Goal: Task Accomplishment & Management: Manage account settings

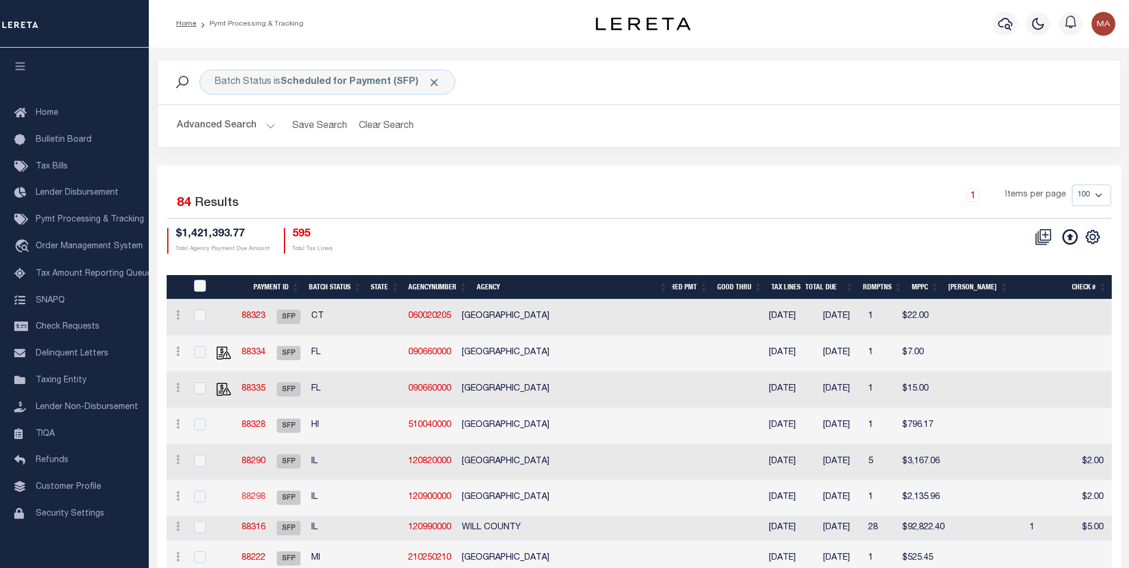
click at [265, 498] on link "88298" at bounding box center [254, 497] width 24 height 8
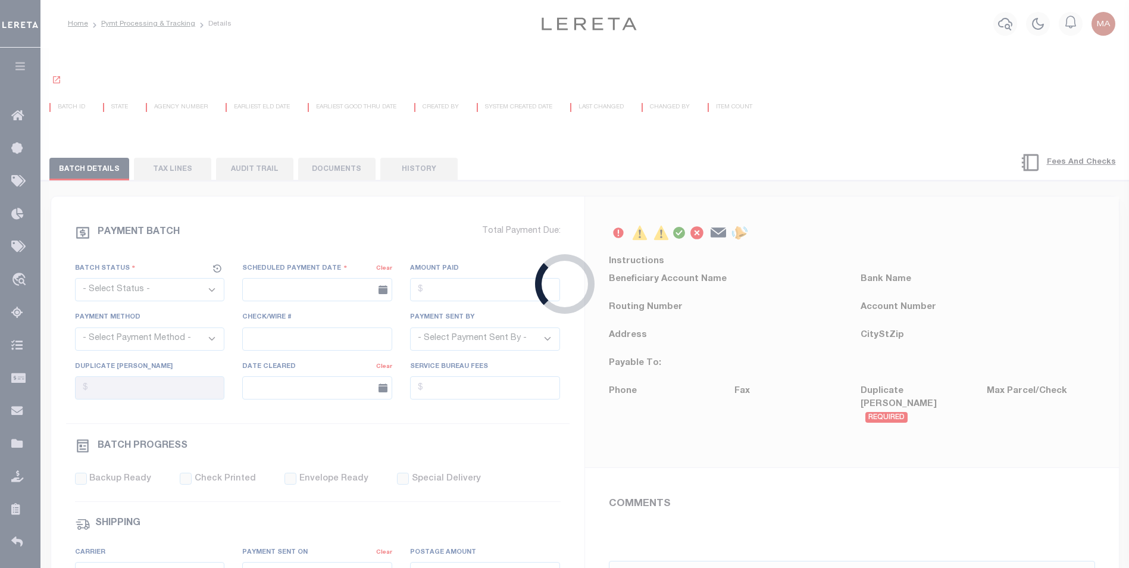
select select "SFP"
type input "08/20/2025"
type input "Matt"
type input "GTCHF"
select select "1"
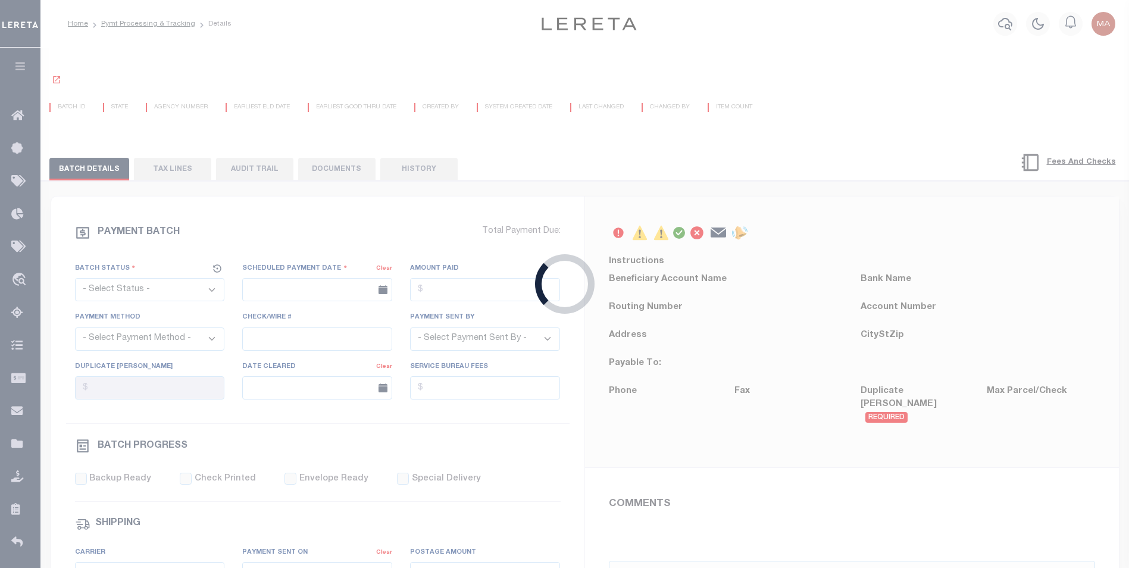
select select "70"
select select "1"
select select "60"
select select "44"
radio input "true"
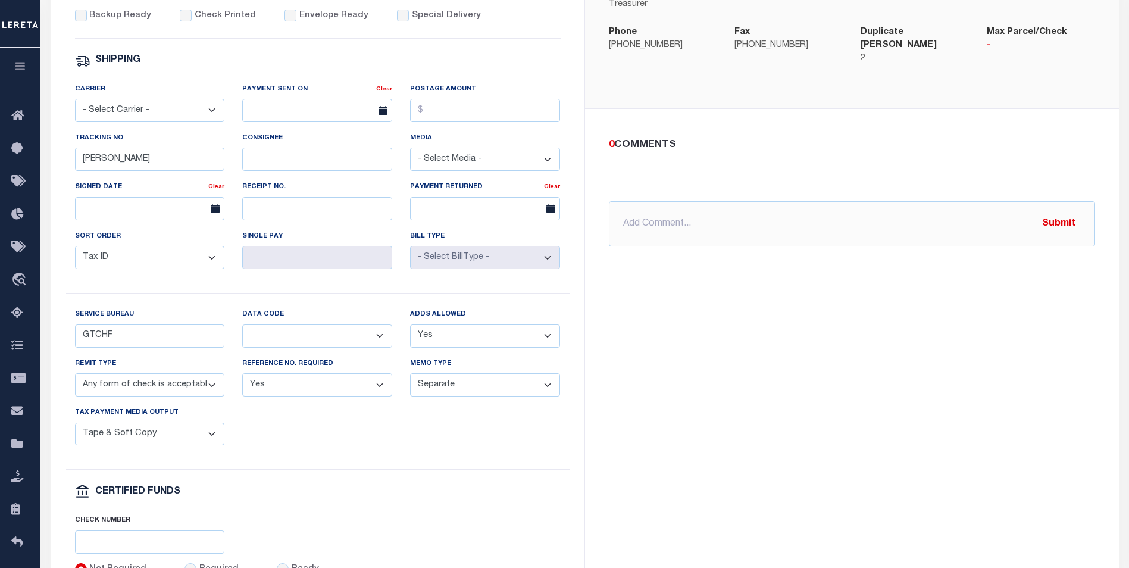
scroll to position [536, 0]
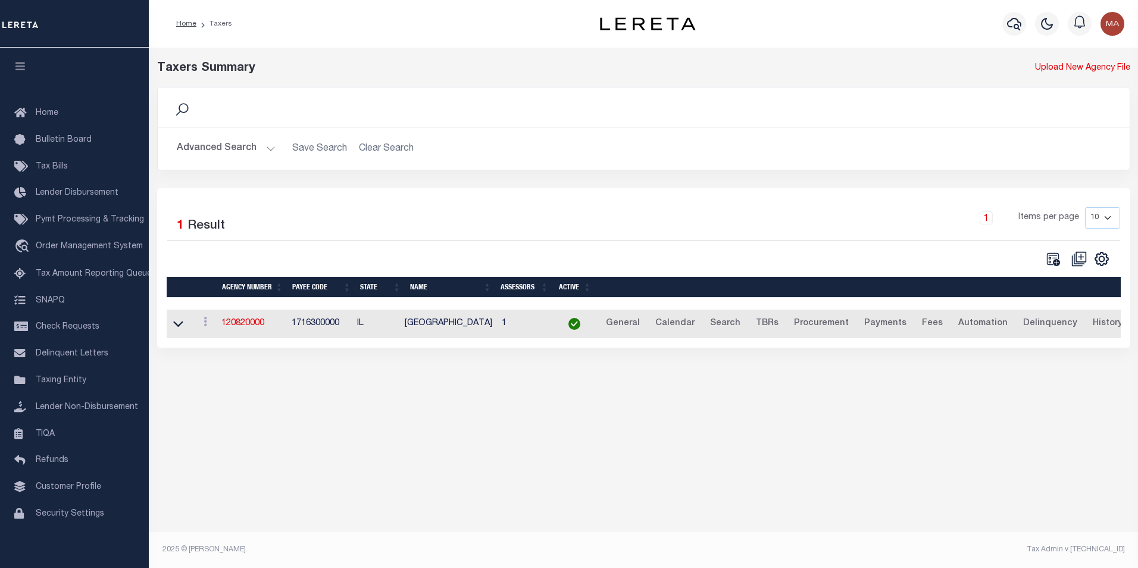
click at [276, 152] on h2 "Advanced Search Save Search Clear Search tblPayees_dynamictable_____DefaultSave…" at bounding box center [643, 148] width 953 height 23
drag, startPoint x: 268, startPoint y: 150, endPoint x: 274, endPoint y: 154, distance: 6.4
click at [268, 149] on button "Advanced Search" at bounding box center [226, 148] width 99 height 23
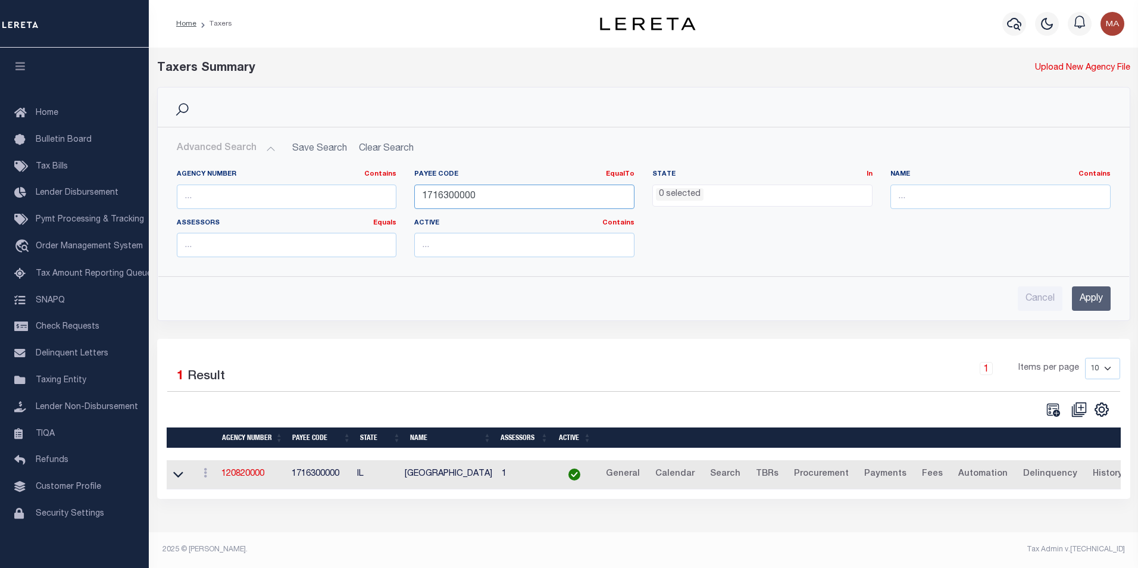
drag, startPoint x: 482, startPoint y: 196, endPoint x: 406, endPoint y: 196, distance: 76.2
click at [406, 196] on div "Payee Code EqualTo Equals Is Not Equal To Is Greater Than Is Less Than 17163000…" at bounding box center [524, 194] width 238 height 49
paste input "79"
type input "1717900000"
click at [1108, 302] on input "Apply" at bounding box center [1091, 298] width 39 height 24
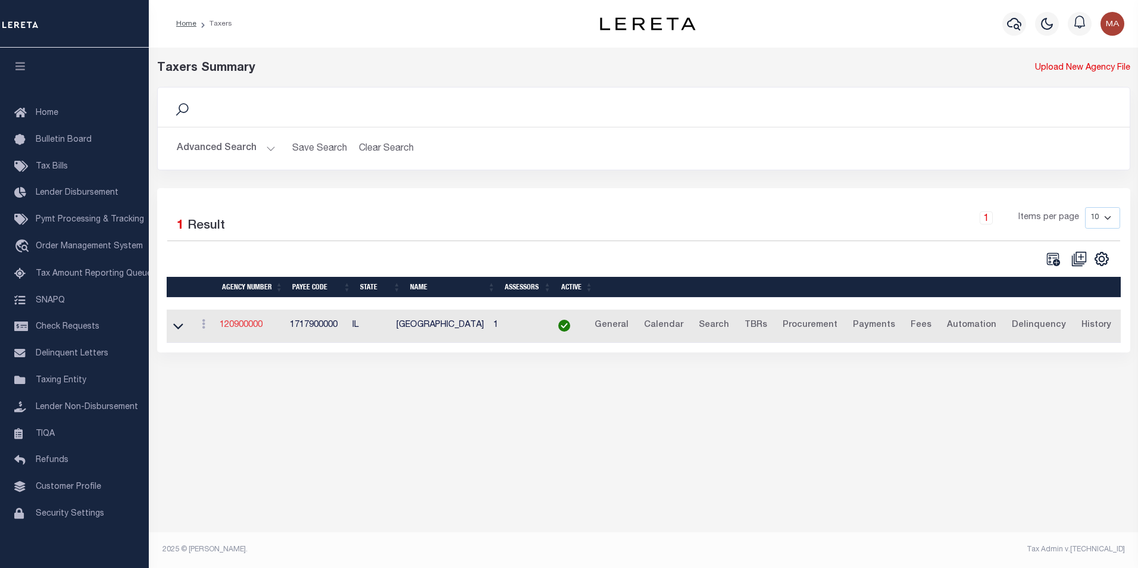
click at [243, 324] on link "120900000" at bounding box center [241, 325] width 43 height 8
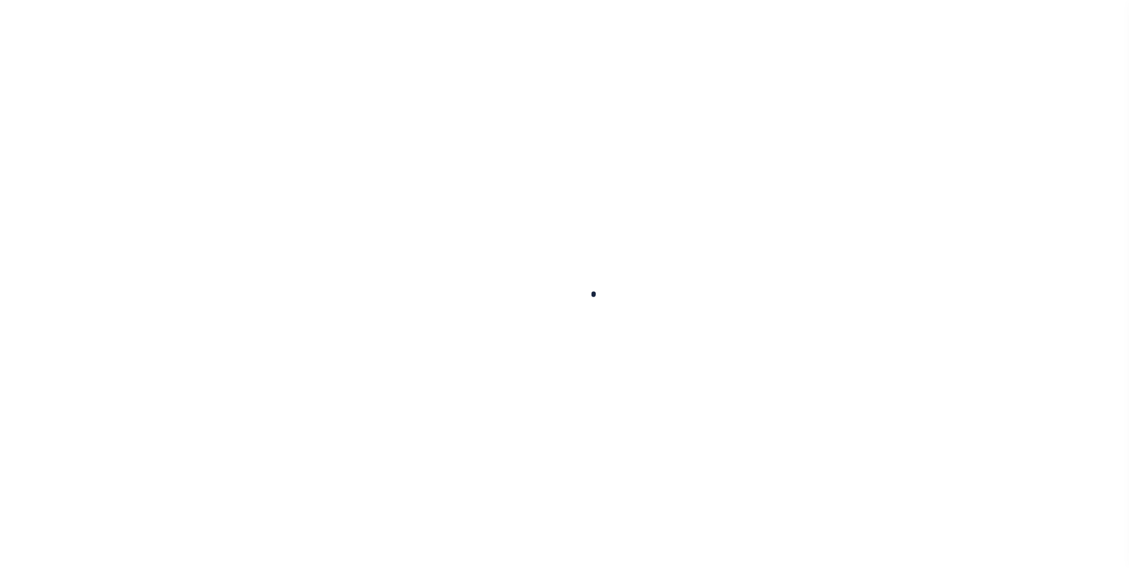
select select
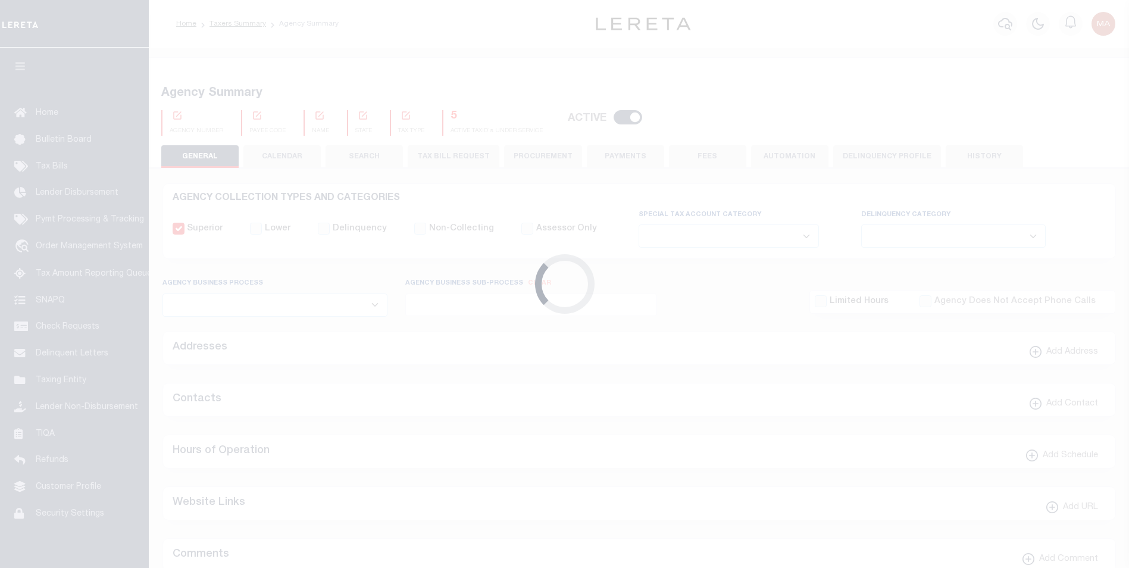
checkbox input "false"
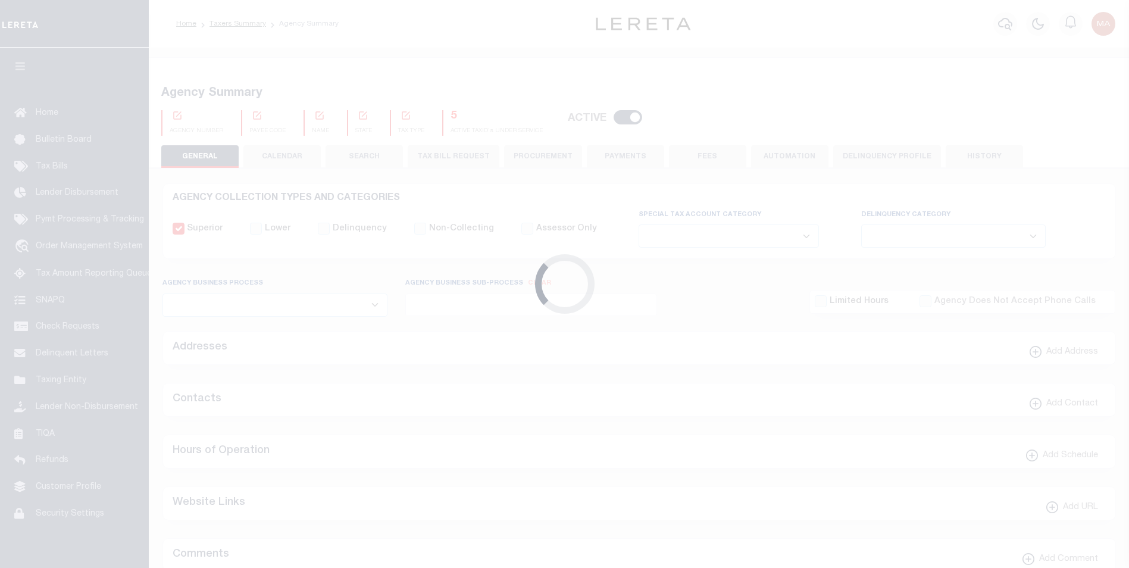
type input "1717900000"
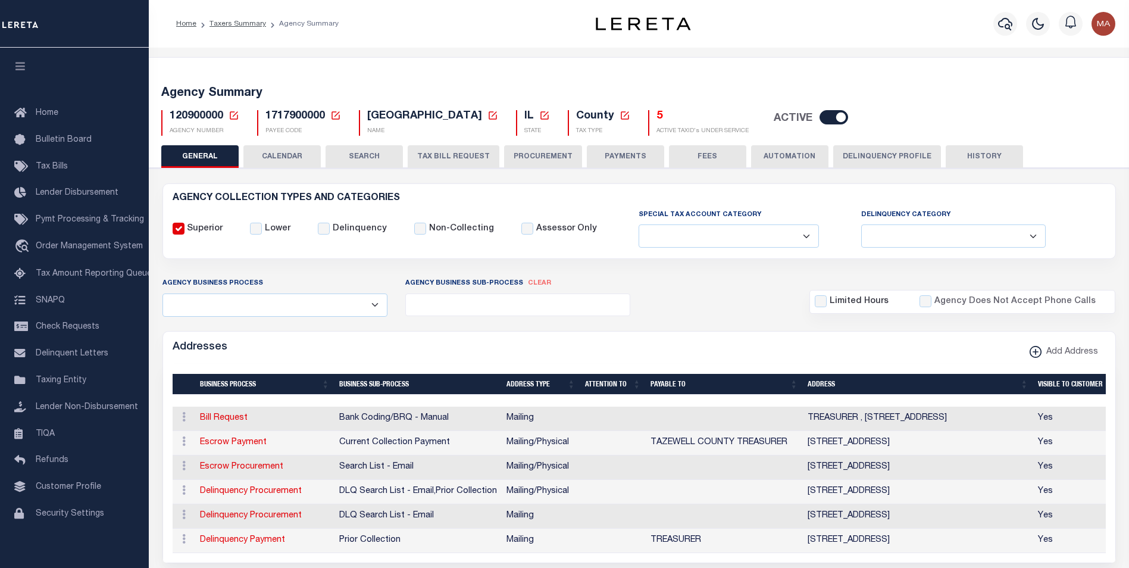
click at [616, 158] on button "PAYMENTS" at bounding box center [625, 156] width 77 height 23
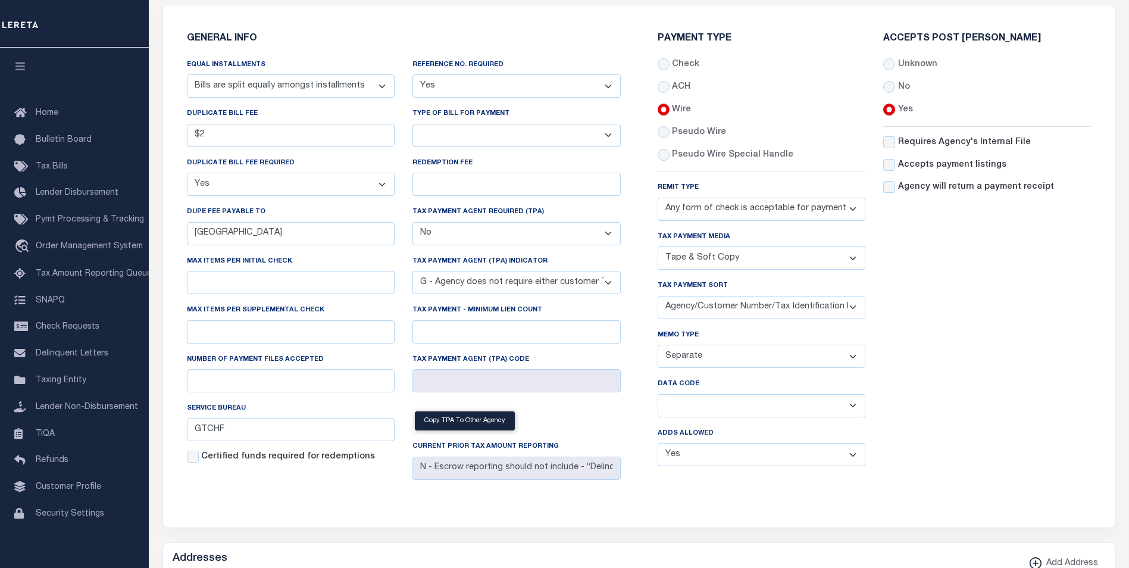
scroll to position [298, 0]
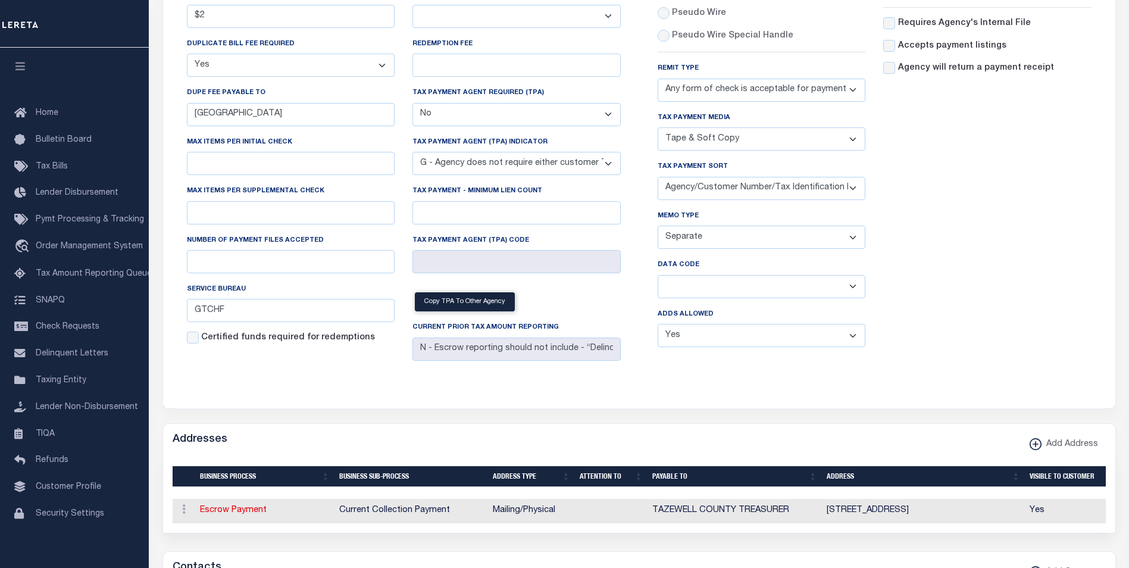
click at [693, 295] on select "Balance Due Mortgage Open Prior Supplemental" at bounding box center [762, 286] width 208 height 23
select select "63"
click at [658, 277] on select "Balance Due Mortgage Open Prior Supplemental" at bounding box center [762, 286] width 208 height 23
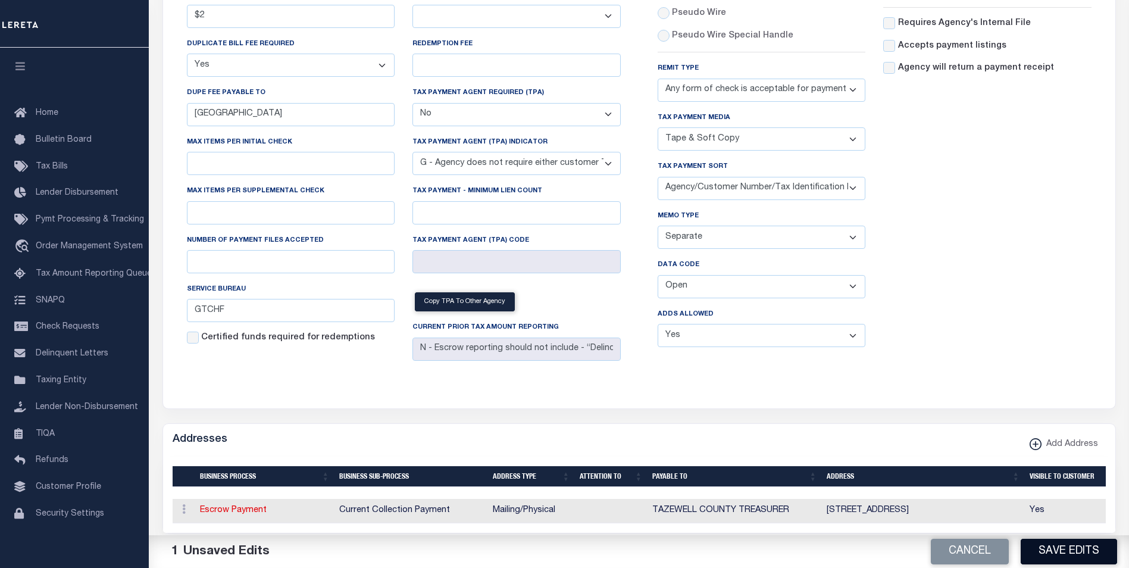
click at [1077, 556] on button "Save Edits" at bounding box center [1069, 552] width 96 height 26
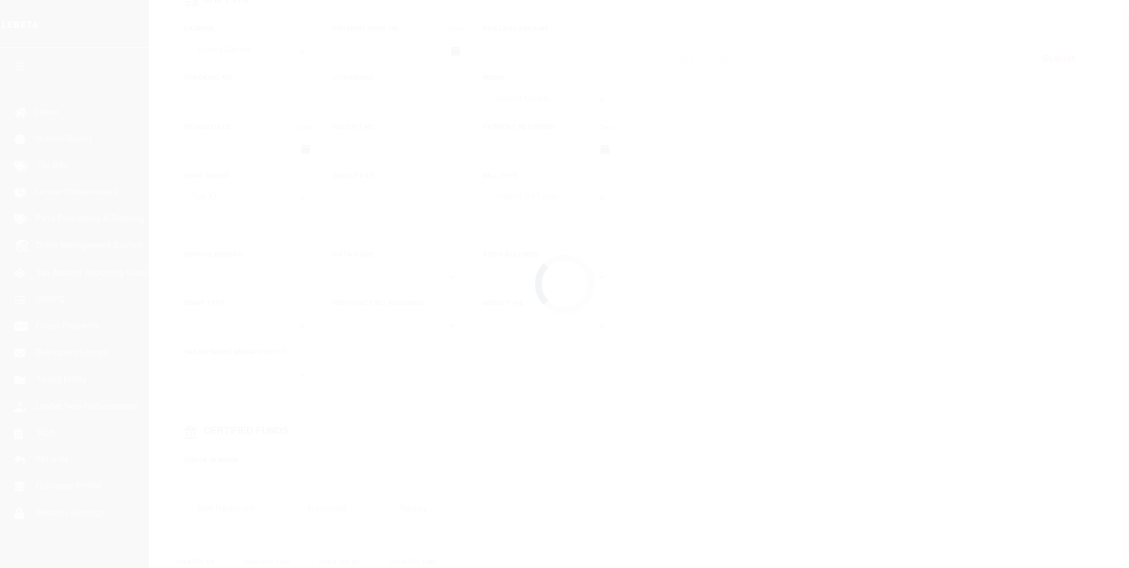
select select "SFP"
type input "[DATE]"
type input "Matt"
type input "GTCHF"
select select "63"
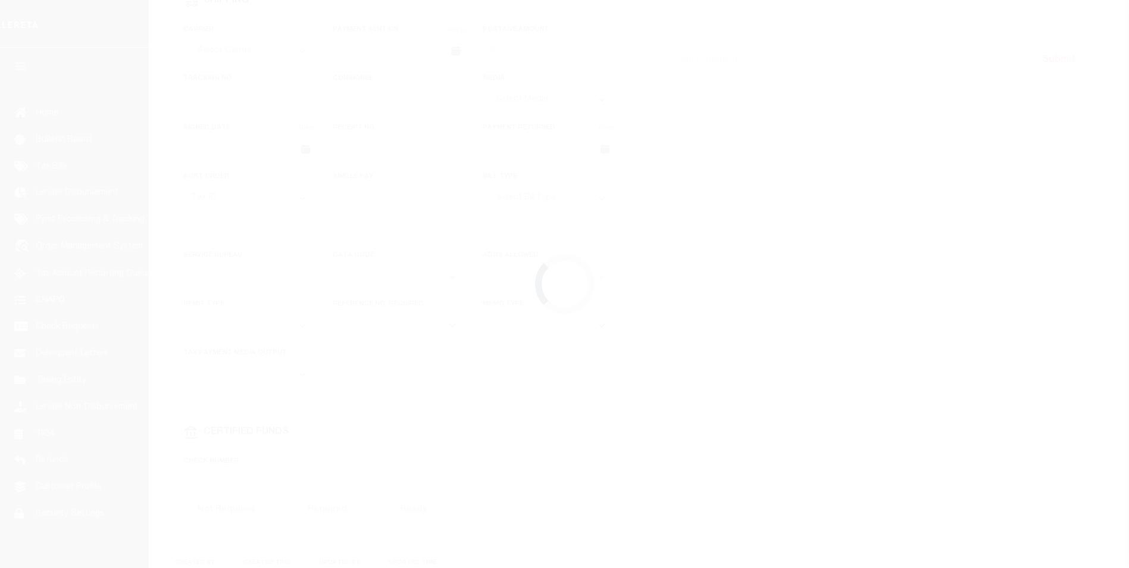
select select "1"
select select "70"
select select "1"
select select "60"
select select "44"
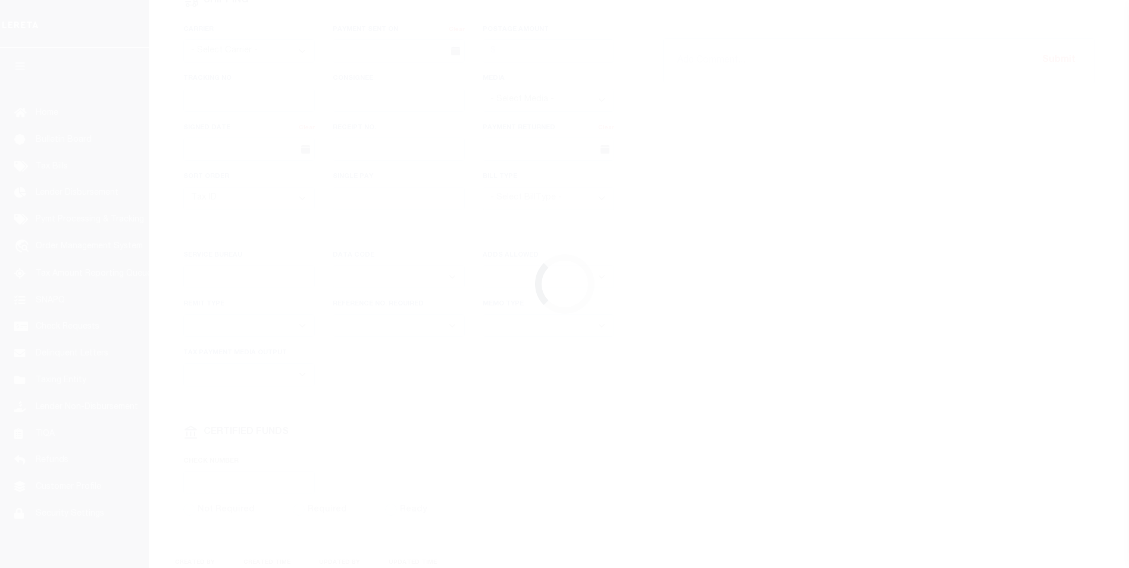
radio input "true"
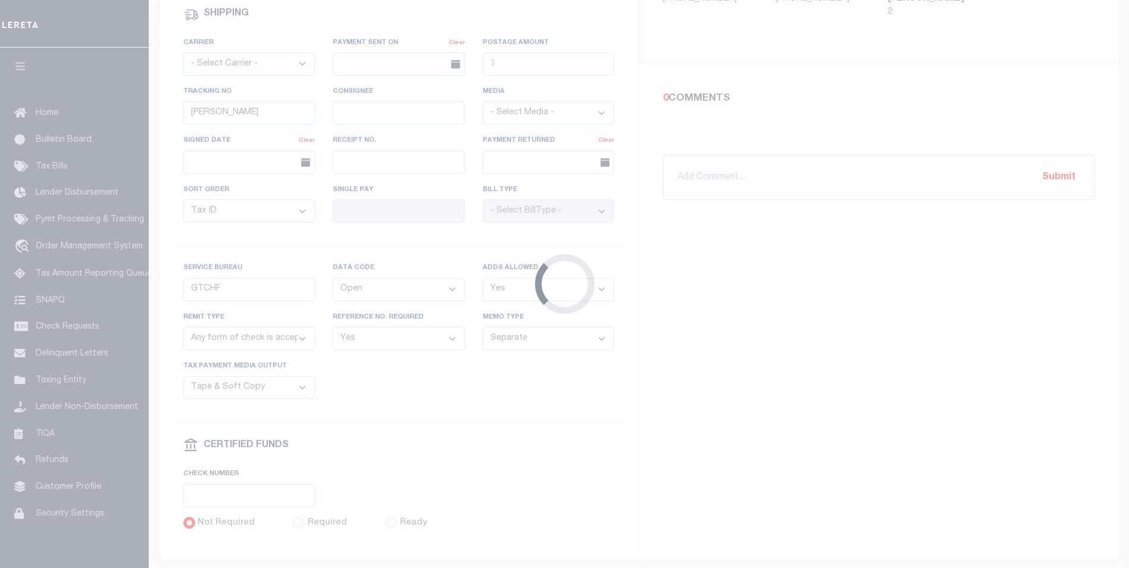
scroll to position [536, 0]
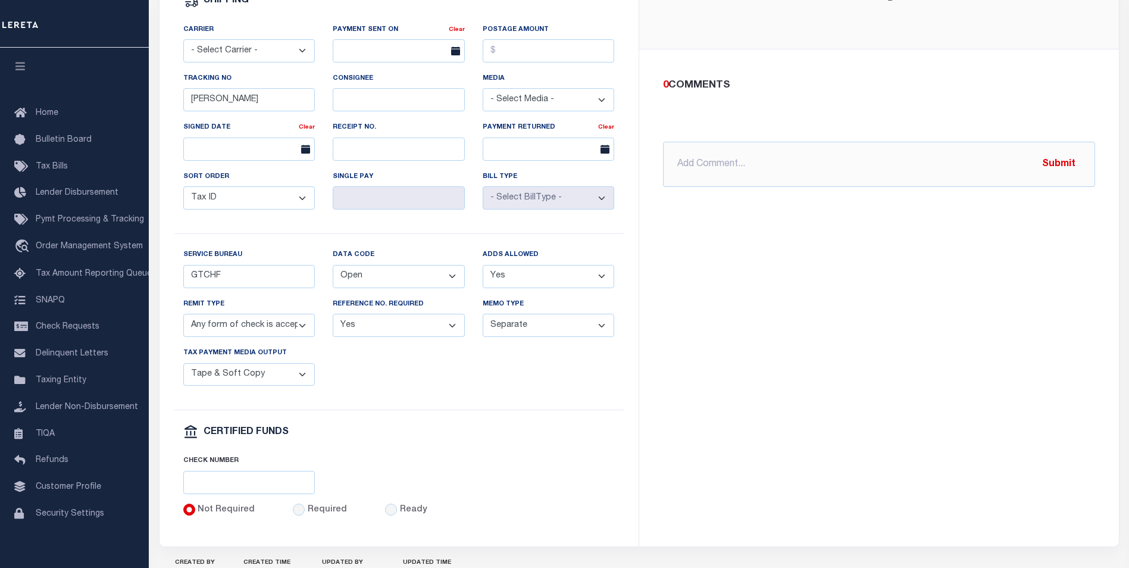
click at [393, 287] on select "Balance Due Mortgage Open Prior Supplemental" at bounding box center [399, 276] width 132 height 23
select select "64"
click at [333, 272] on select "Balance Due Mortgage Open Prior Supplemental" at bounding box center [399, 276] width 132 height 23
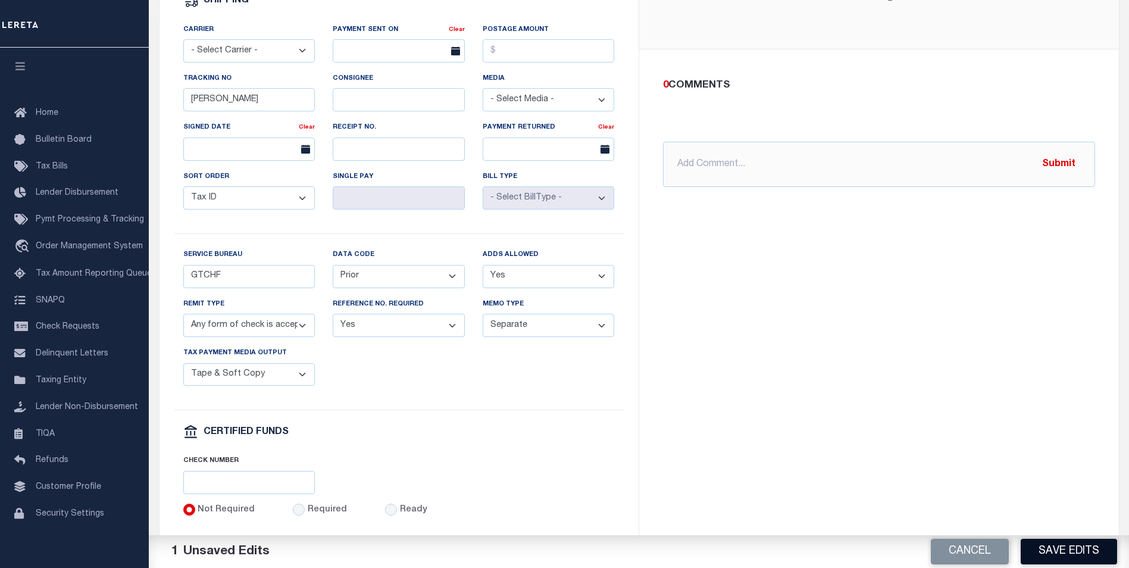
click at [1091, 554] on button "Save Edits" at bounding box center [1069, 552] width 96 height 26
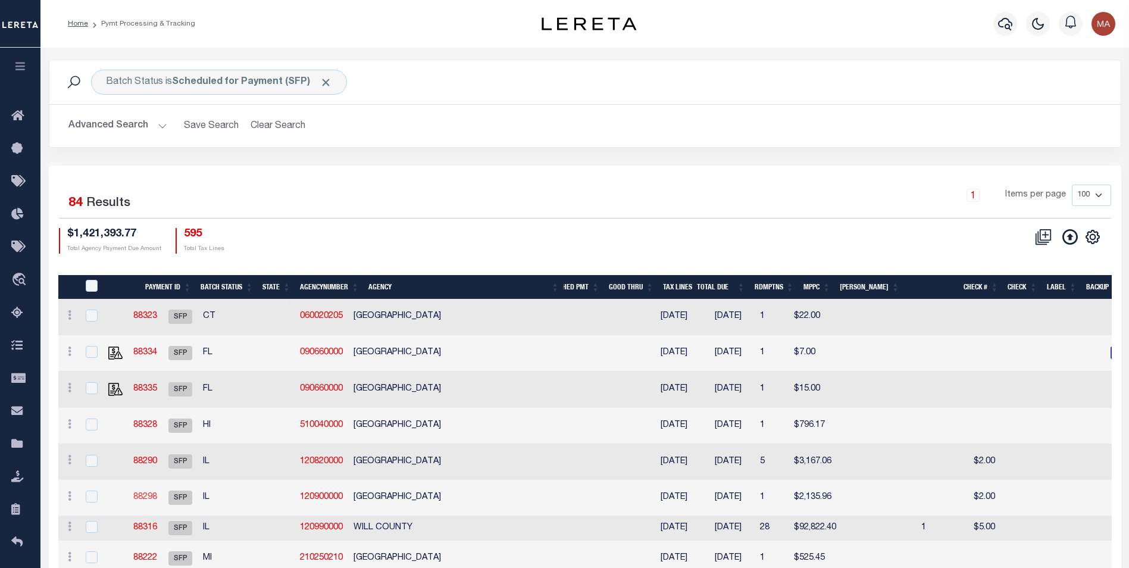
click at [157, 498] on link "88298" at bounding box center [145, 497] width 24 height 8
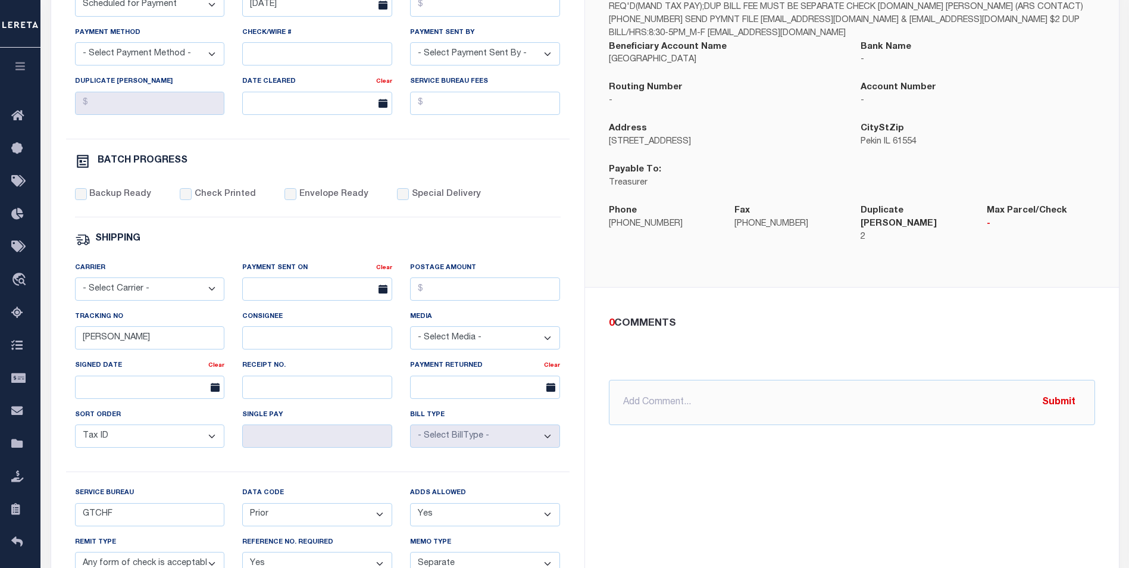
scroll to position [536, 0]
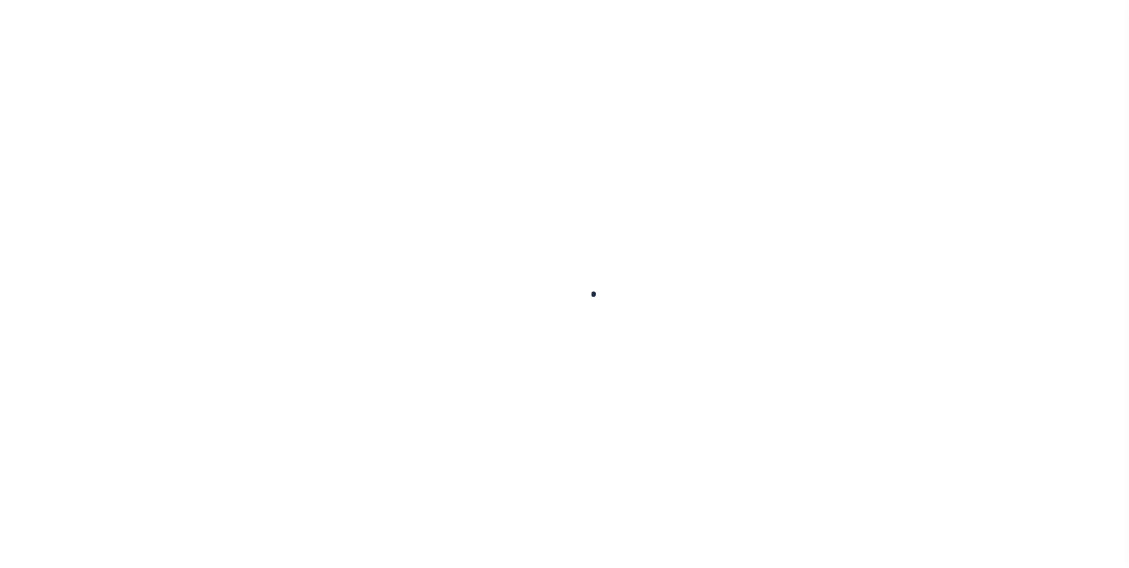
select select
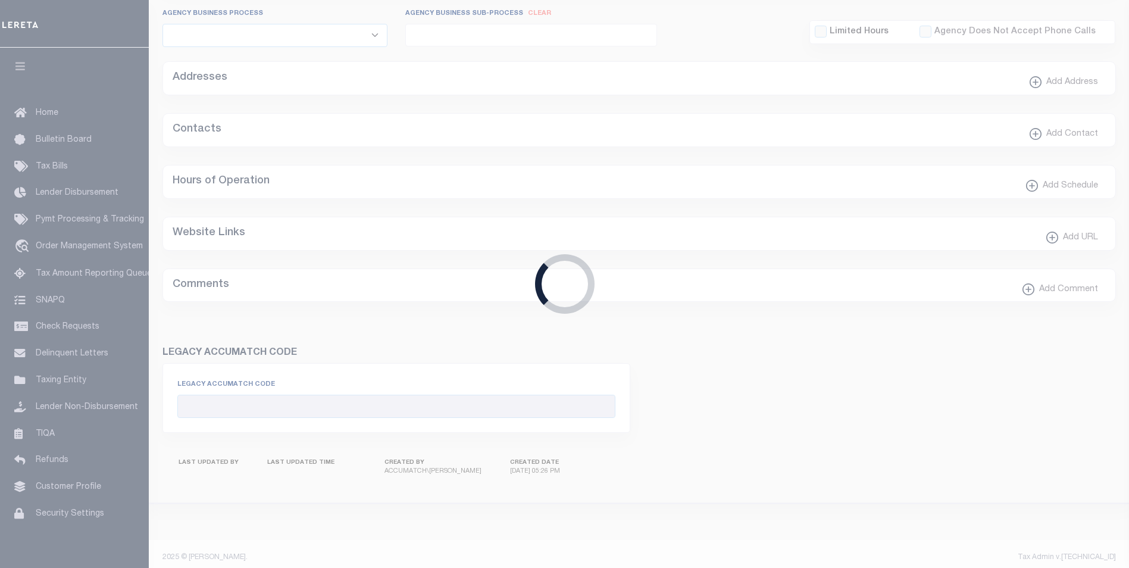
checkbox input "false"
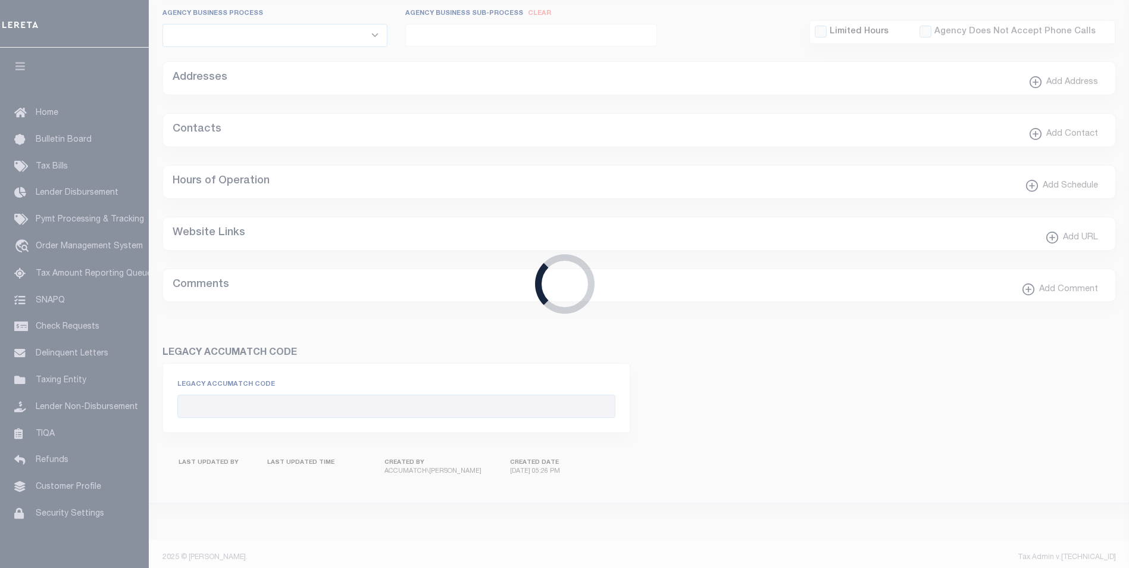
type input "1717900000"
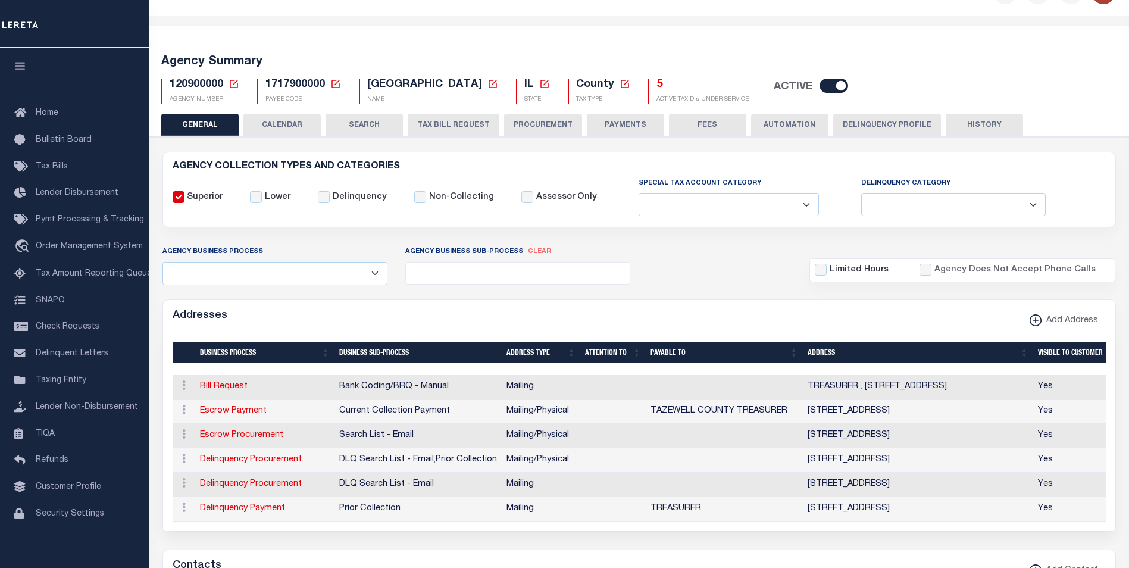
scroll to position [0, 0]
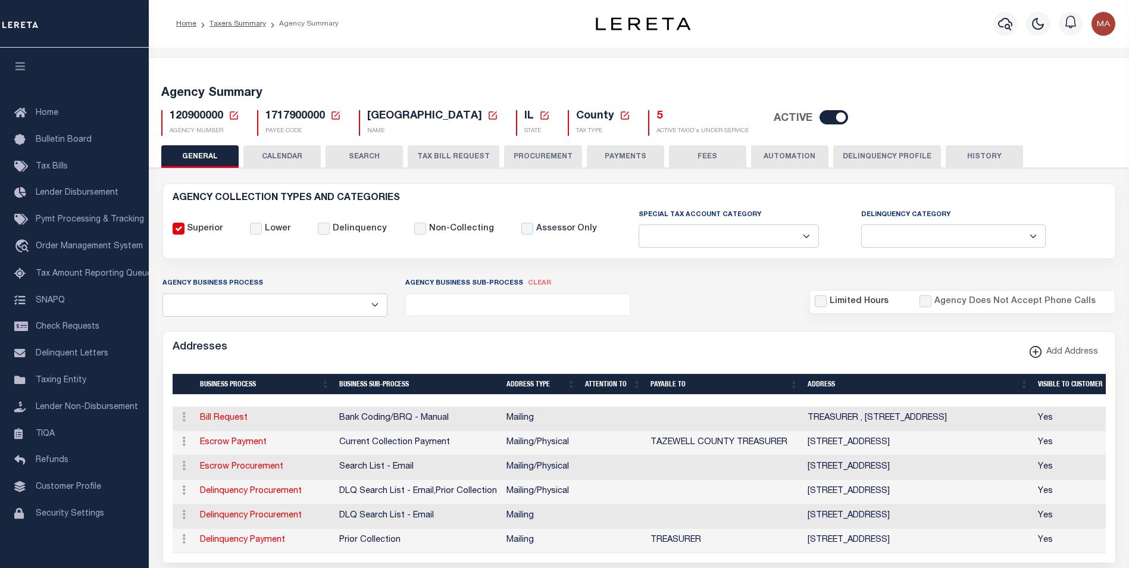
click at [624, 149] on button "PAYMENTS" at bounding box center [625, 156] width 77 height 23
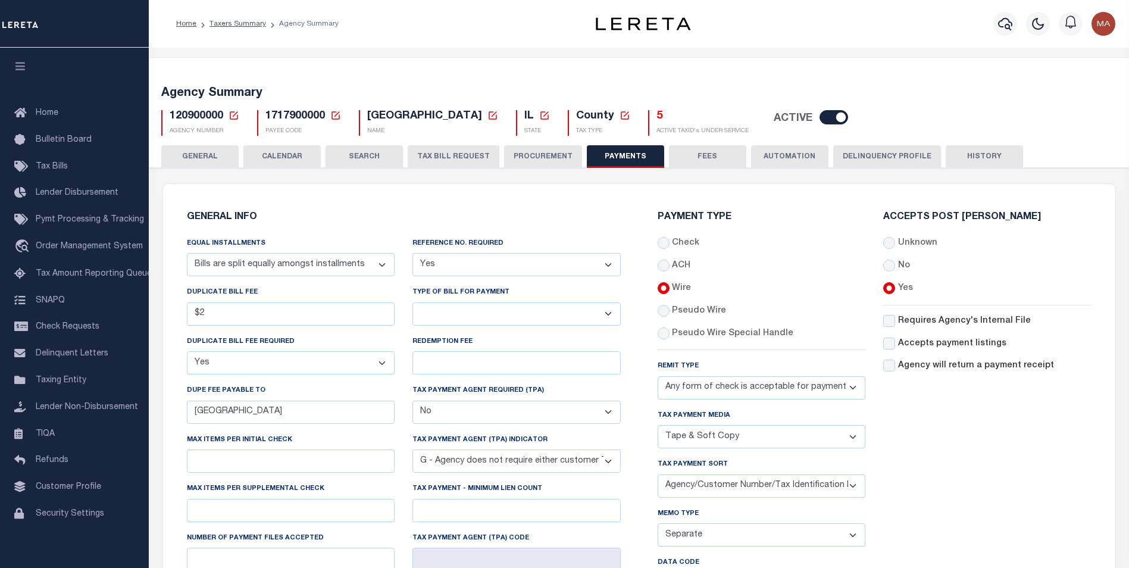
scroll to position [238, 0]
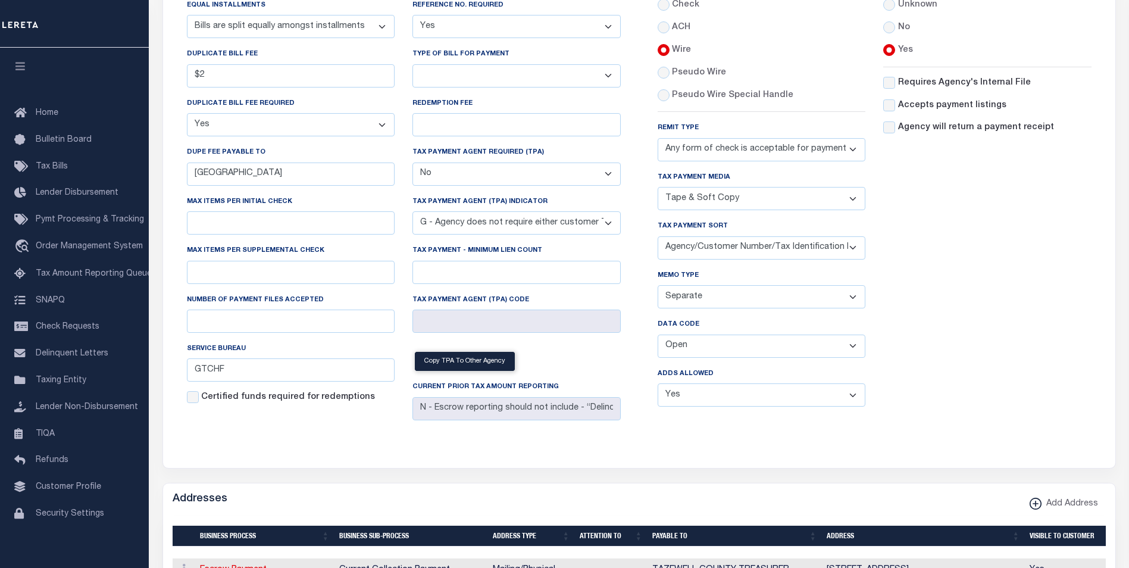
click at [796, 354] on select "Balance Due Mortgage Open Prior Supplemental" at bounding box center [762, 346] width 208 height 23
click at [995, 361] on div "Accepts Post Mark Unknown No Yes" at bounding box center [987, 195] width 226 height 442
click at [755, 349] on select "Balance Due Mortgage Open Prior Supplemental" at bounding box center [762, 346] width 208 height 23
click at [958, 357] on div "Accepts Post Mark Unknown No Yes" at bounding box center [987, 195] width 226 height 442
click at [688, 402] on select "Yes No" at bounding box center [762, 394] width 208 height 23
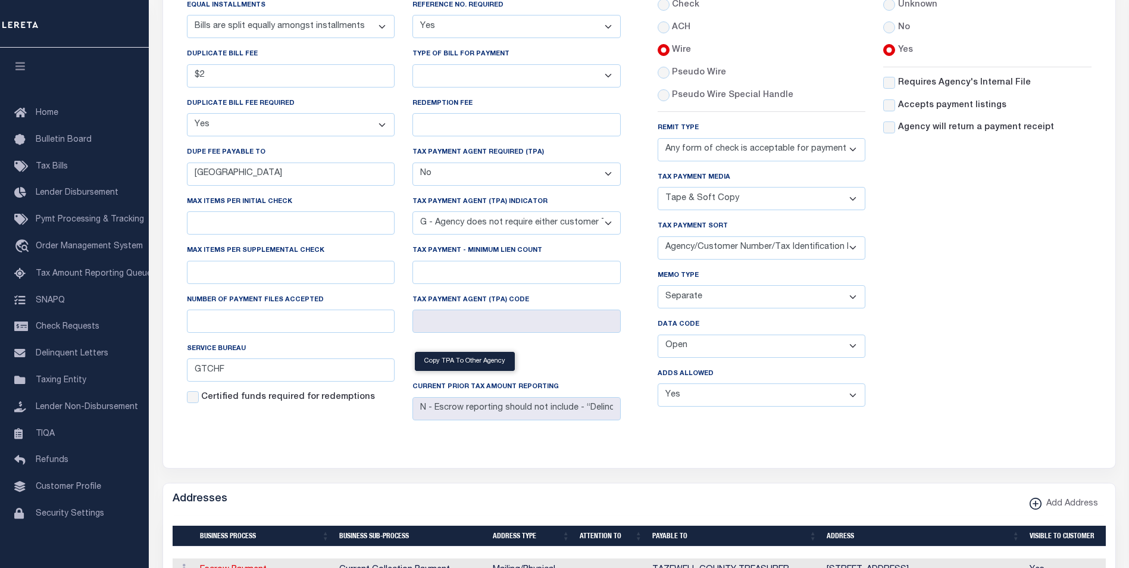
select select "0"
click at [658, 387] on select "Yes No" at bounding box center [762, 394] width 208 height 23
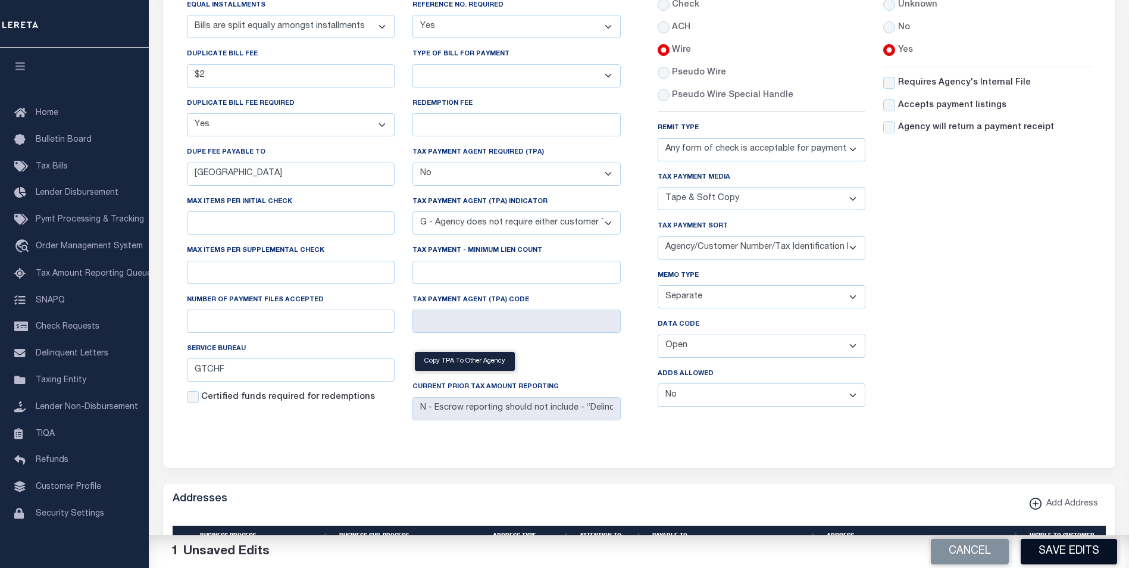
click at [1070, 554] on button "Save Edits" at bounding box center [1069, 552] width 96 height 26
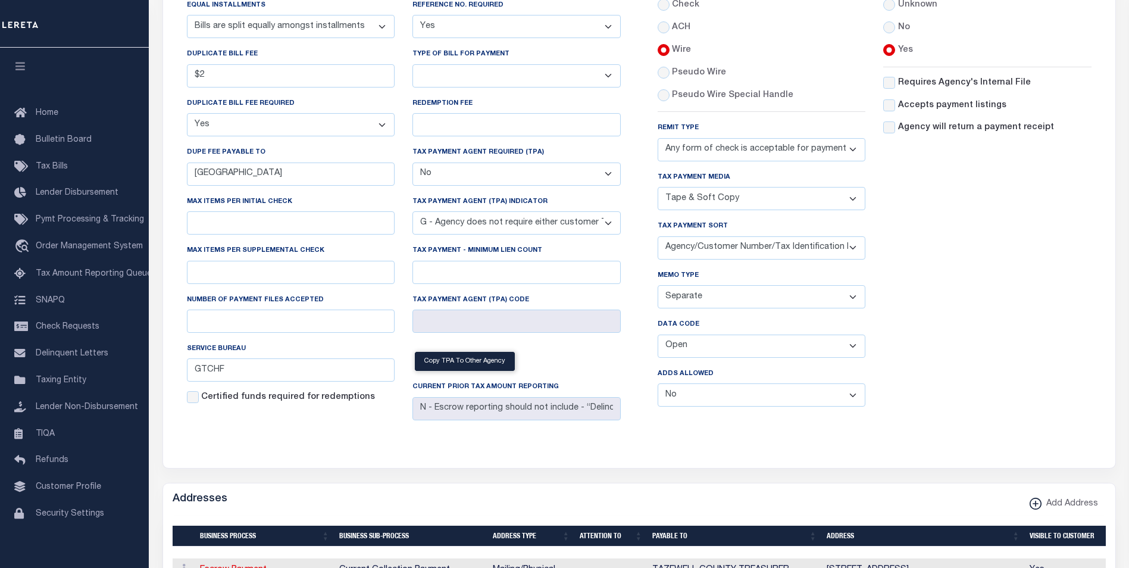
click at [757, 349] on select "Balance Due Mortgage Open Prior Supplemental" at bounding box center [762, 346] width 208 height 23
click at [658, 337] on select "Balance Due Mortgage Open Prior Supplemental" at bounding box center [762, 346] width 208 height 23
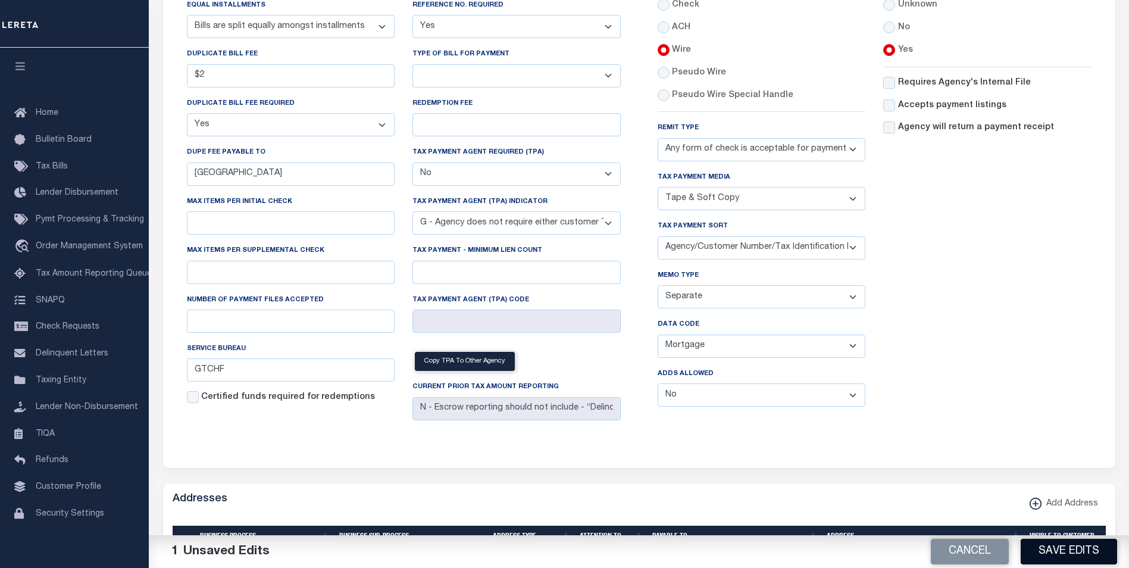
click at [1068, 549] on button "Save Edits" at bounding box center [1069, 552] width 96 height 26
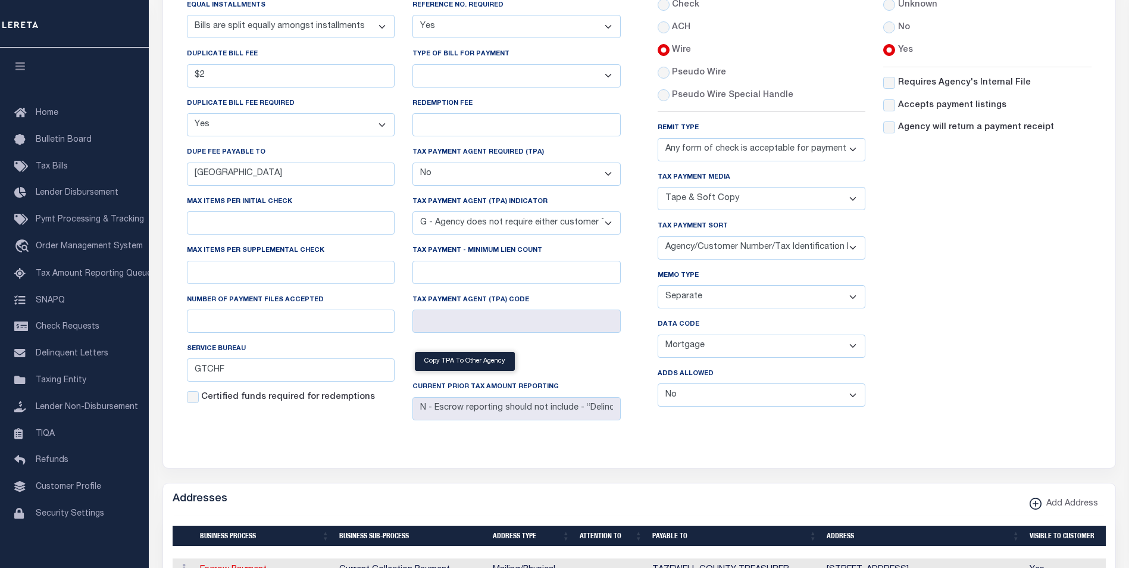
click at [710, 352] on select "Balance Due Mortgage Open Prior Supplemental" at bounding box center [762, 346] width 208 height 23
click at [658, 337] on select "Balance Due Mortgage Open Prior Supplemental" at bounding box center [762, 346] width 208 height 23
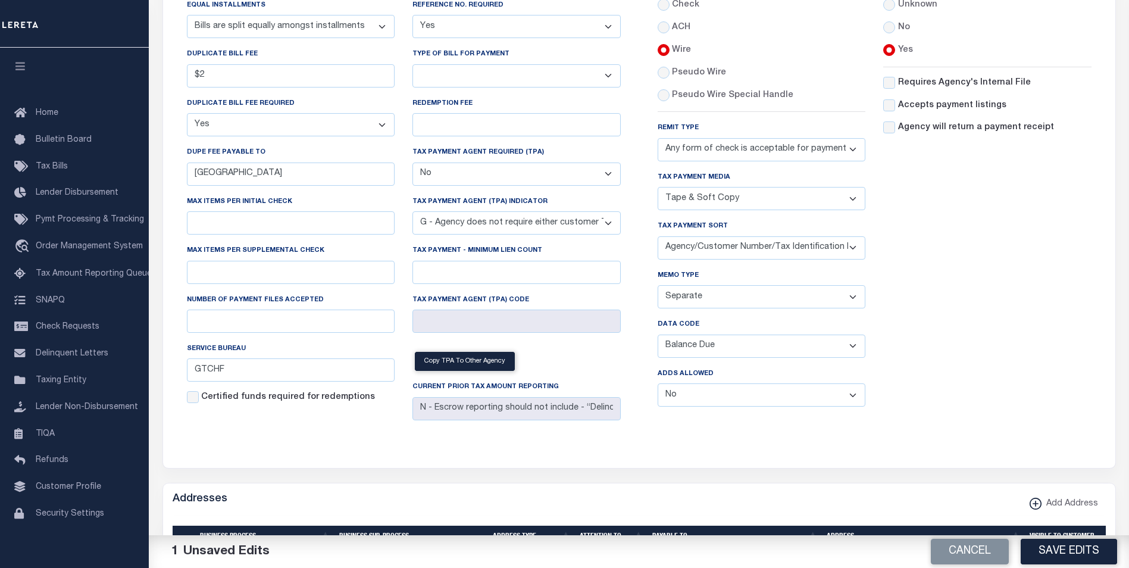
drag, startPoint x: 1078, startPoint y: 557, endPoint x: 1056, endPoint y: 548, distance: 23.8
click at [1080, 557] on button "Save Edits" at bounding box center [1069, 552] width 96 height 26
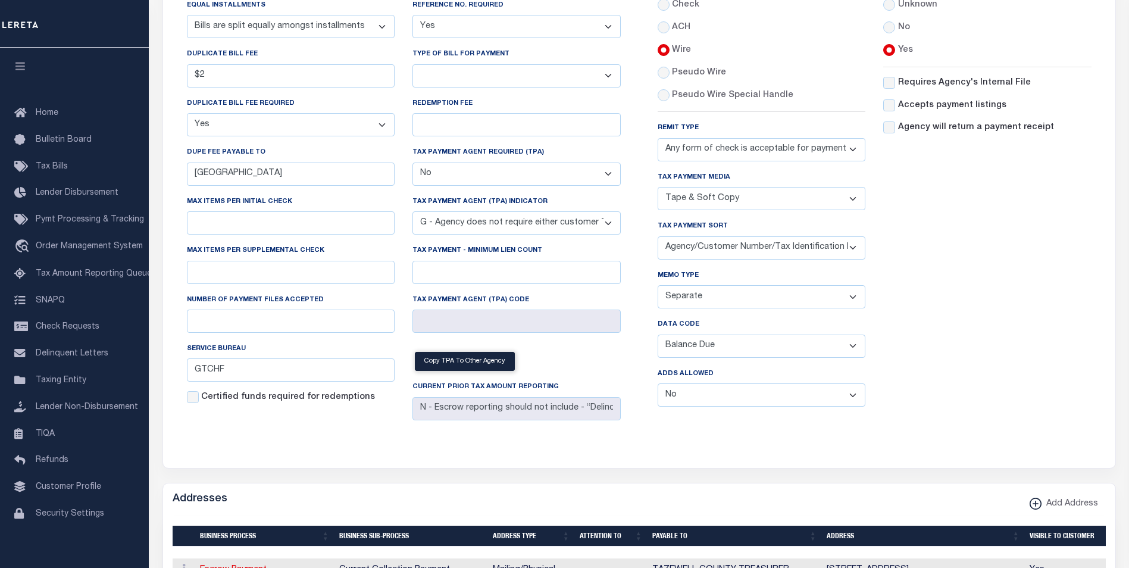
click at [698, 354] on select "Balance Due Mortgage Open Prior Supplemental" at bounding box center [762, 346] width 208 height 23
select select "63"
click at [658, 337] on select "Balance Due Mortgage Open Prior Supplemental" at bounding box center [762, 346] width 208 height 23
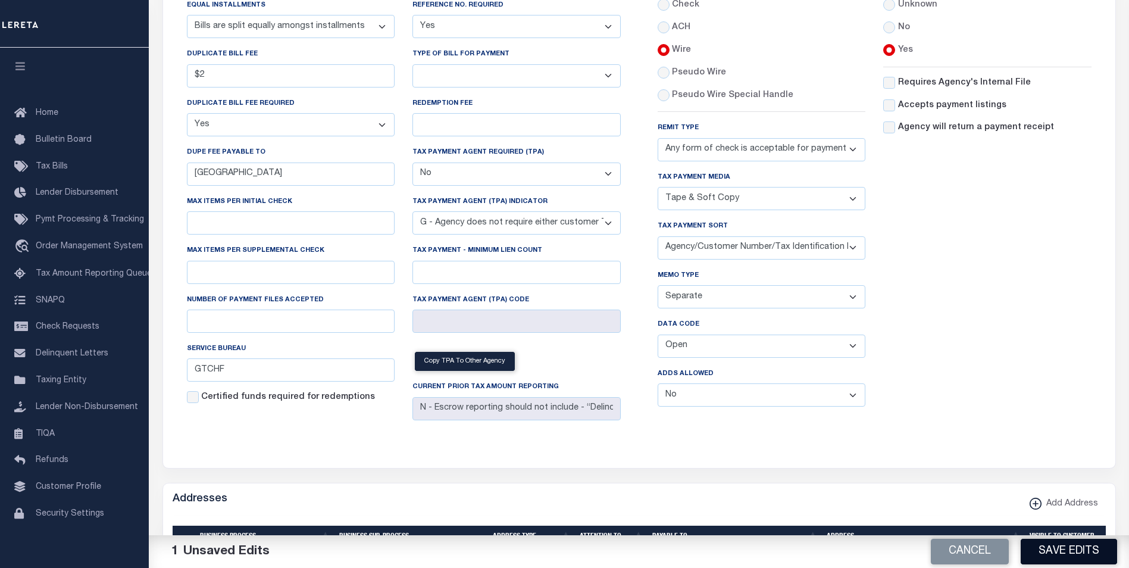
click at [1058, 555] on button "Save Edits" at bounding box center [1069, 552] width 96 height 26
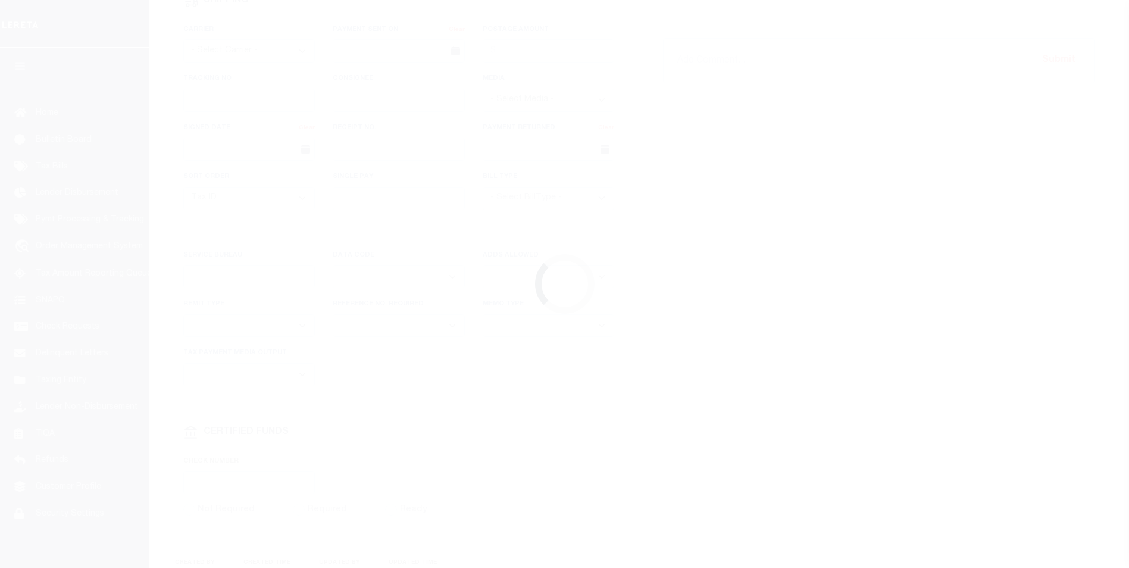
select select "SFP"
type input "[DATE]"
type input "[PERSON_NAME]"
type input "GTCHF"
select select "64"
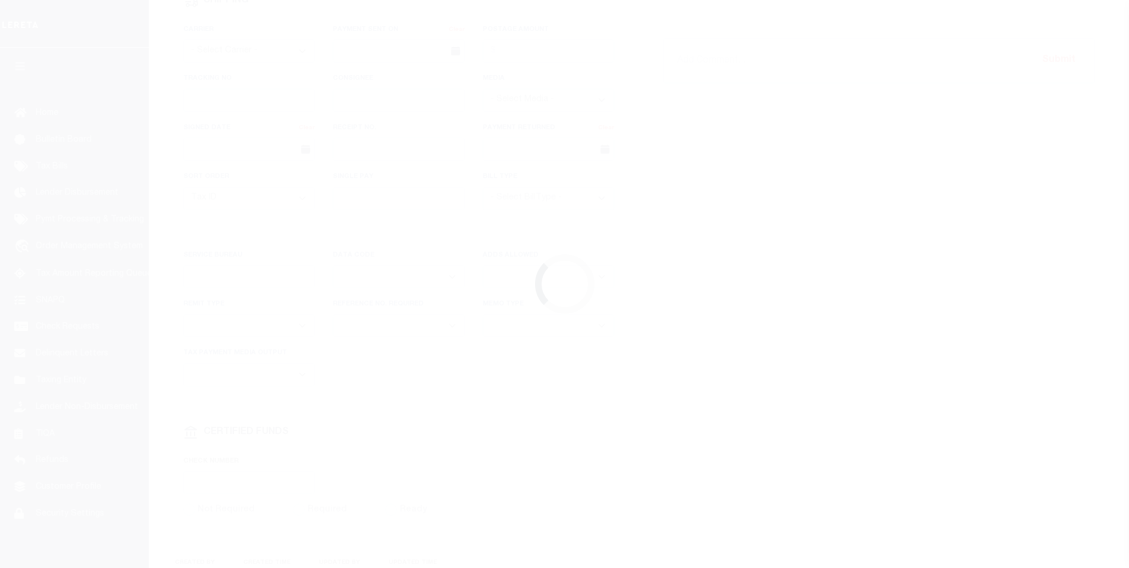
select select "1"
select select "70"
select select "1"
select select "60"
select select "44"
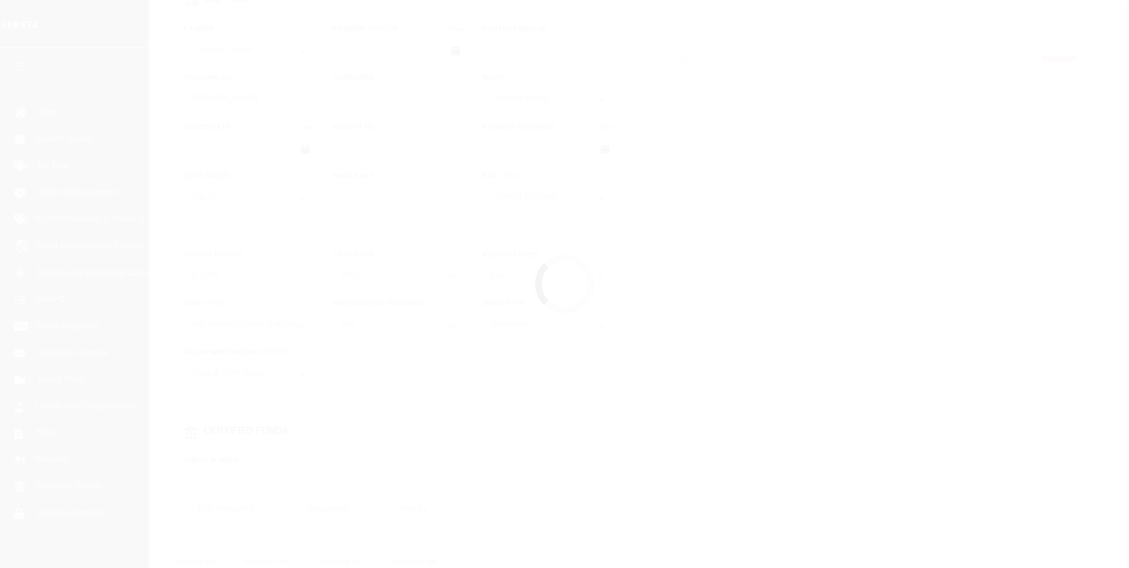
radio input "true"
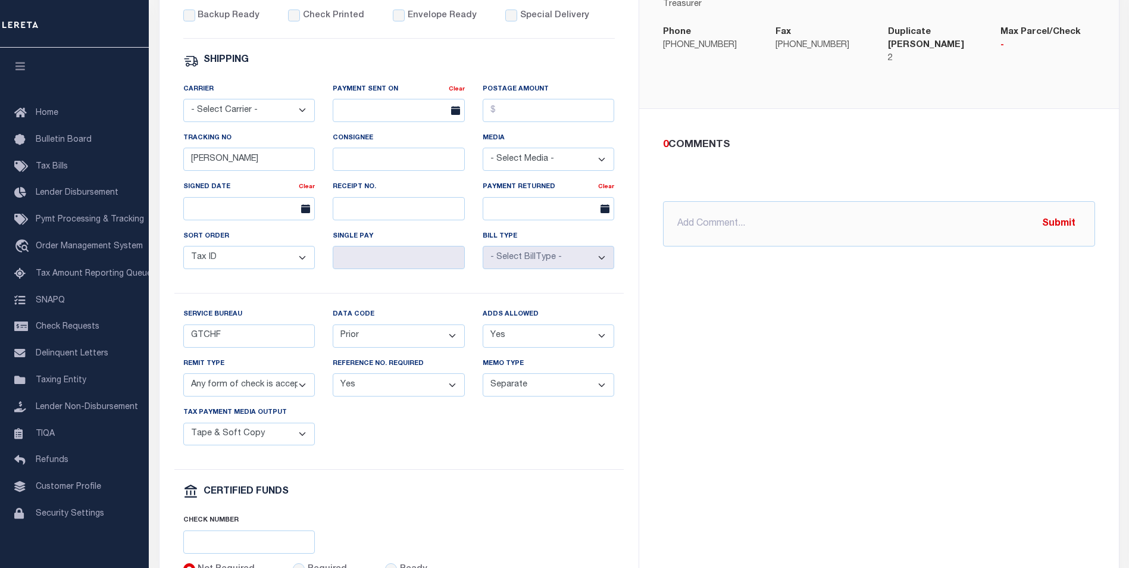
scroll to position [417, 0]
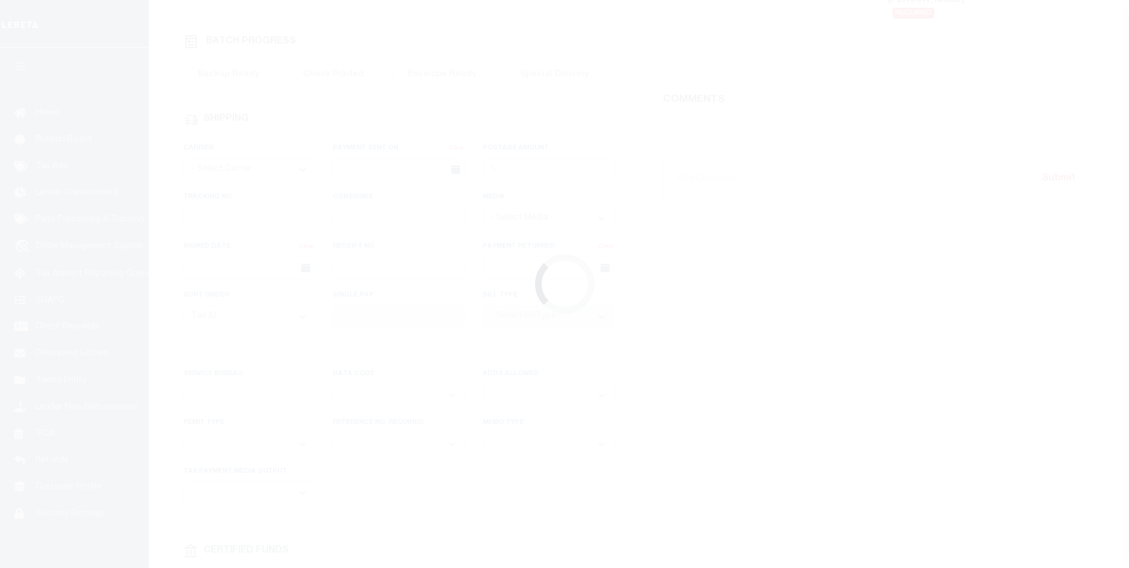
select select "SFP"
type input "[DATE]"
type input "[PERSON_NAME]"
type input "GTCHF"
select select "64"
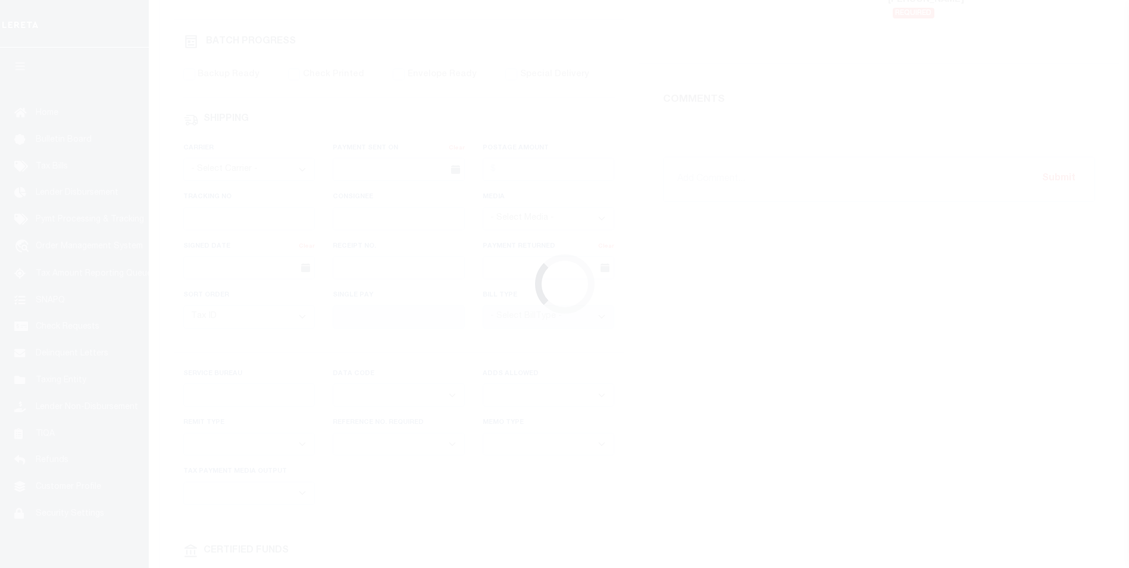
select select "1"
select select "70"
select select "1"
select select "60"
select select "44"
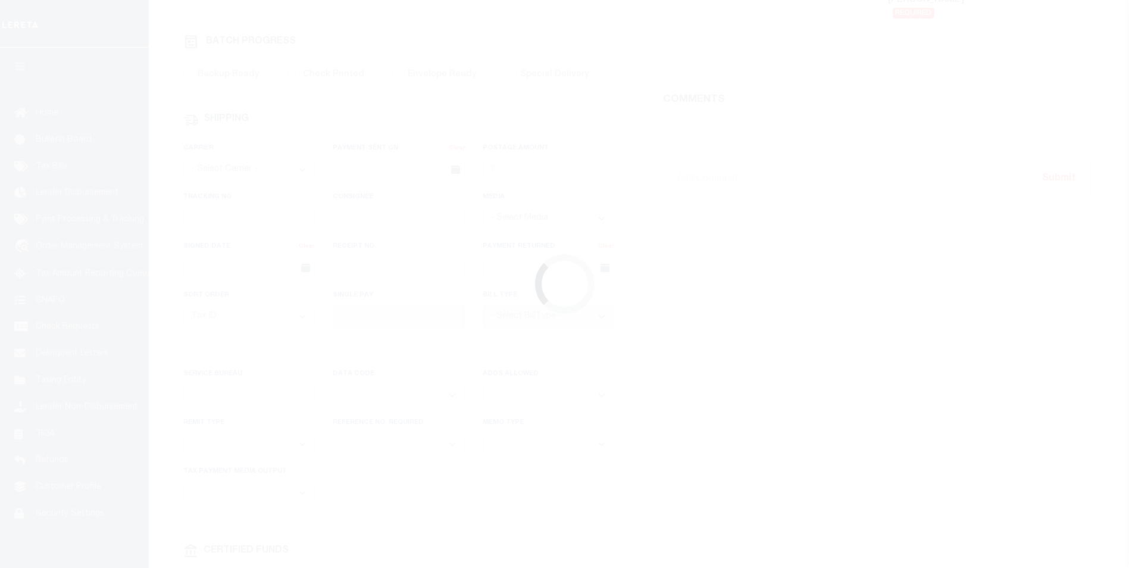
radio input "true"
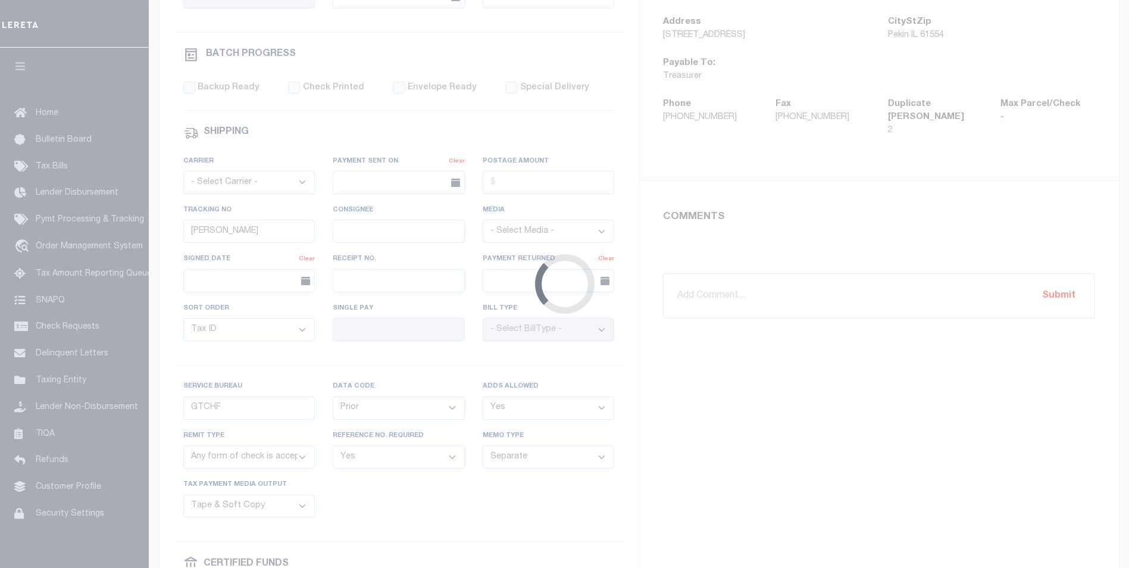
scroll to position [417, 0]
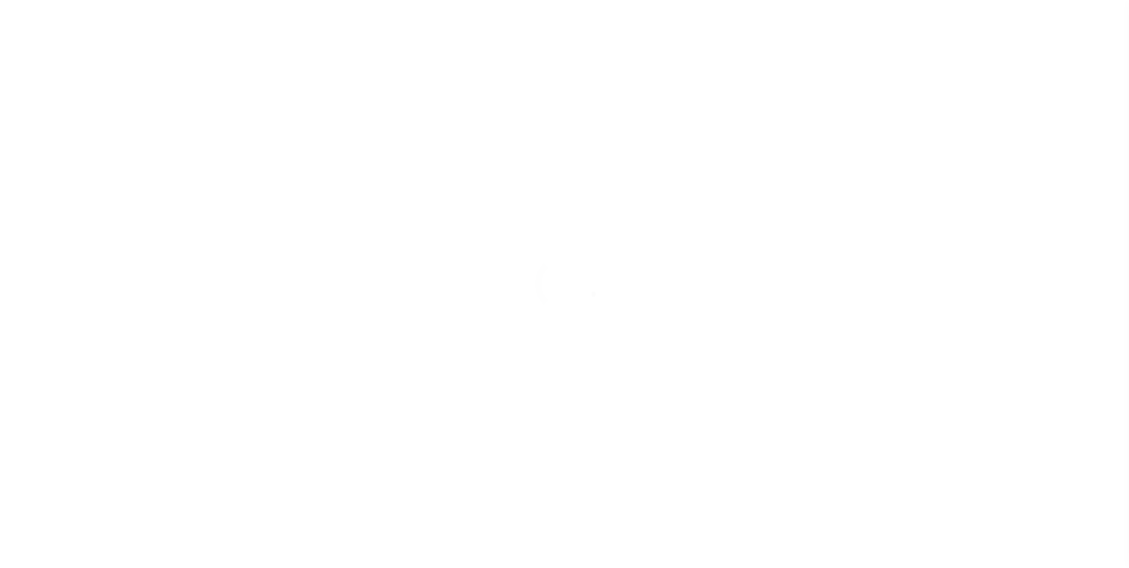
select select "SFP"
type input "[DATE]"
type input "[PERSON_NAME]"
type input "GTCHF"
select select "64"
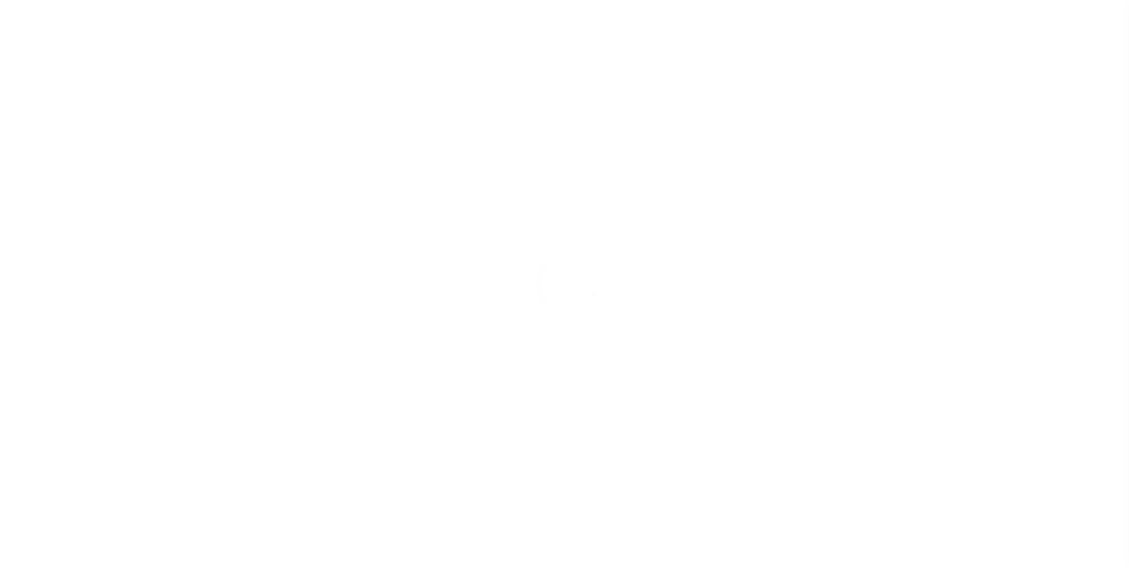
select select "1"
select select "70"
select select "1"
select select "60"
select select "44"
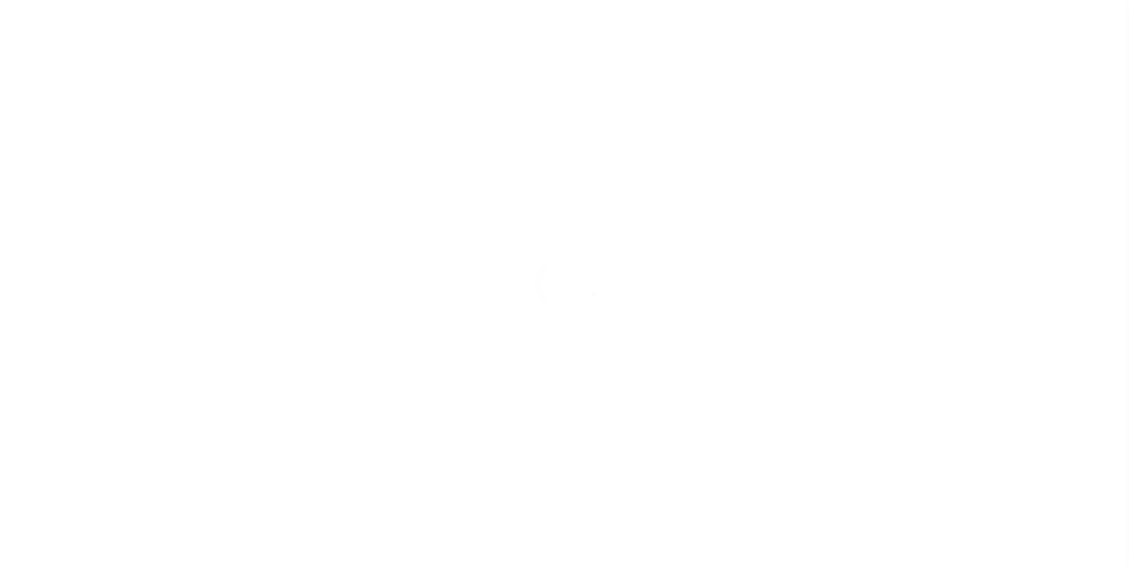
radio input "true"
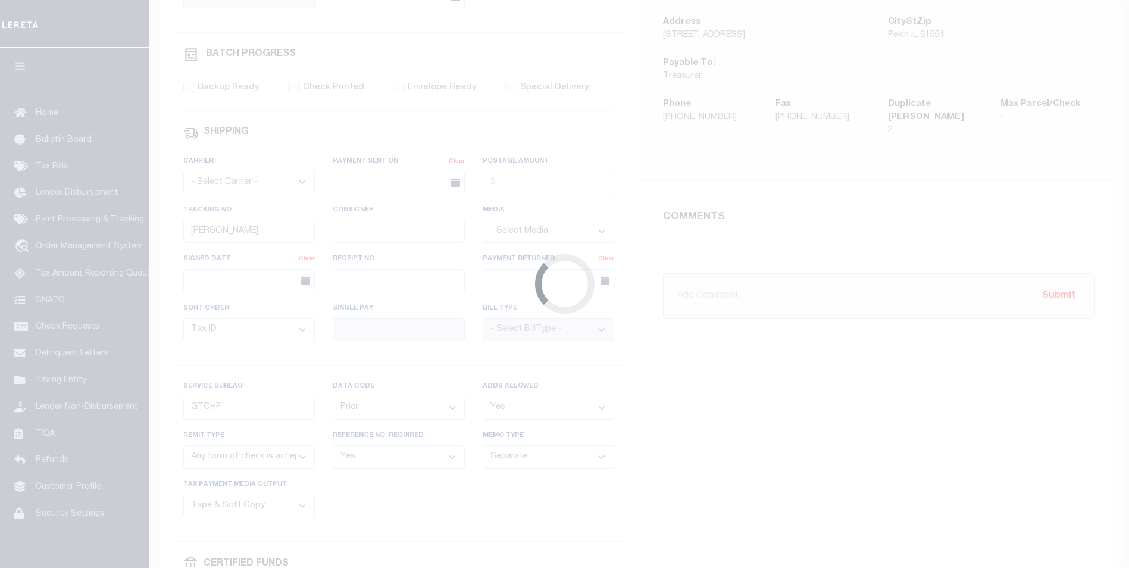
scroll to position [417, 0]
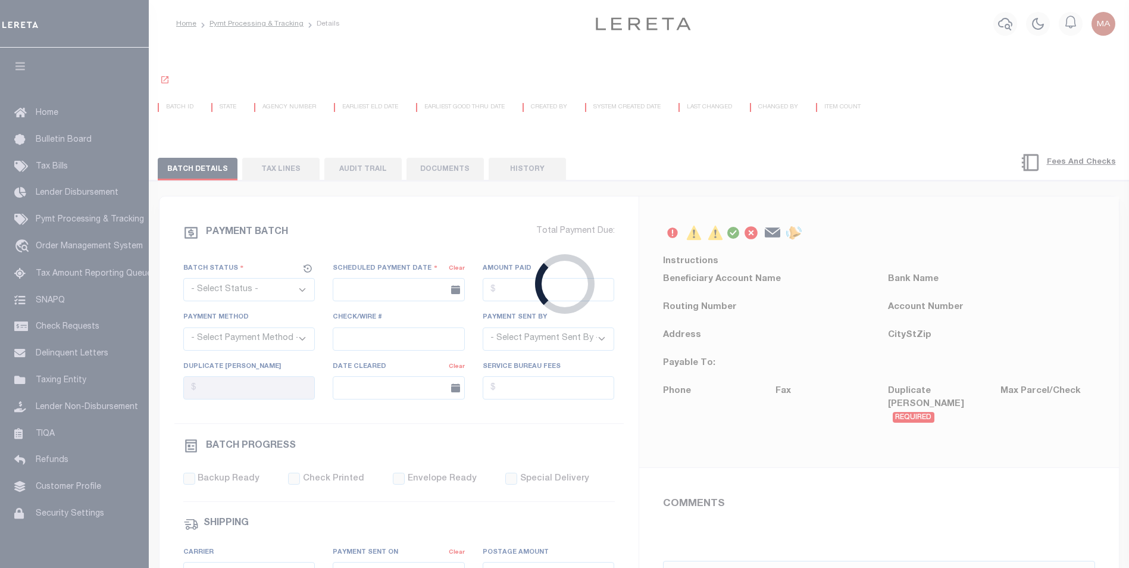
select select "SFP"
type input "[DATE]"
type input "[PERSON_NAME]"
type input "GTCHF"
select select "64"
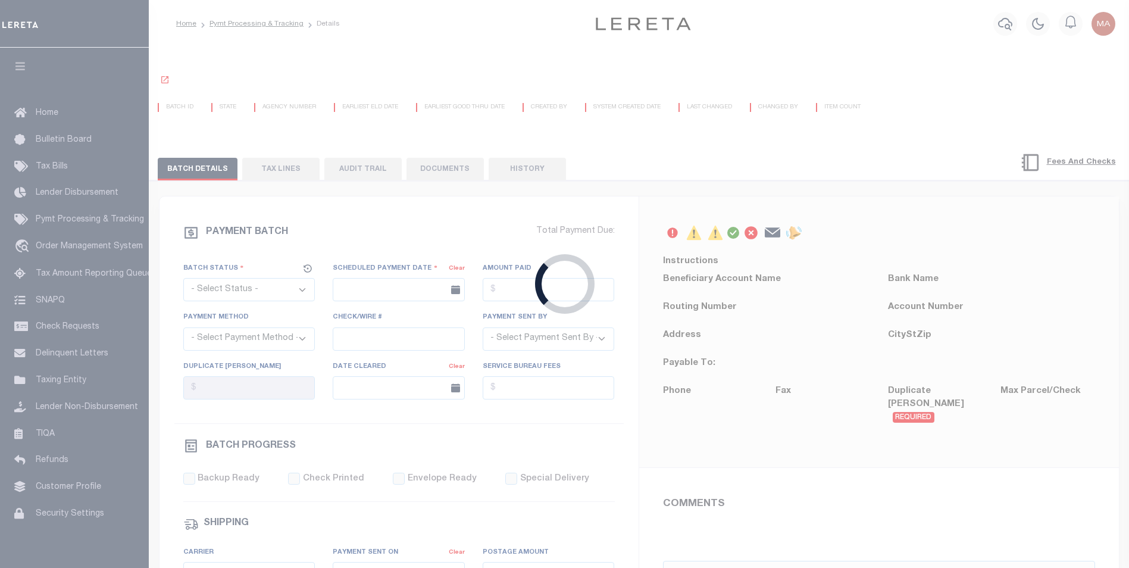
select select "1"
select select "70"
select select "1"
select select "60"
select select "44"
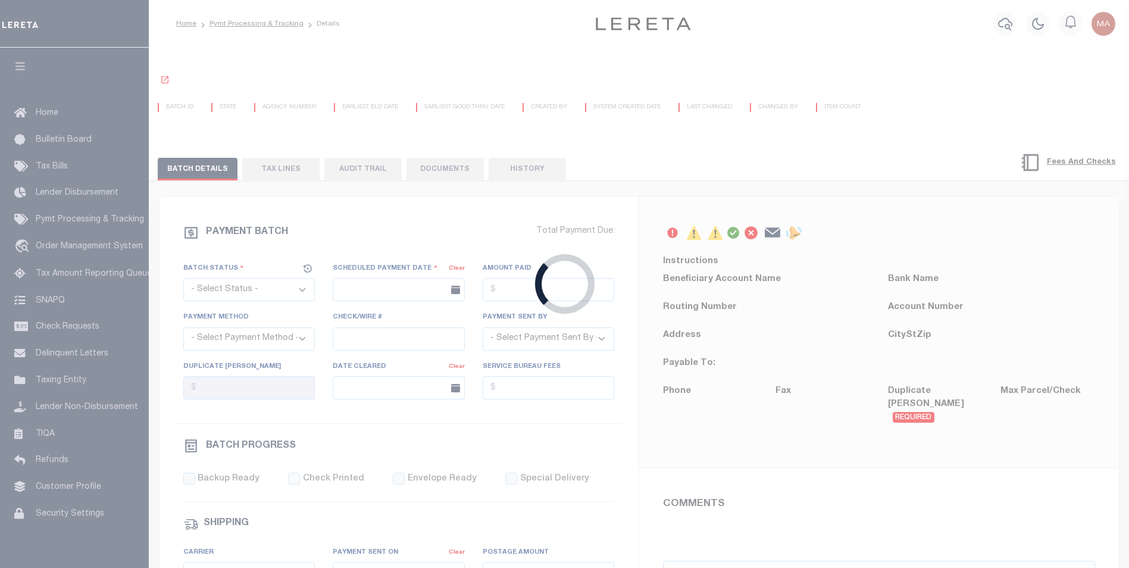
radio input "true"
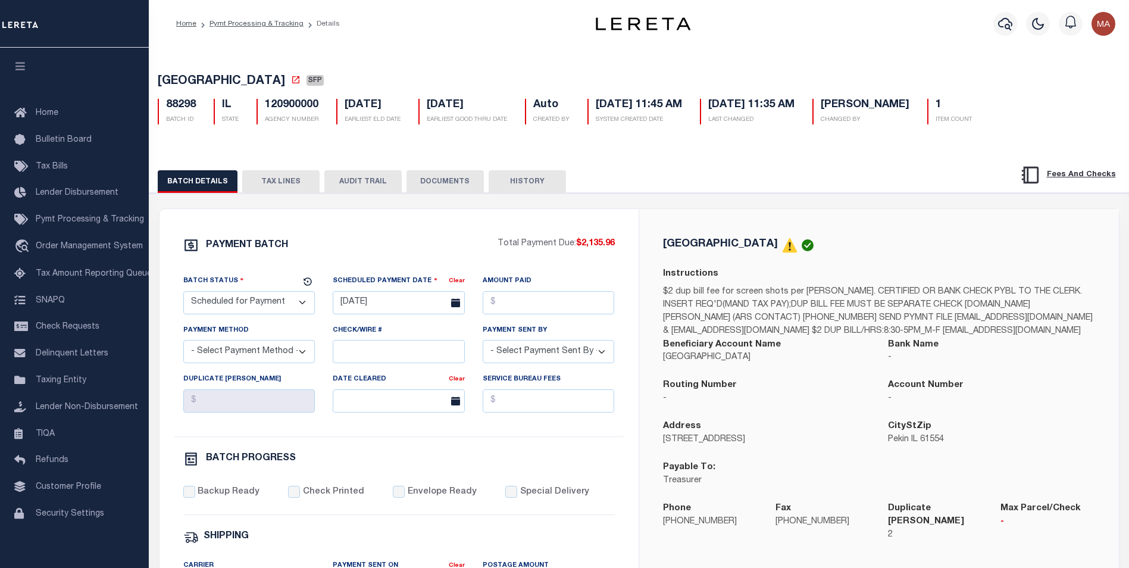
click at [533, 182] on button "HISTORY" at bounding box center [527, 181] width 77 height 23
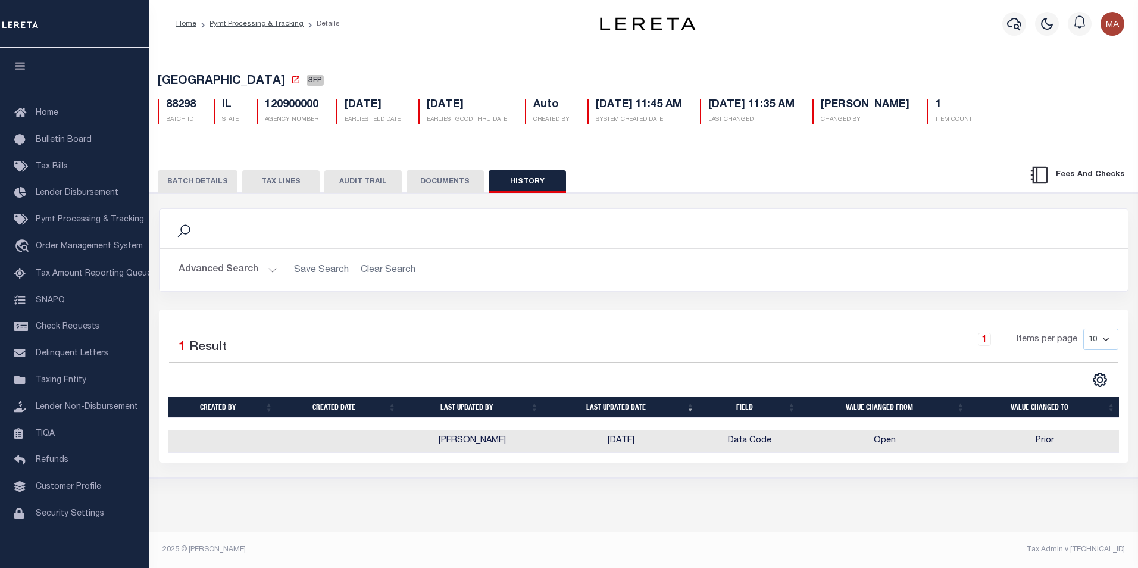
click at [183, 183] on button "BATCH DETAILS" at bounding box center [198, 181] width 80 height 23
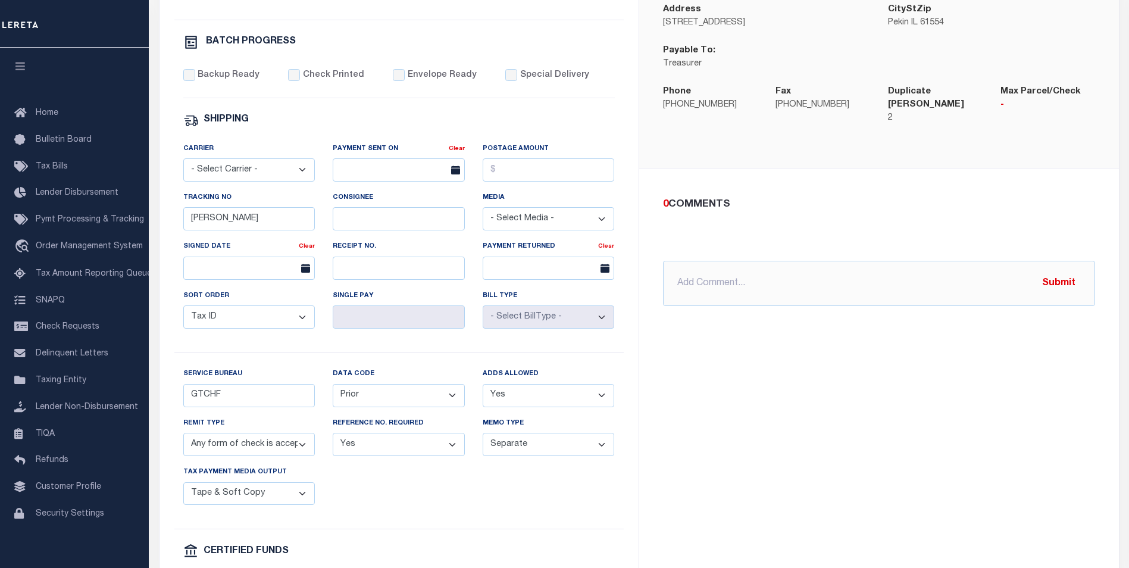
scroll to position [536, 0]
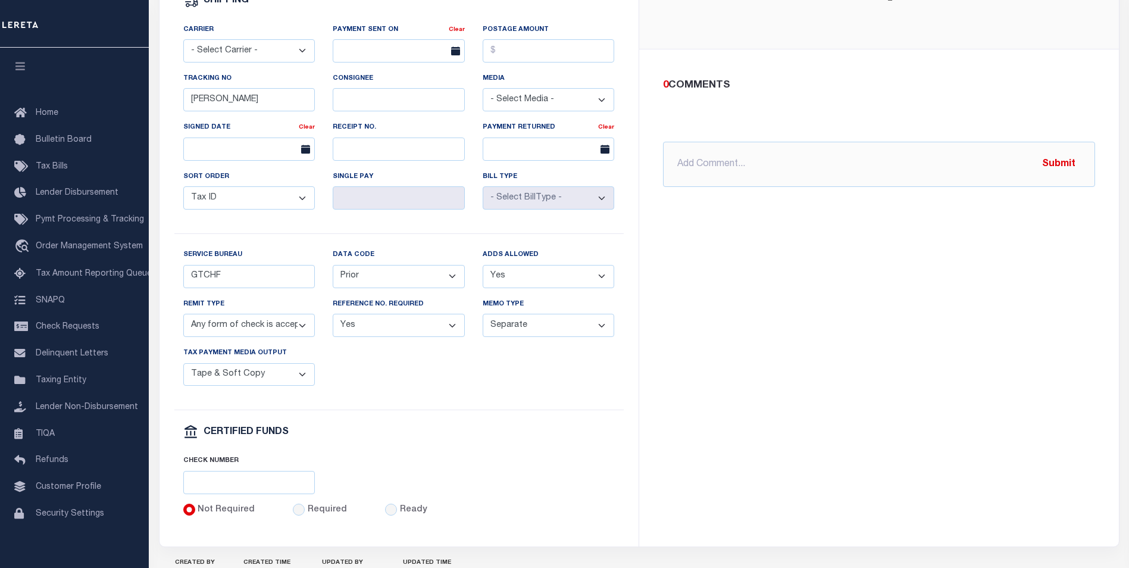
click at [364, 286] on select "Balance Due Mortgage Open Prior Supplemental" at bounding box center [399, 276] width 132 height 23
select select "63"
click at [333, 272] on select "Balance Due Mortgage Open Prior Supplemental" at bounding box center [399, 276] width 132 height 23
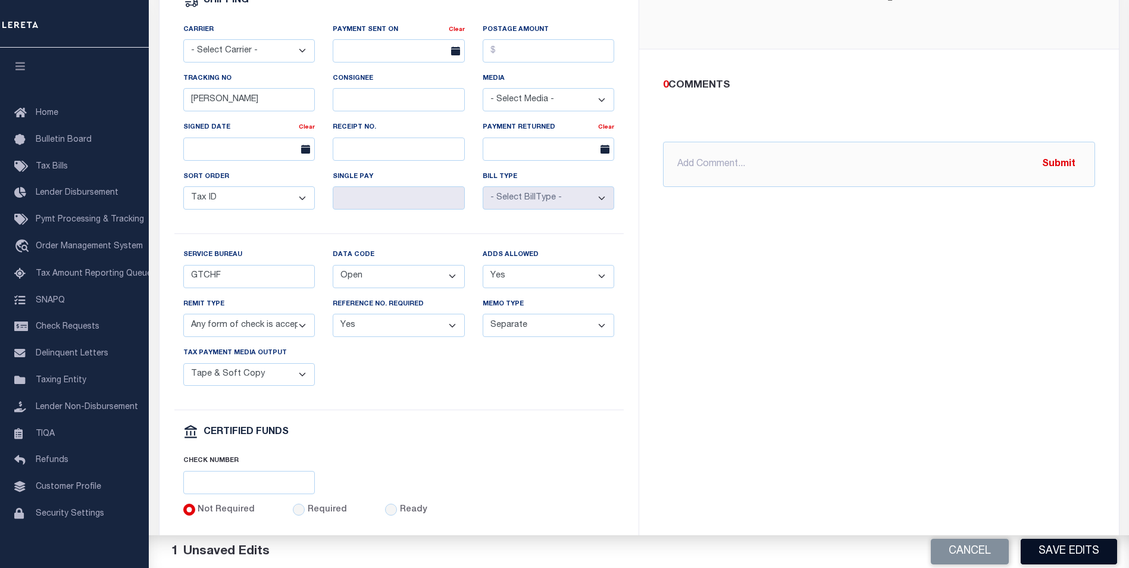
click at [1079, 547] on button "Save Edits" at bounding box center [1069, 552] width 96 height 26
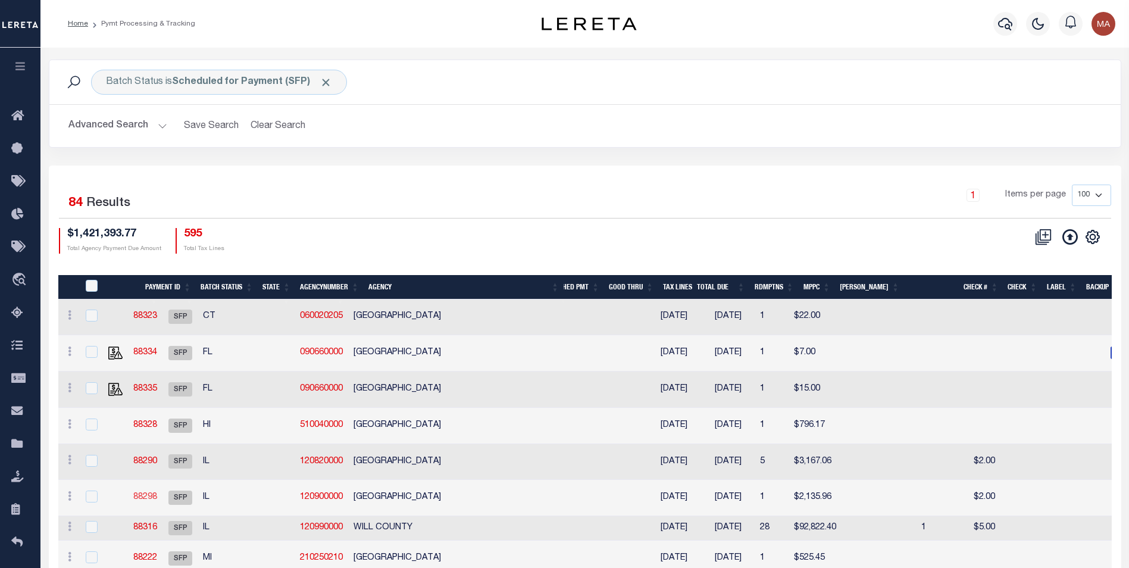
click at [157, 495] on link "88298" at bounding box center [145, 497] width 24 height 8
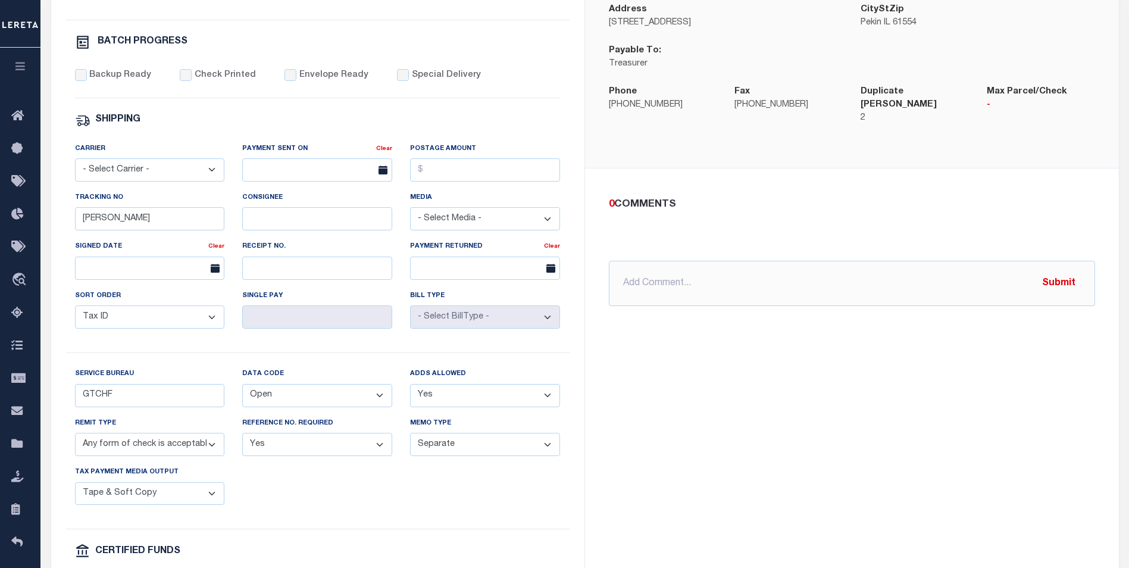
scroll to position [536, 0]
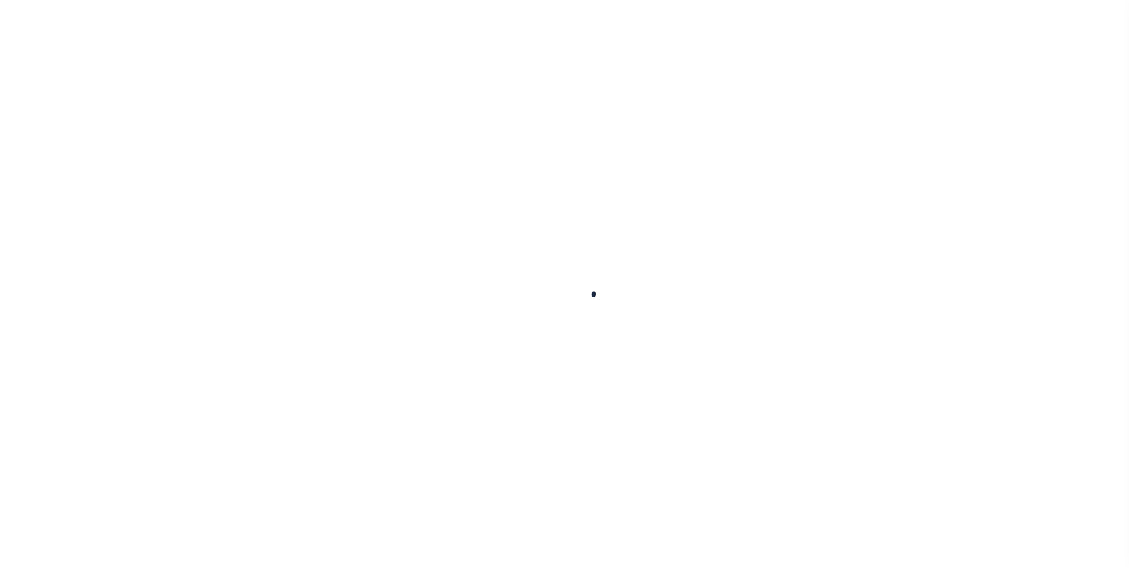
select select
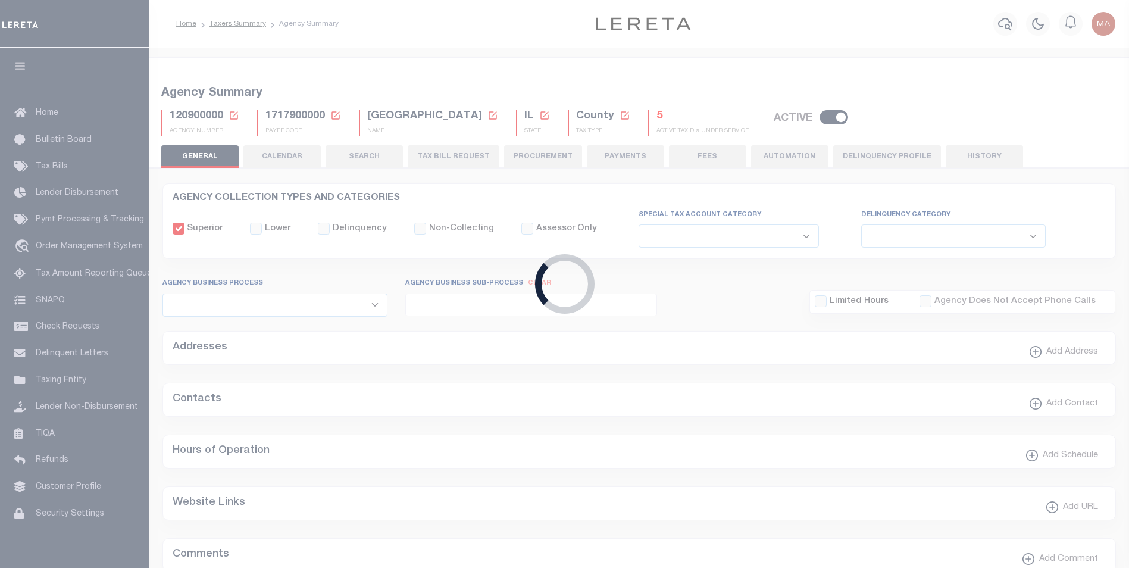
checkbox input "false"
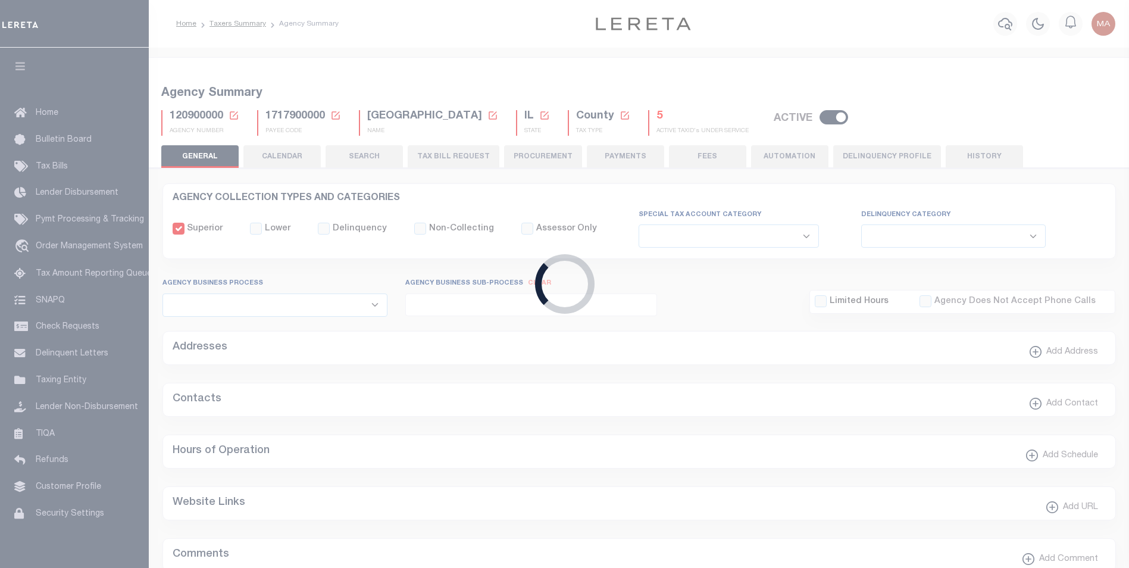
type input "1717900000"
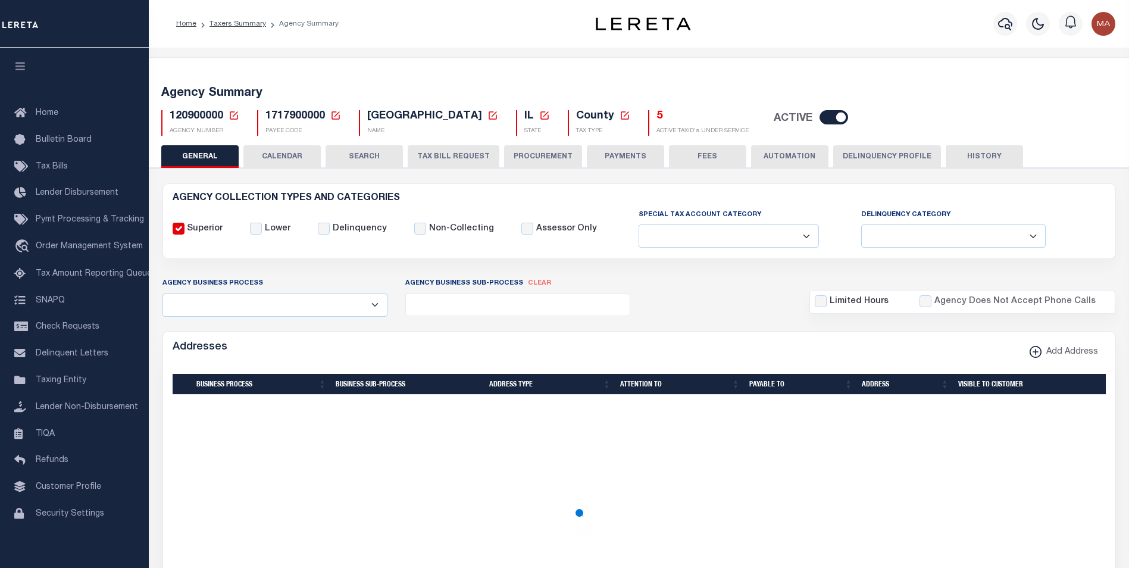
click at [613, 159] on button "PAYMENTS" at bounding box center [625, 156] width 77 height 23
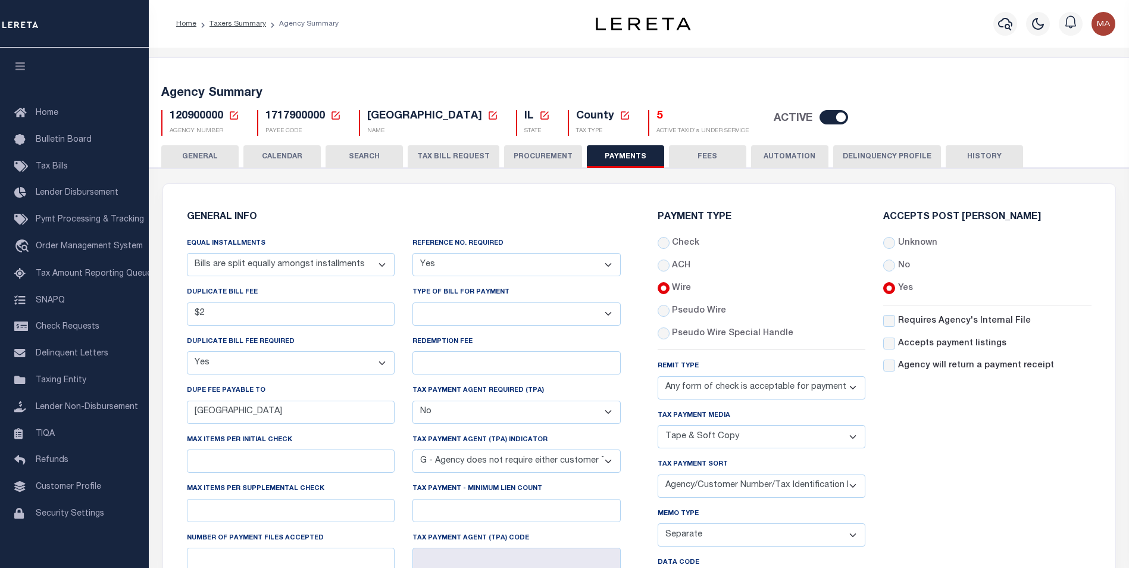
scroll to position [238, 0]
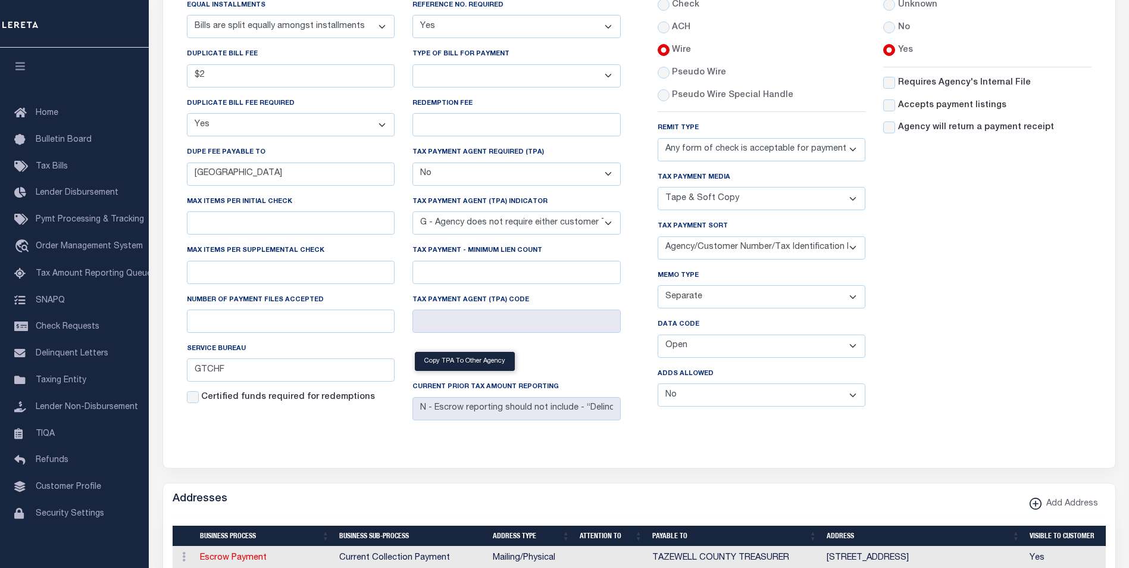
drag, startPoint x: 707, startPoint y: 401, endPoint x: 705, endPoint y: 410, distance: 8.7
click at [707, 401] on select "Yes No" at bounding box center [762, 394] width 208 height 23
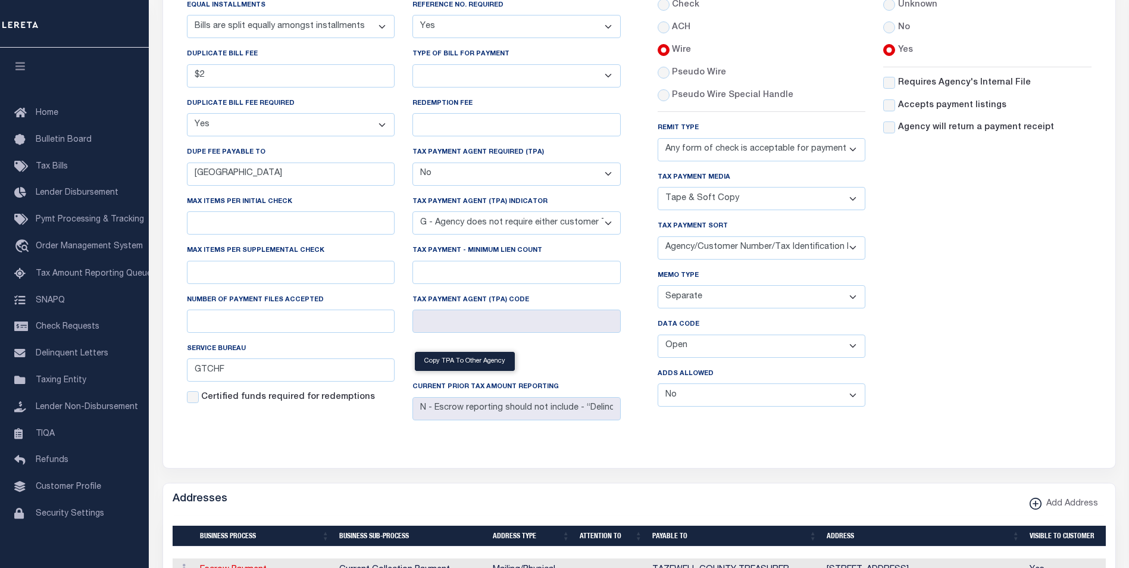
select select "1"
click at [658, 387] on select "Yes No" at bounding box center [762, 394] width 208 height 23
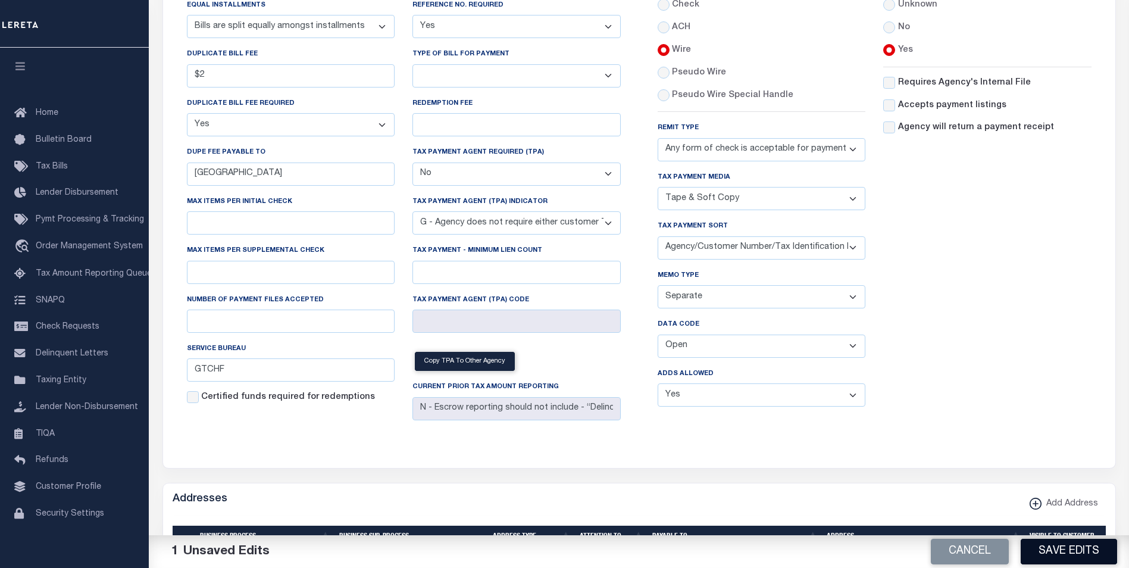
click at [1061, 552] on button "Save Edits" at bounding box center [1069, 552] width 96 height 26
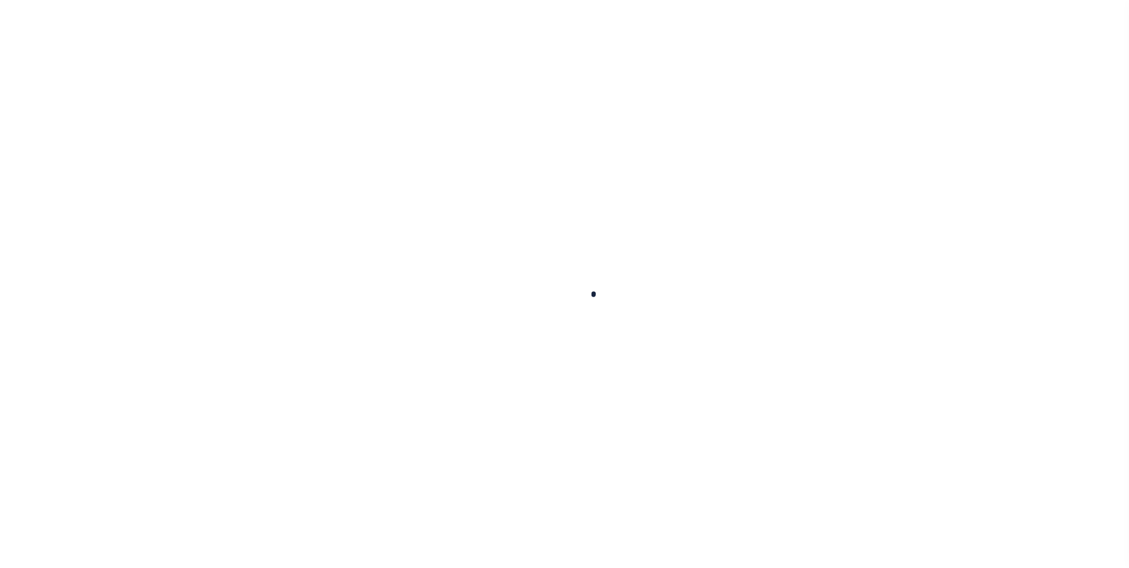
select select
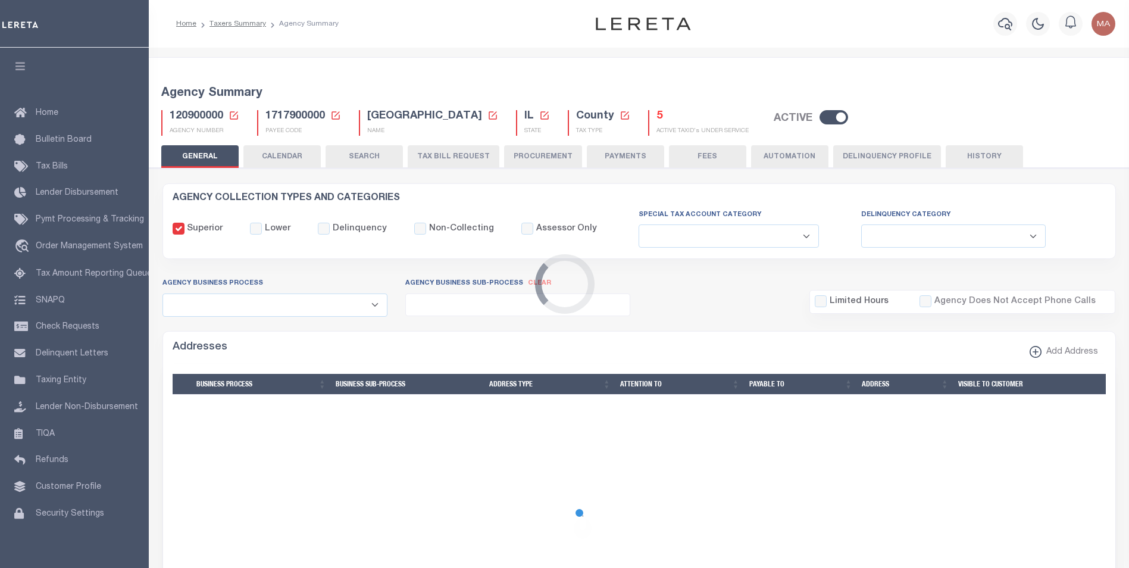
checkbox input "false"
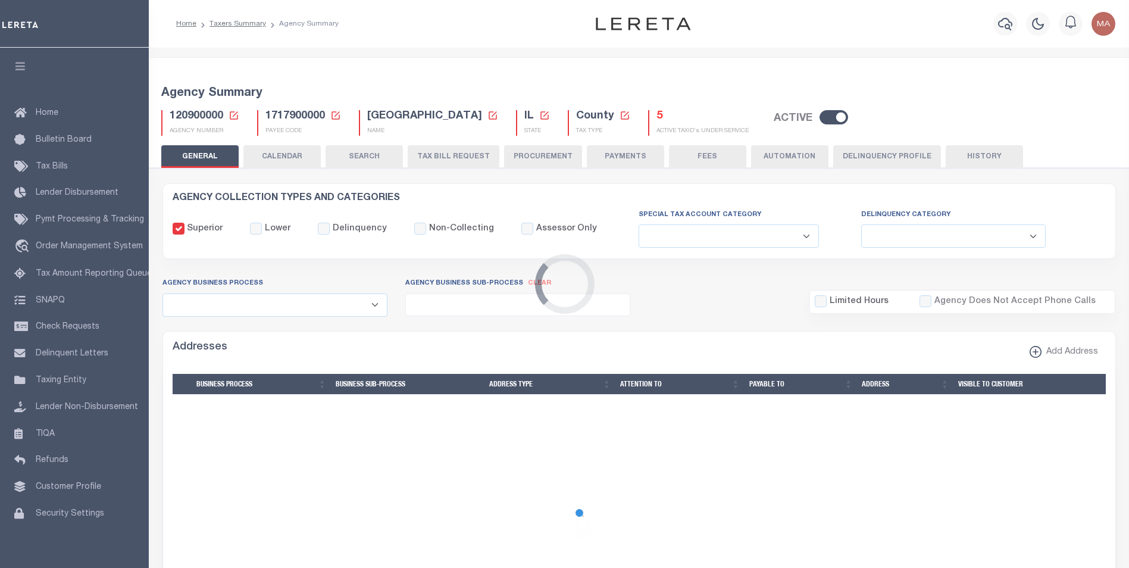
type input "1717900000"
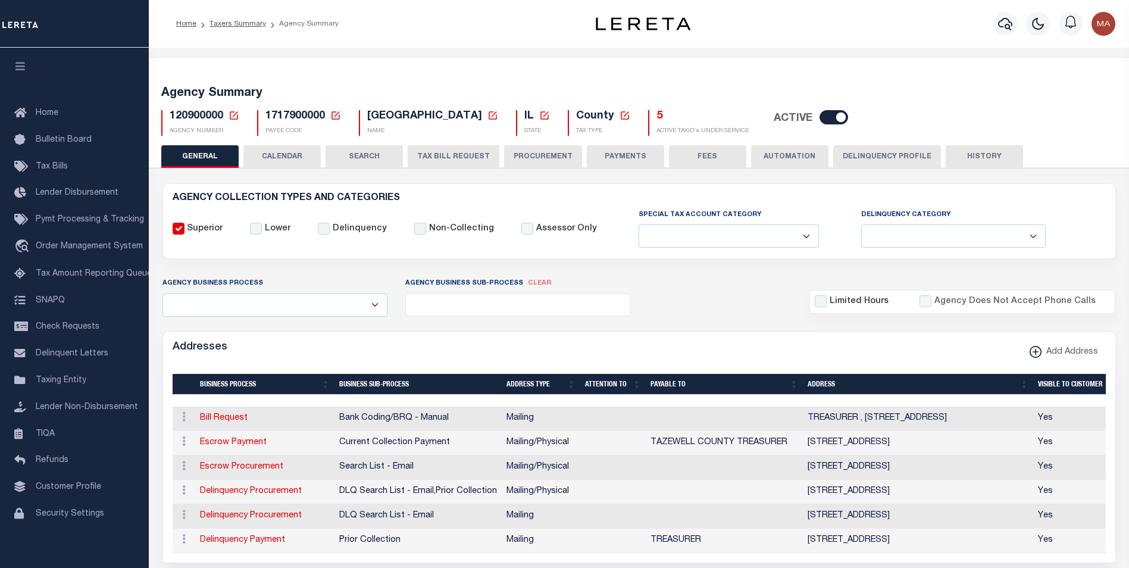
click at [613, 156] on button "PAYMENTS" at bounding box center [625, 156] width 77 height 23
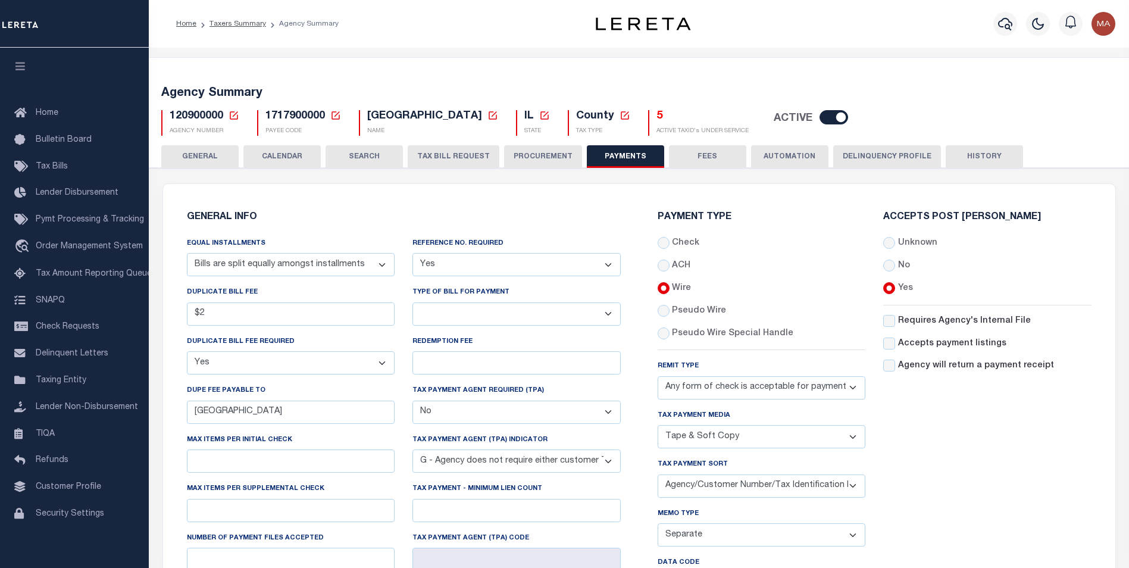
scroll to position [119, 0]
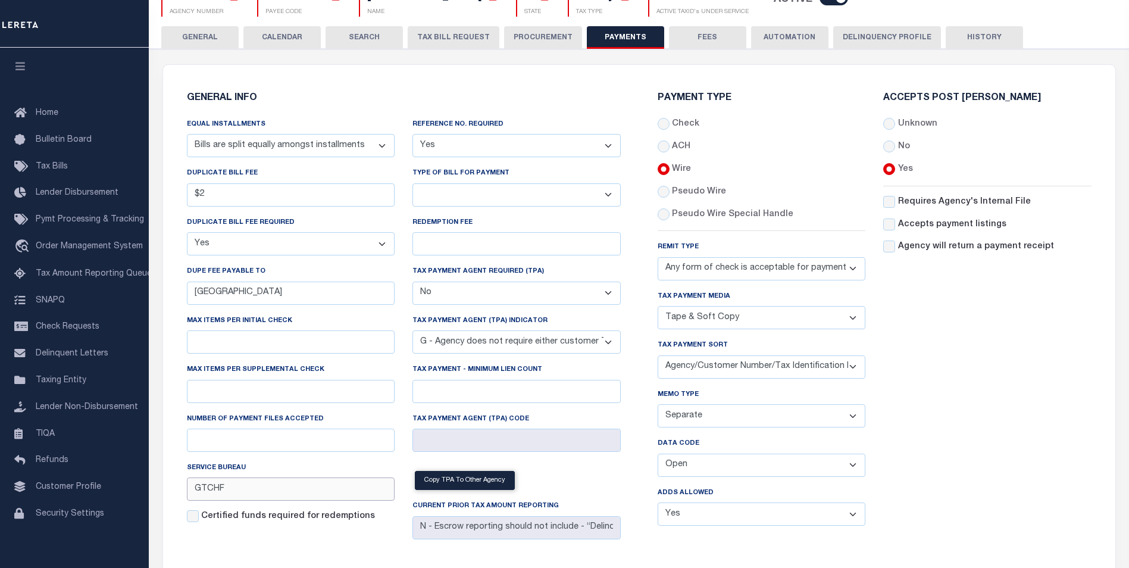
click at [227, 496] on input "GTCHF" at bounding box center [291, 488] width 208 height 23
type input "GTCHG"
click at [539, 146] on select "Yes No" at bounding box center [517, 145] width 208 height 23
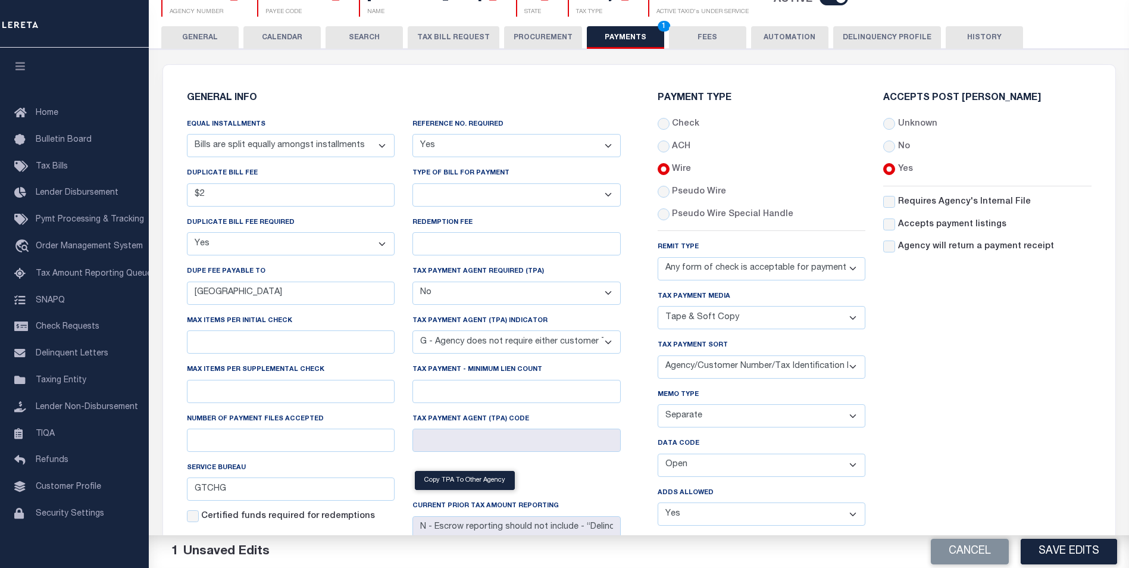
select select "0"
click at [413, 135] on select "Yes No" at bounding box center [517, 145] width 208 height 23
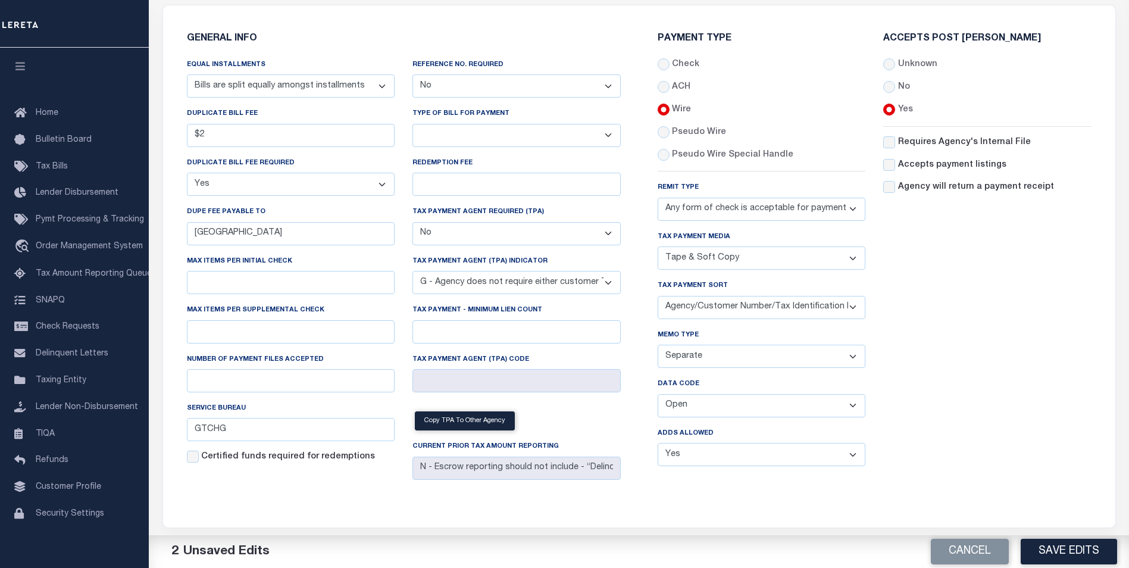
scroll to position [238, 0]
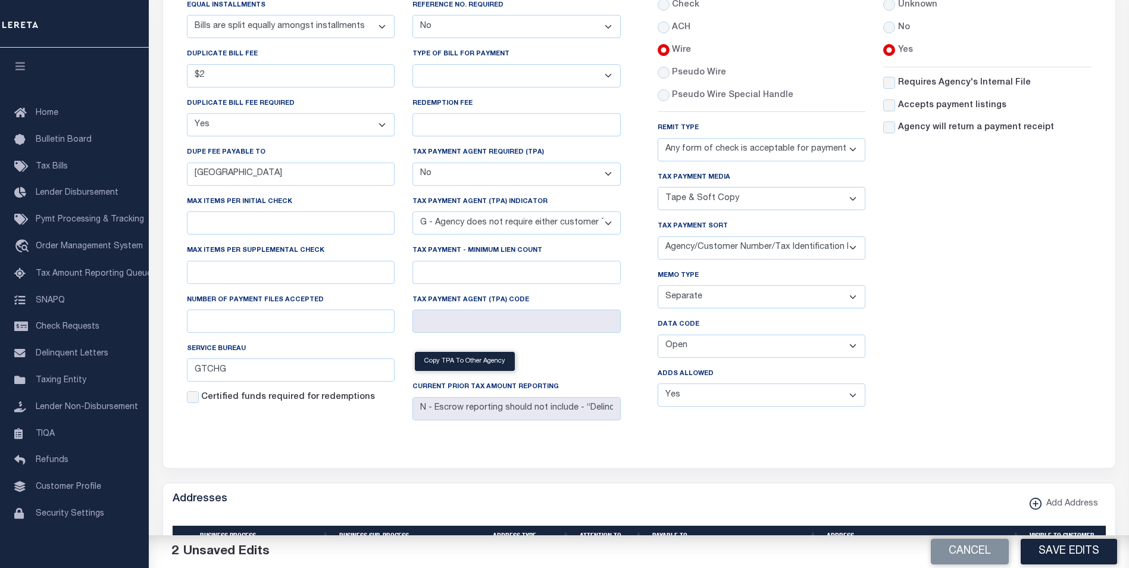
click at [701, 148] on select "Any form of check is acceptable for payment of current and prior year taxes. On…" at bounding box center [762, 149] width 208 height 23
select select "71"
click at [658, 138] on select "Any form of check is acceptable for payment of current and prior year taxes. On…" at bounding box center [762, 149] width 208 height 23
click at [747, 201] on select "List, Tape Spcl List Dels Only List Tape & Bills Soft Copy List Tape & Soft Cop…" at bounding box center [762, 198] width 208 height 23
select select "45"
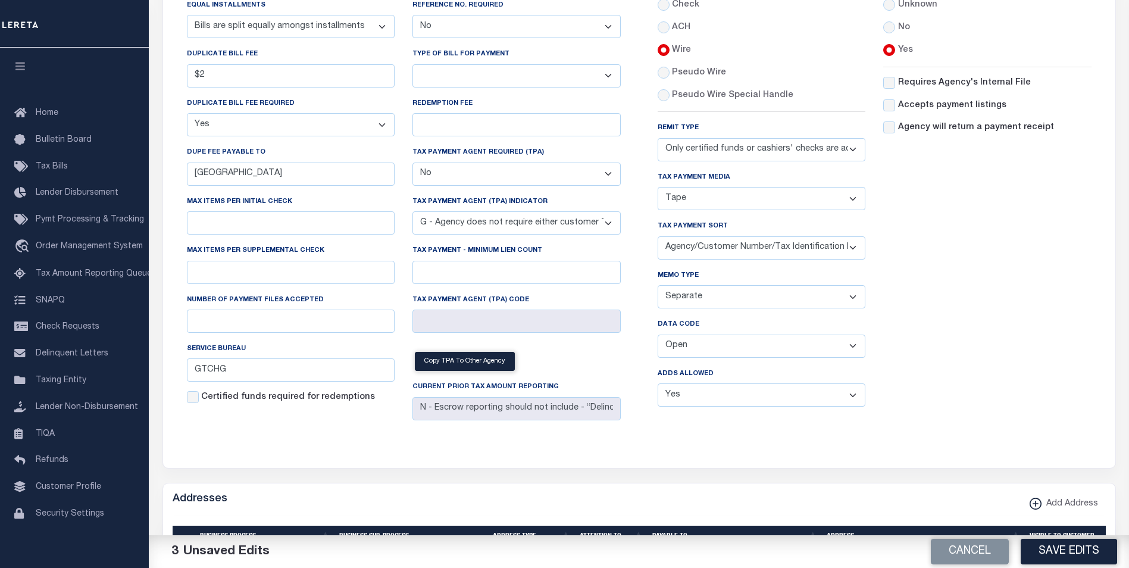
click at [658, 188] on select "List, Tape Spcl List Dels Only List Tape & Bills Soft Copy List Tape & Soft Cop…" at bounding box center [762, 198] width 208 height 23
click at [701, 299] on select "Separate Together" at bounding box center [762, 296] width 208 height 23
select select "61"
click at [658, 288] on select "Separate Together" at bounding box center [762, 296] width 208 height 23
click at [695, 353] on select "Balance Due Mortgage Open Prior Supplemental" at bounding box center [762, 346] width 208 height 23
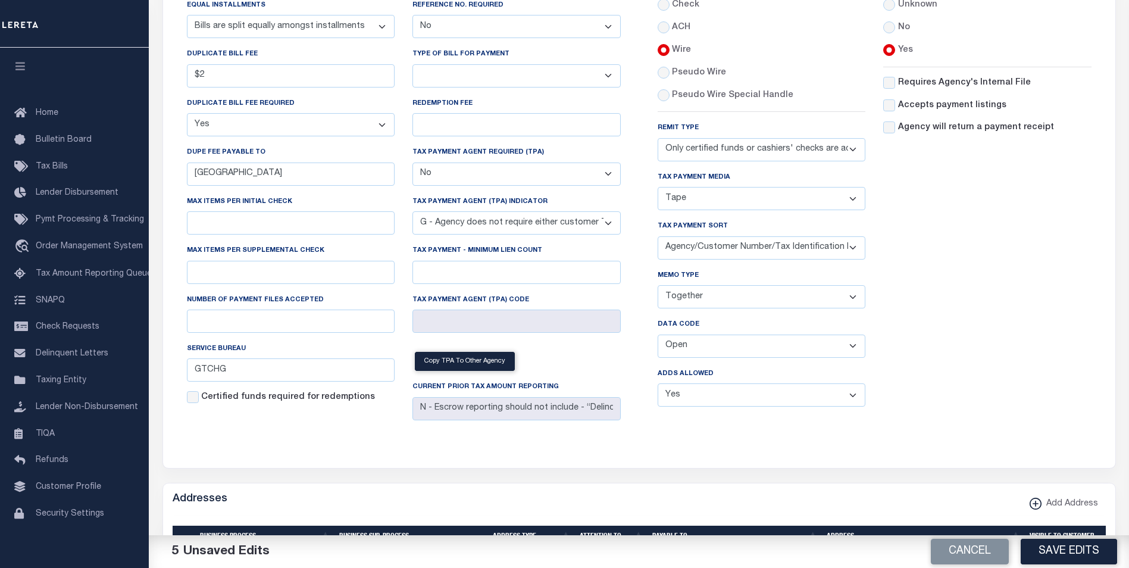
select select "64"
click at [658, 337] on select "Balance Due Mortgage Open Prior Supplemental" at bounding box center [762, 346] width 208 height 23
click at [709, 400] on select "Yes No" at bounding box center [762, 394] width 208 height 23
select select "0"
click at [658, 387] on select "Yes No" at bounding box center [762, 394] width 208 height 23
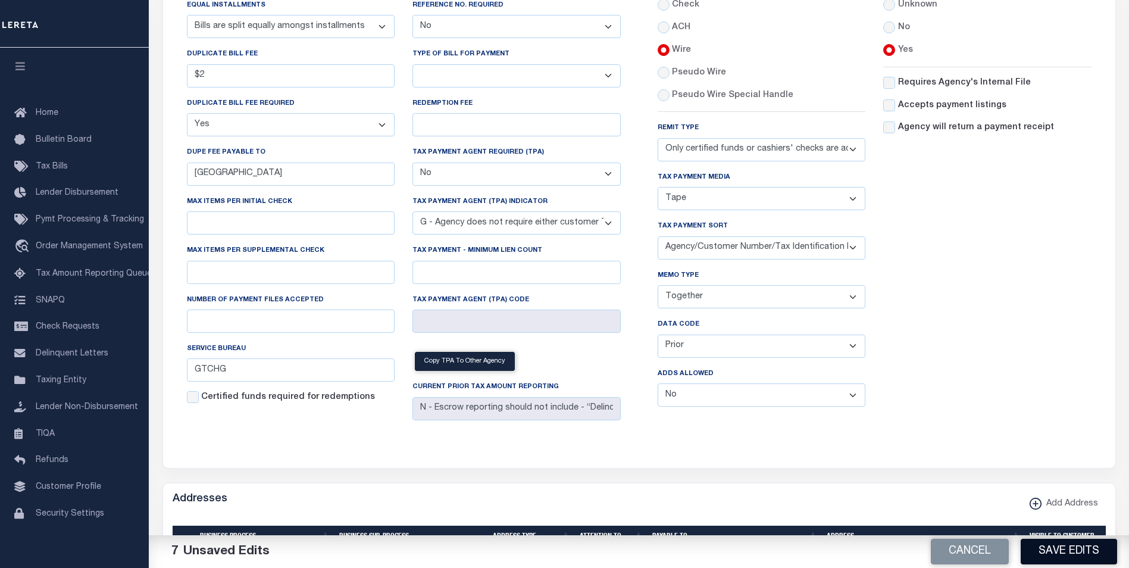
click at [1059, 551] on button "Save Edits" at bounding box center [1069, 552] width 96 height 26
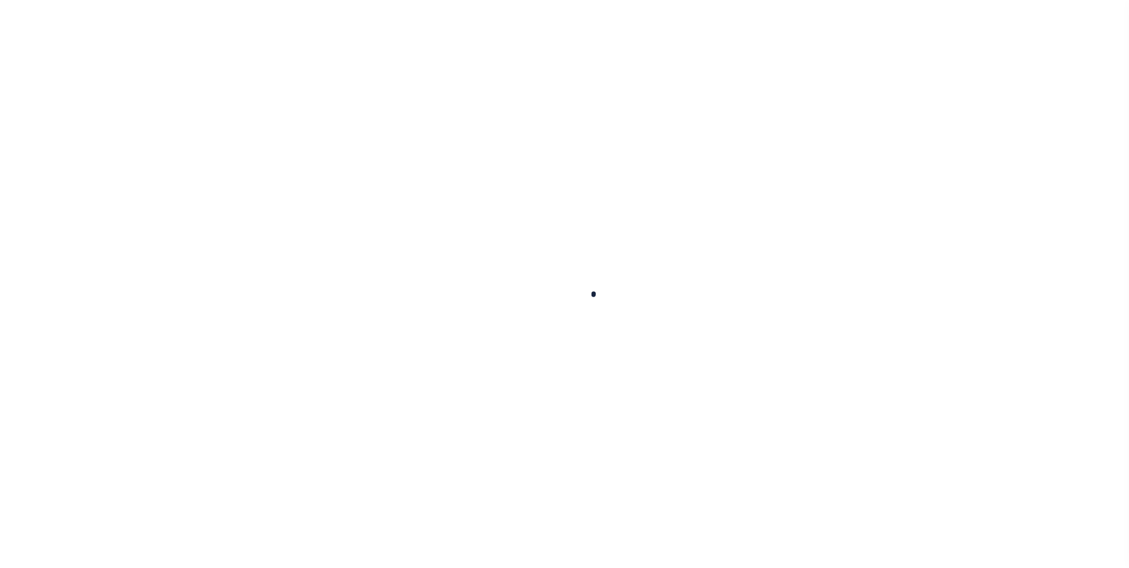
select select
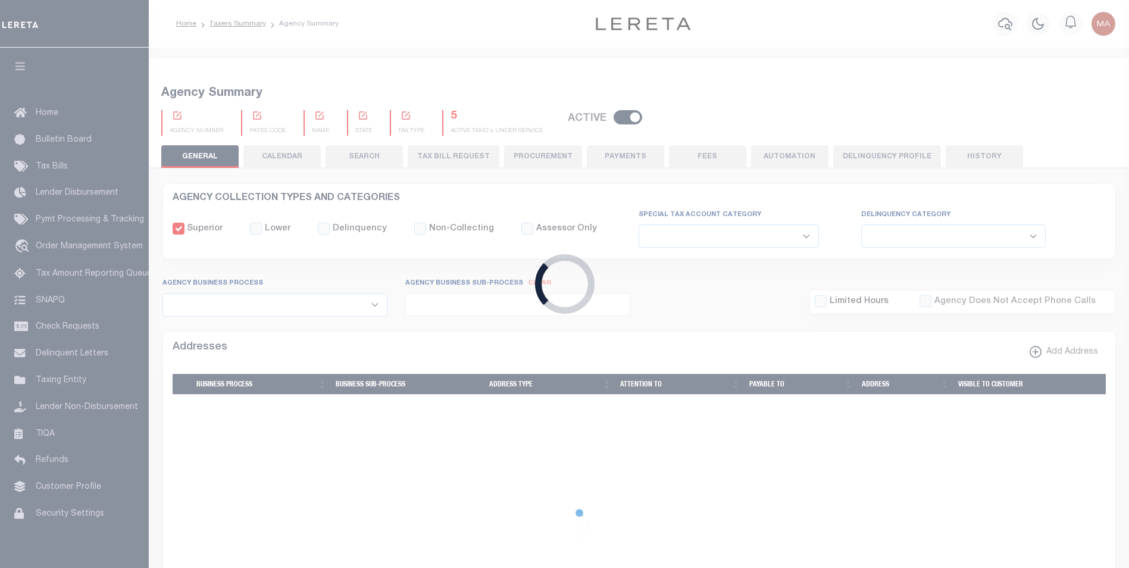
checkbox input "false"
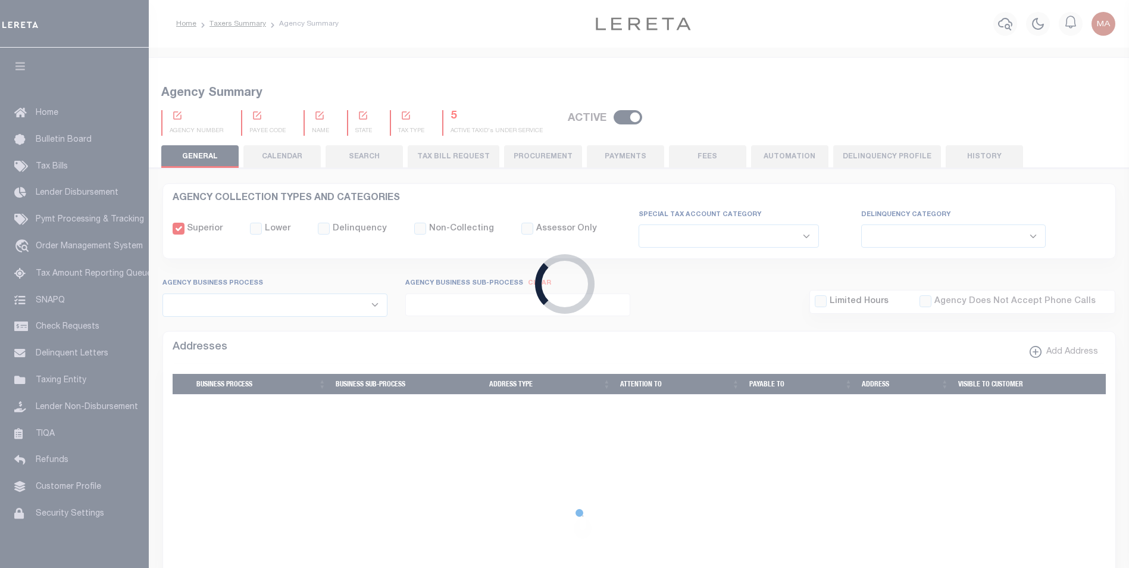
type input "1717900000"
select select "69"
type input "$2"
select select "true"
type input "[GEOGRAPHIC_DATA]"
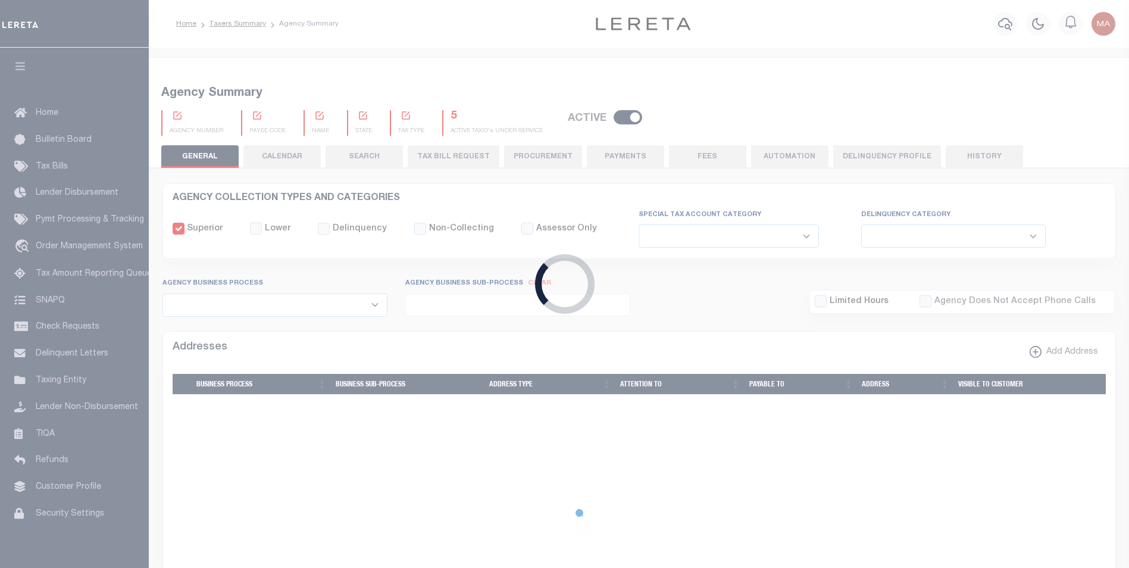
type input "GTCHG"
checkbox input "false"
select select "0"
select select "false"
select select "7"
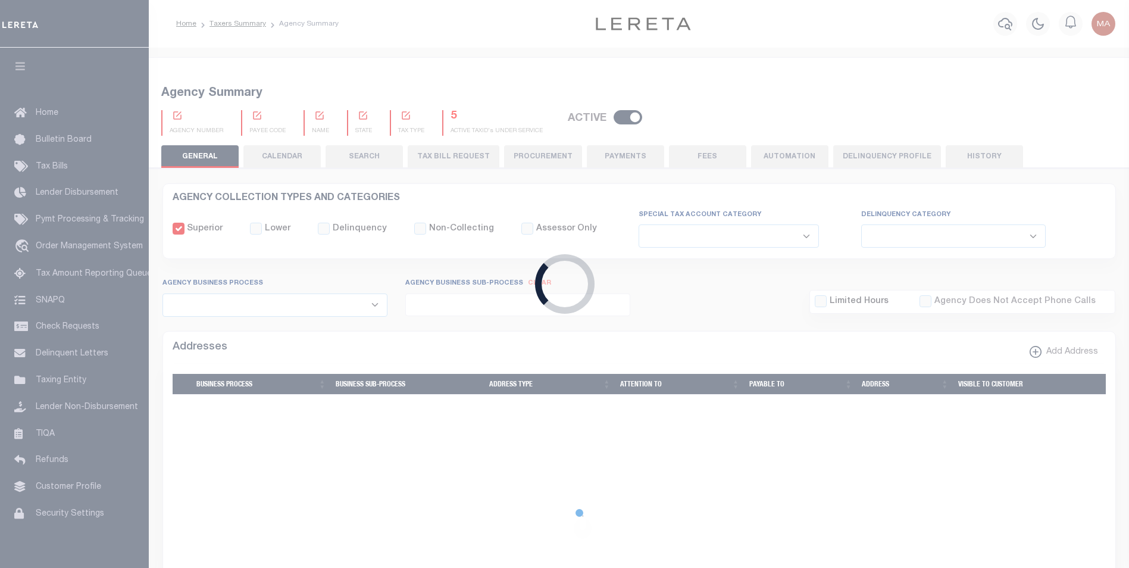
type input "N - Escrow reporting should not include - “Delinquent Prior Year(s) Exist”, “De…"
radio input "true"
select select "71"
select select "45"
select select "49"
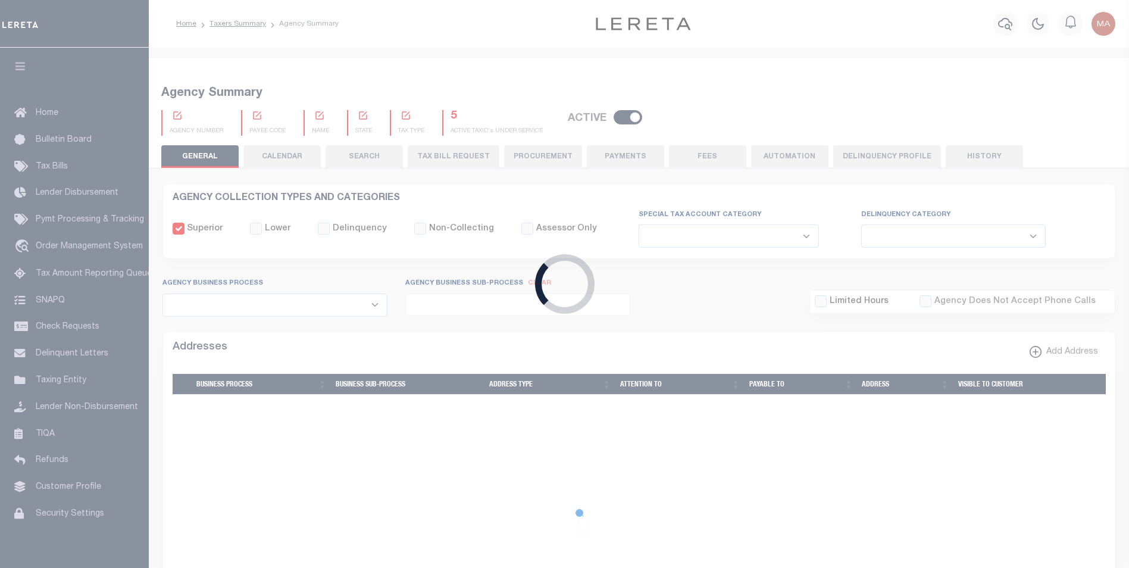
select select "61"
select select "64"
select select "0"
radio input "true"
checkbox input "false"
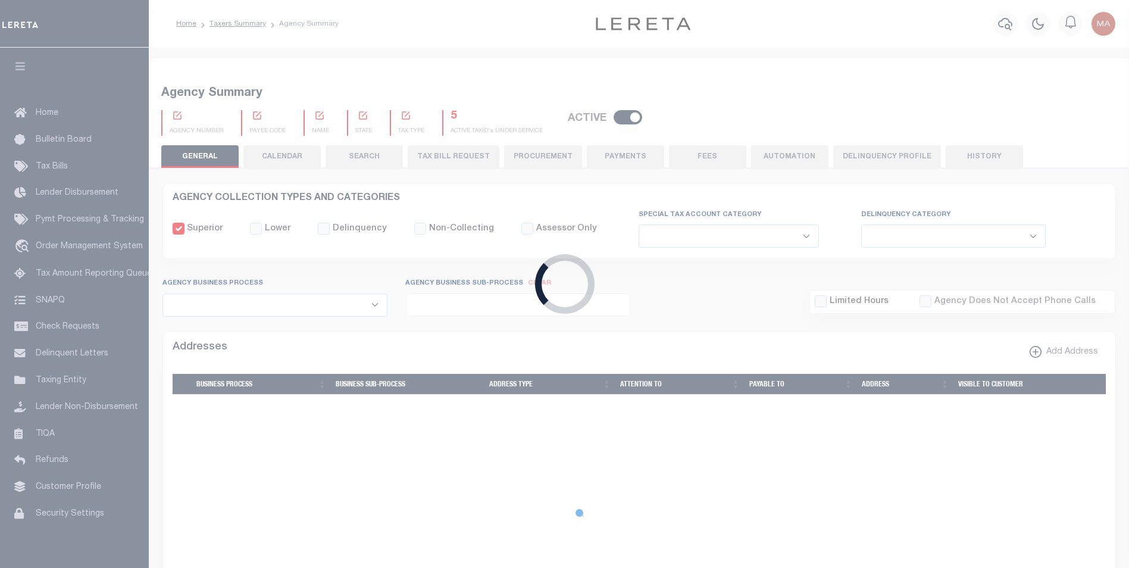
checkbox input "false"
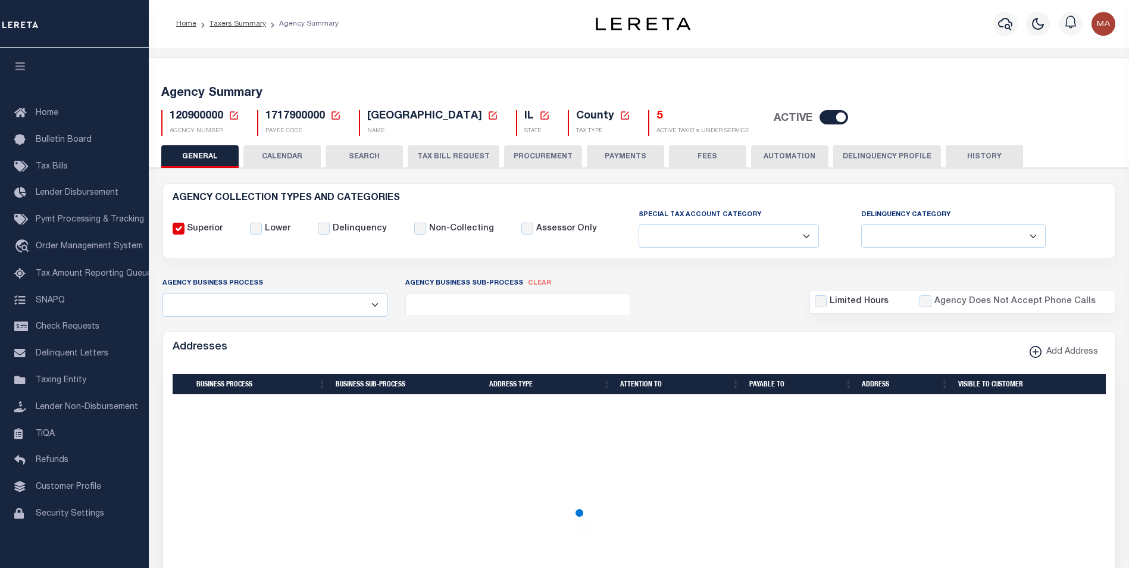
click at [614, 161] on button "PAYMENTS" at bounding box center [625, 156] width 77 height 23
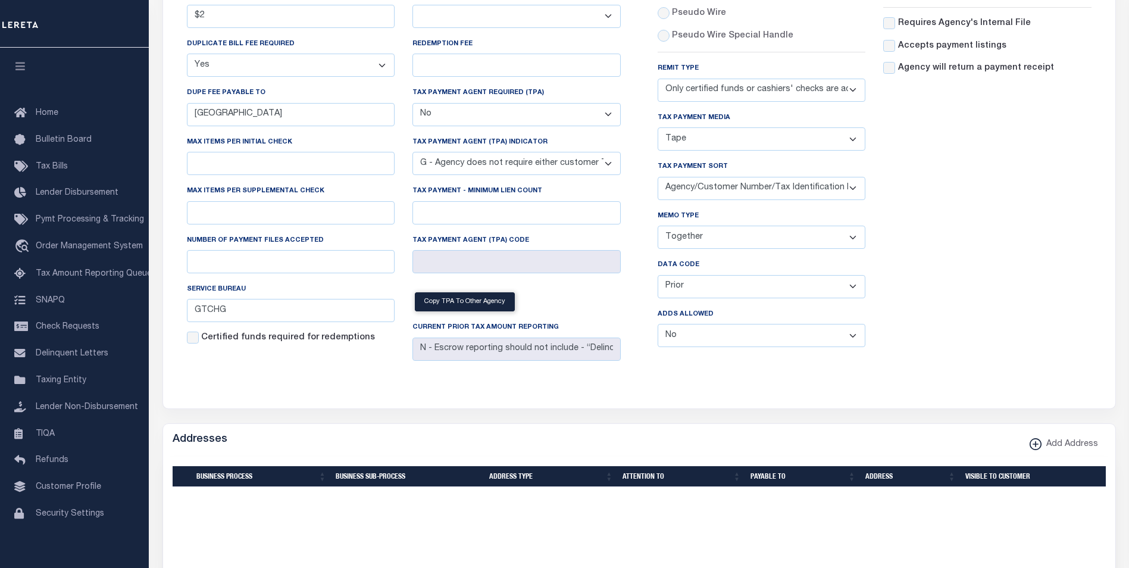
scroll to position [179, 0]
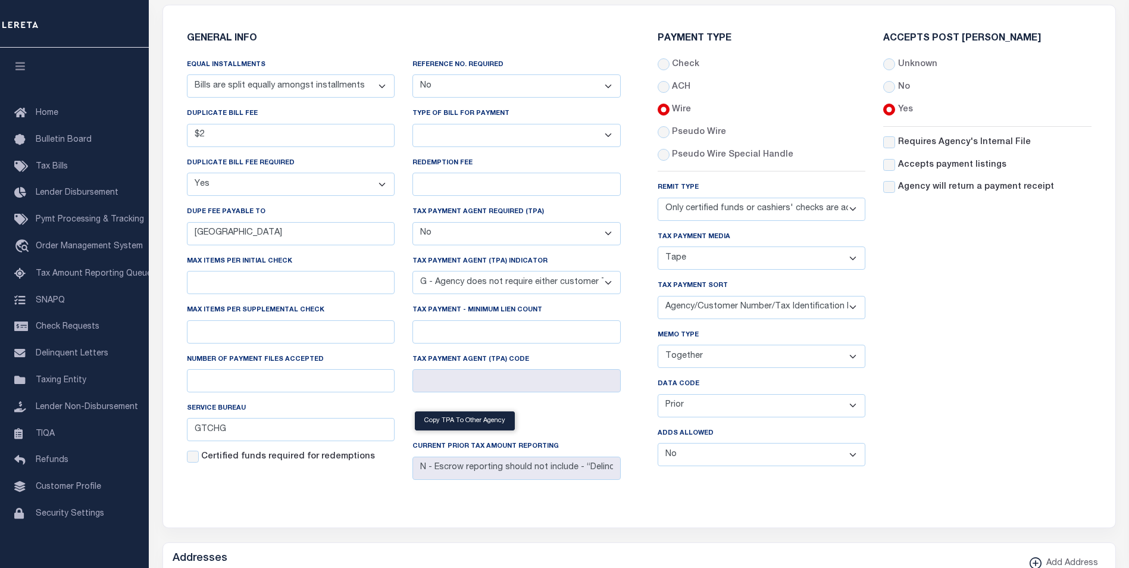
click at [685, 356] on select "Separate Together" at bounding box center [762, 356] width 208 height 23
select select "60"
click at [658, 347] on select "Separate Together" at bounding box center [762, 356] width 208 height 23
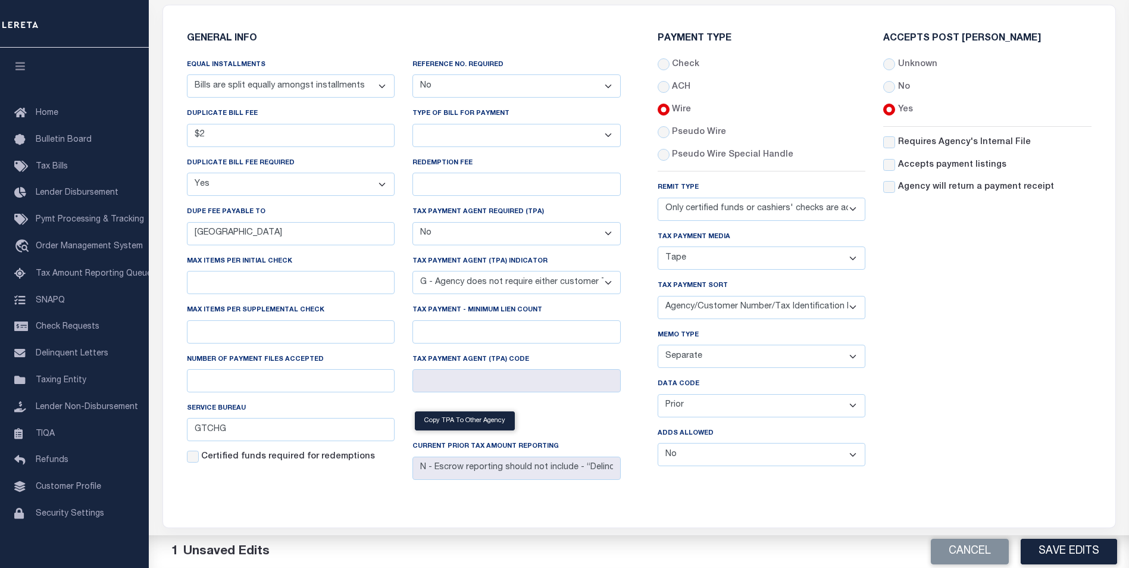
click at [725, 408] on select "Balance Due Mortgage Open Prior Supplemental" at bounding box center [762, 405] width 208 height 23
select select "63"
click at [658, 396] on select "Balance Due Mortgage Open Prior Supplemental" at bounding box center [762, 405] width 208 height 23
click at [1067, 552] on button "Save Edits" at bounding box center [1069, 552] width 96 height 26
click at [976, 554] on button "Cancel" at bounding box center [970, 552] width 78 height 26
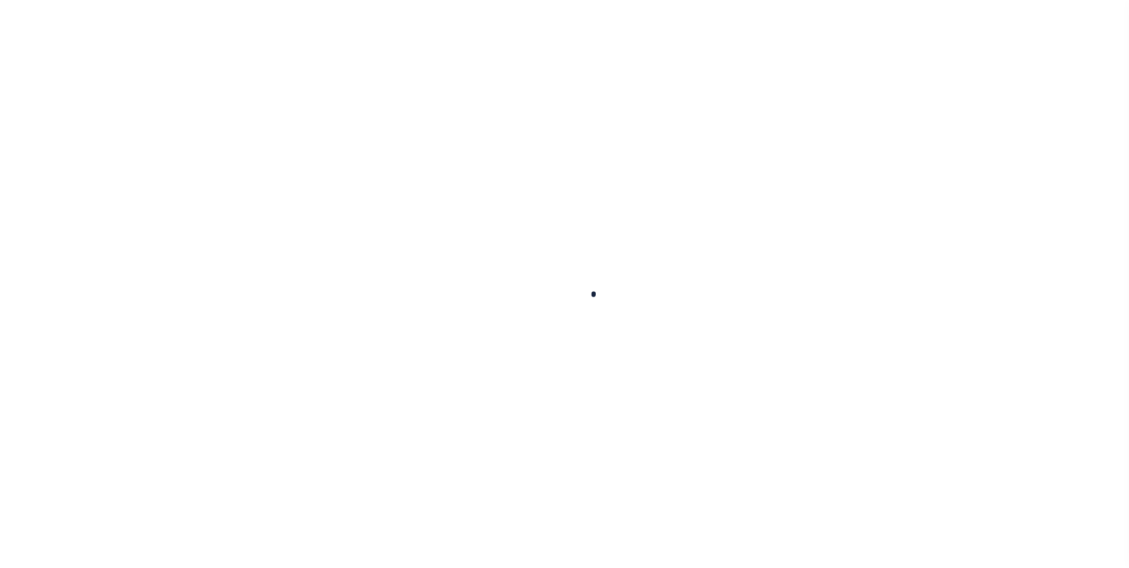
select select
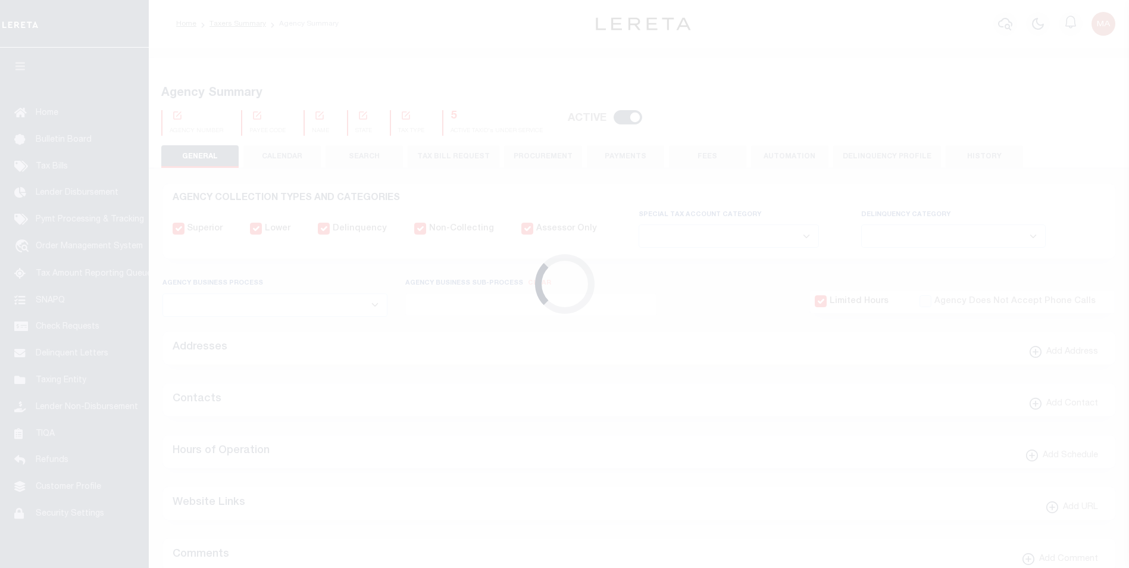
scroll to position [179, 0]
checkbox input "false"
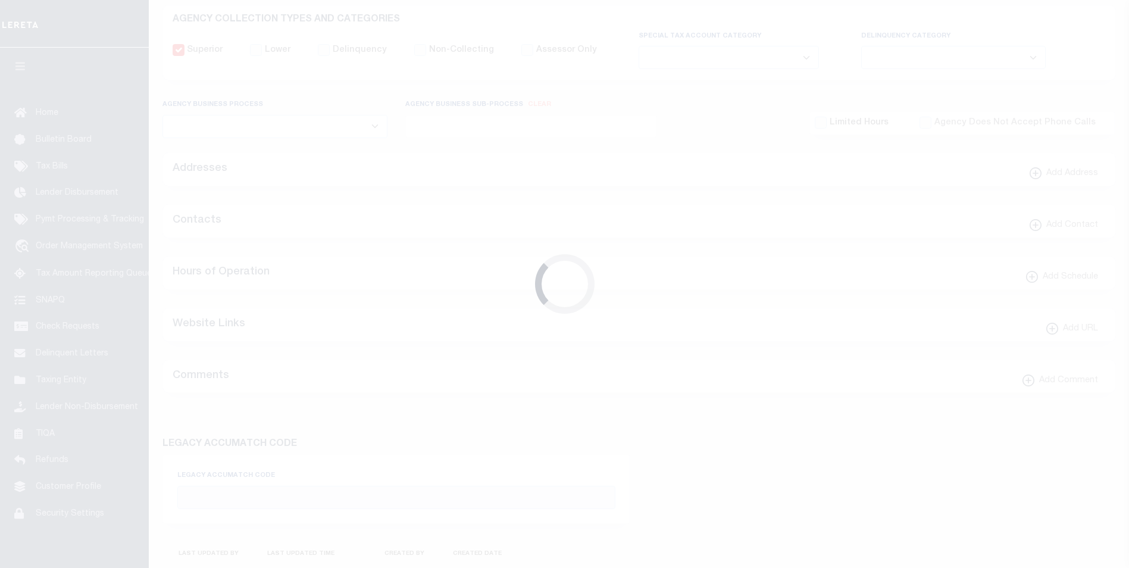
checkbox input "false"
type input "1717900000"
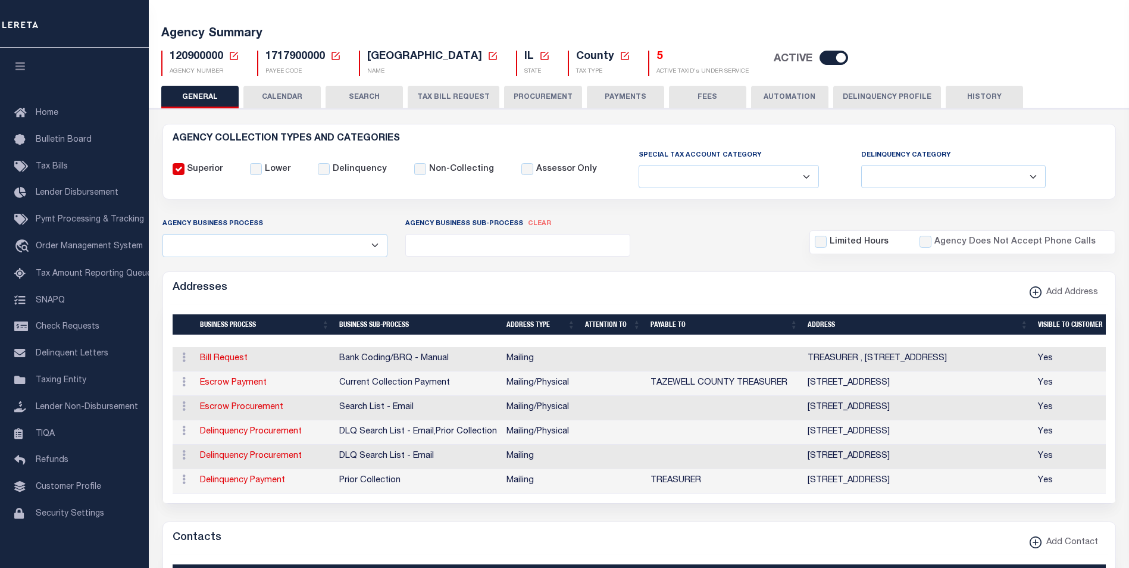
scroll to position [0, 0]
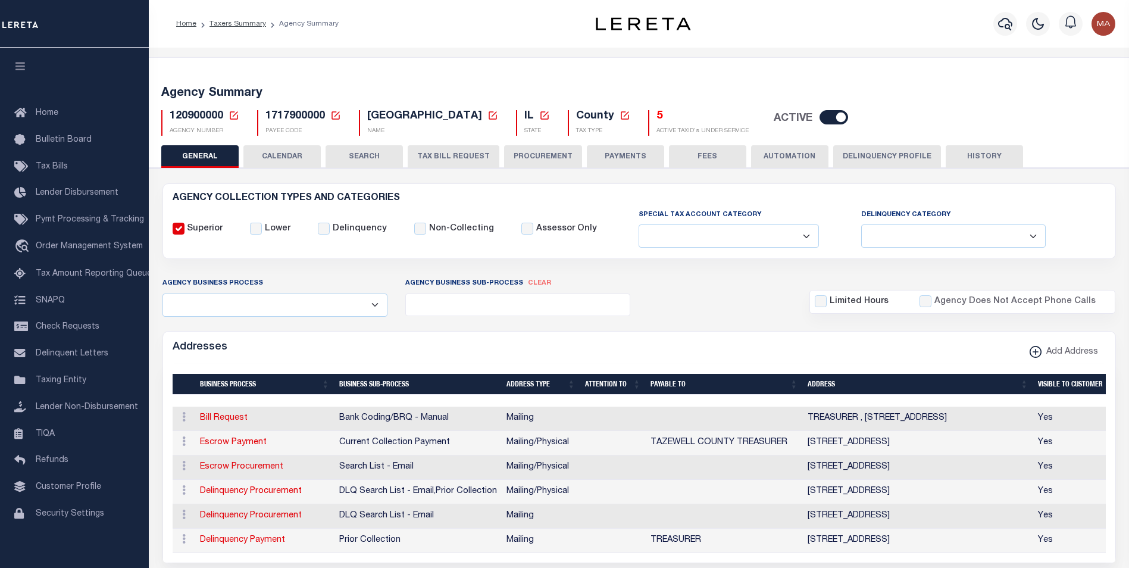
click at [627, 155] on button "PAYMENTS" at bounding box center [625, 156] width 77 height 23
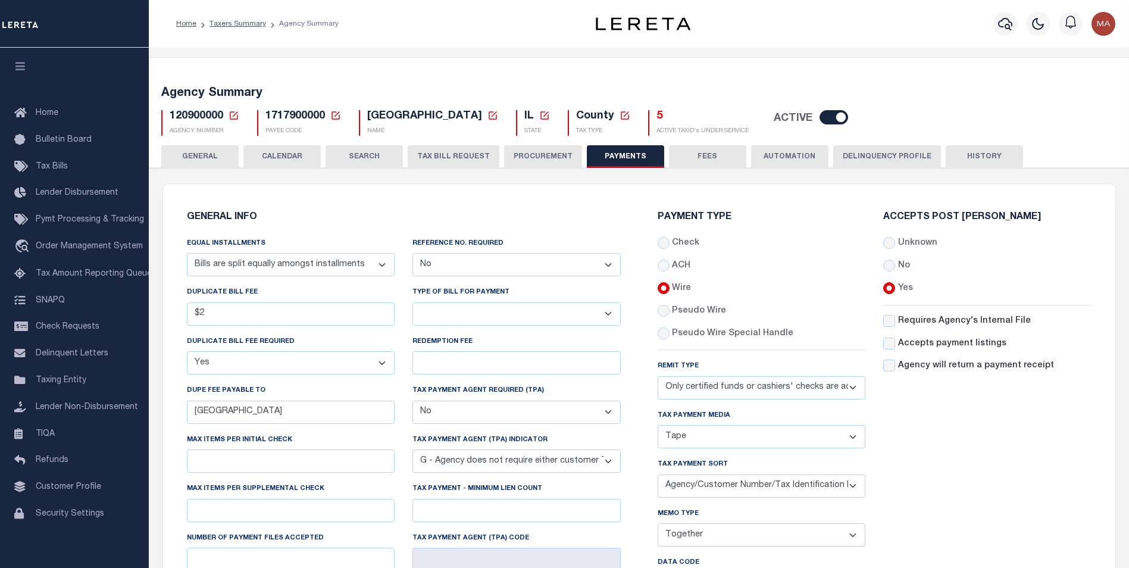
scroll to position [179, 0]
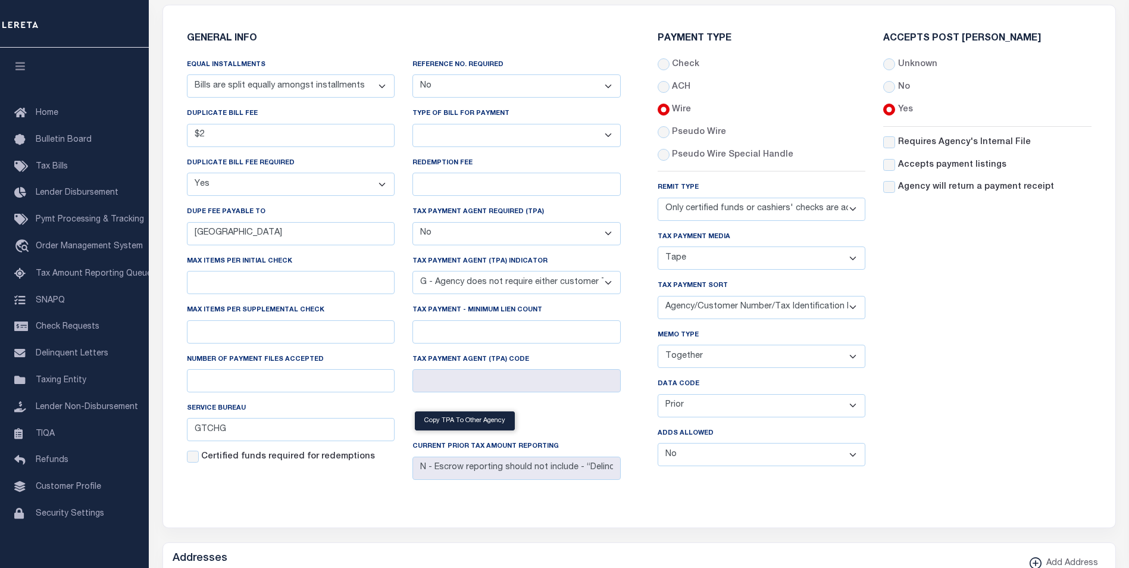
click at [716, 360] on select "Separate Together" at bounding box center [762, 356] width 208 height 23
select select "60"
click at [658, 347] on select "Separate Together" at bounding box center [762, 356] width 208 height 23
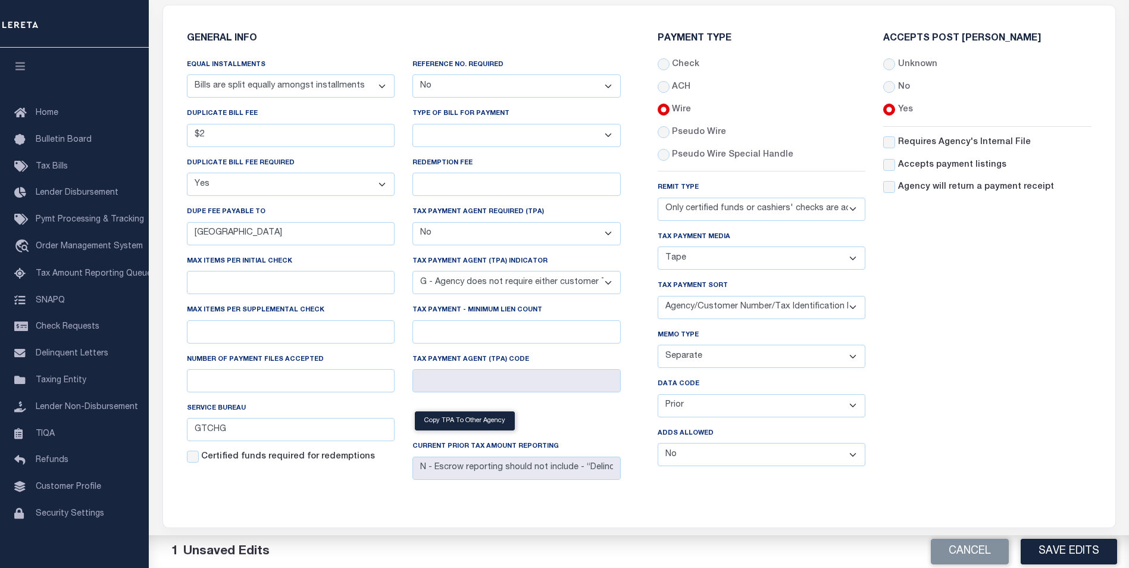
click at [711, 410] on select "Balance Due Mortgage Open Prior Supplemental" at bounding box center [762, 405] width 208 height 23
select select "63"
click at [658, 396] on select "Balance Due Mortgage Open Prior Supplemental" at bounding box center [762, 405] width 208 height 23
click at [1067, 548] on button "Save Edits" at bounding box center [1069, 552] width 96 height 26
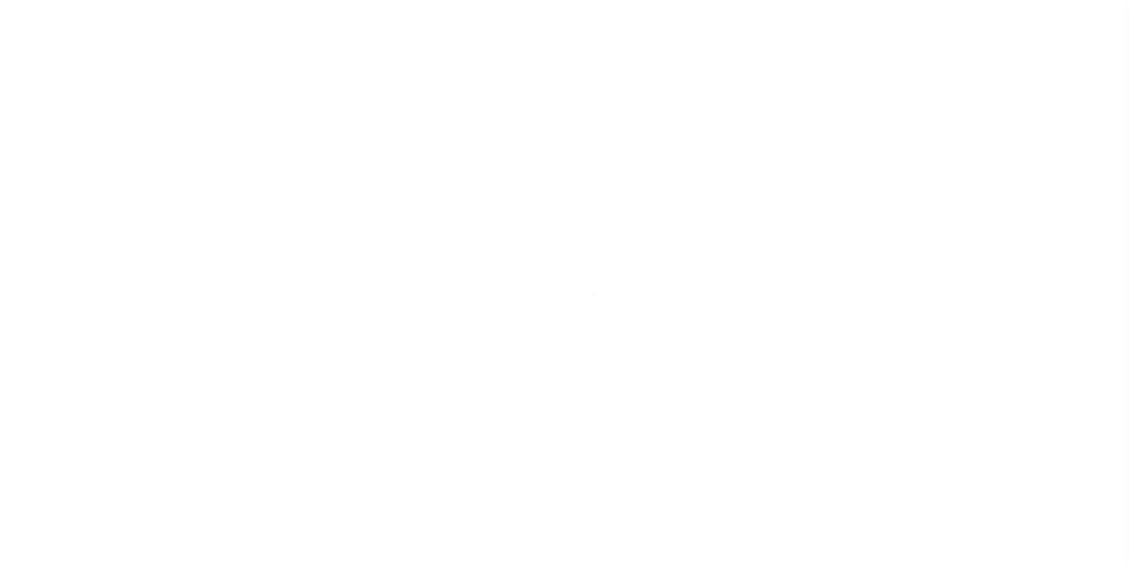
select select
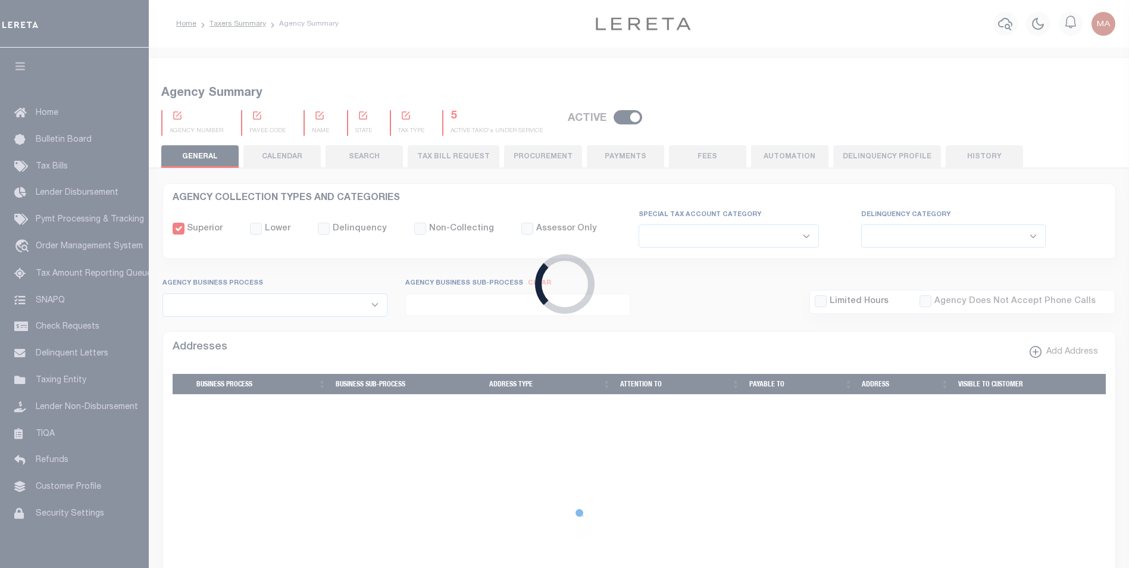
checkbox input "false"
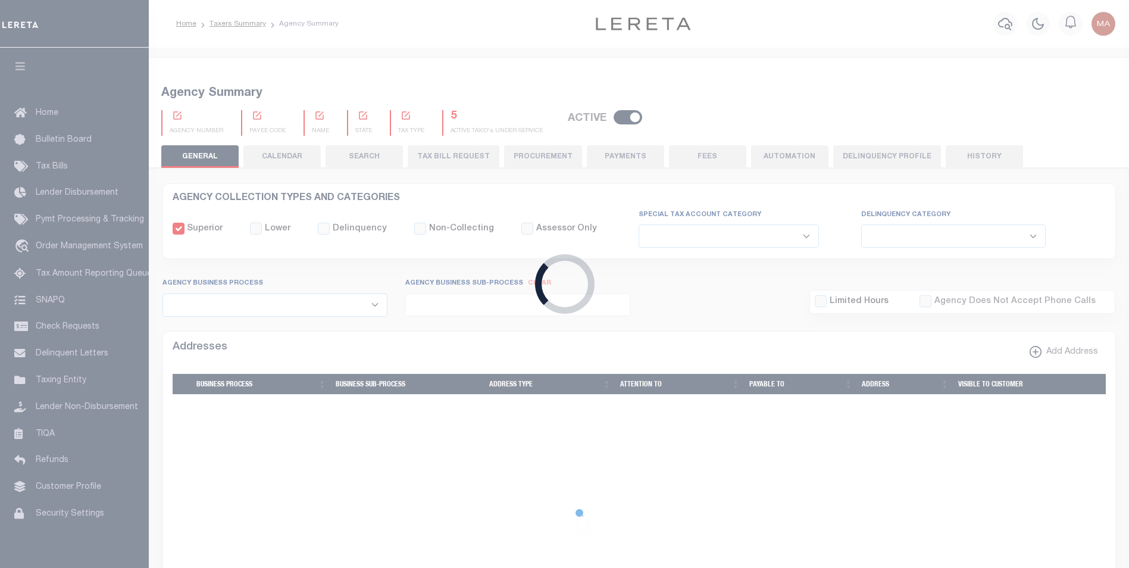
type input "1717900000"
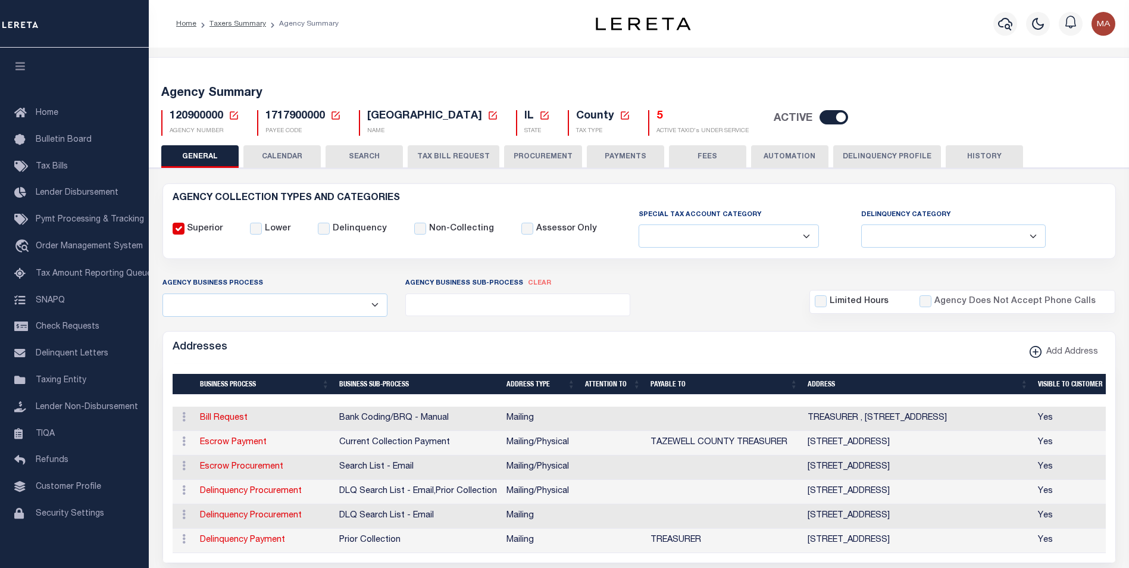
click at [622, 152] on button "PAYMENTS" at bounding box center [625, 156] width 77 height 23
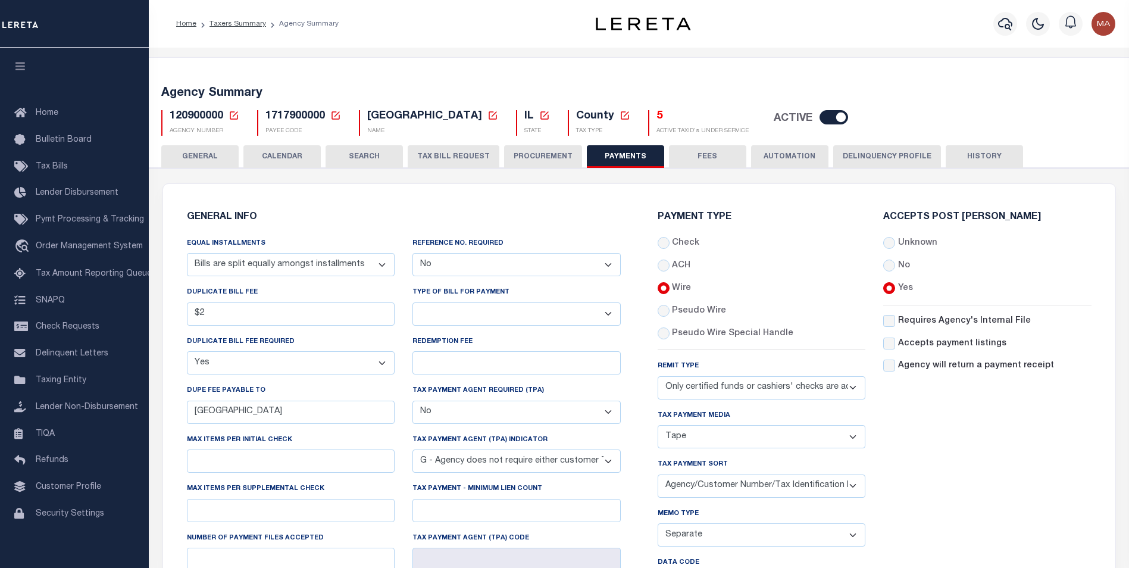
click at [703, 523] on select "Separate Together" at bounding box center [762, 534] width 208 height 23
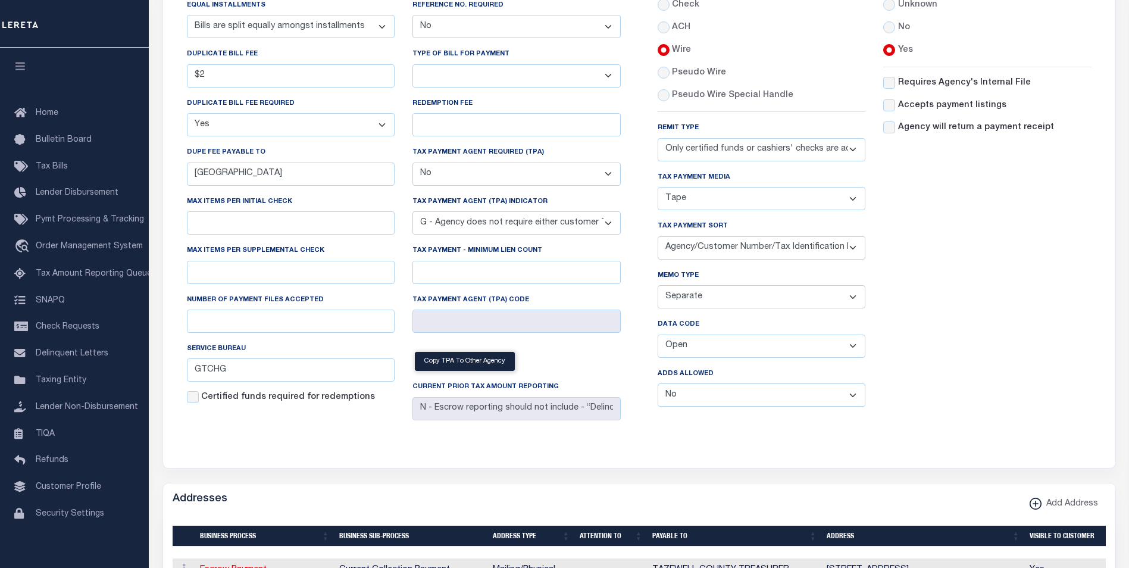
select select "61"
click at [658, 288] on select "Separate Together" at bounding box center [762, 296] width 208 height 23
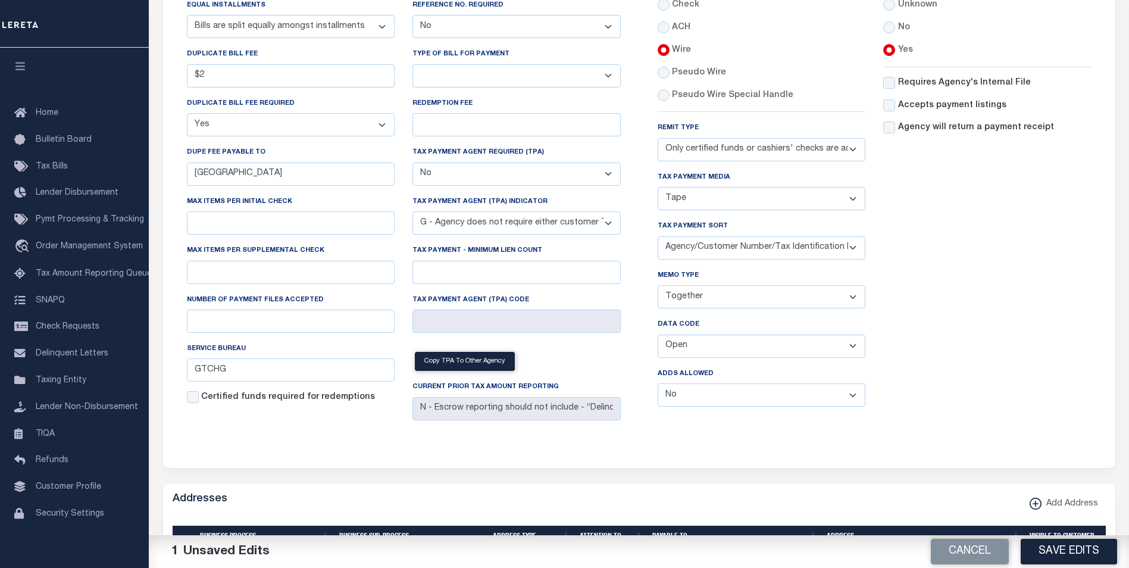
click at [726, 348] on select "Balance Due Mortgage Open Prior Supplemental" at bounding box center [762, 346] width 208 height 23
select select "64"
click at [658, 337] on select "Balance Due Mortgage Open Prior Supplemental" at bounding box center [762, 346] width 208 height 23
click at [1074, 553] on button "Save Edits" at bounding box center [1069, 552] width 96 height 26
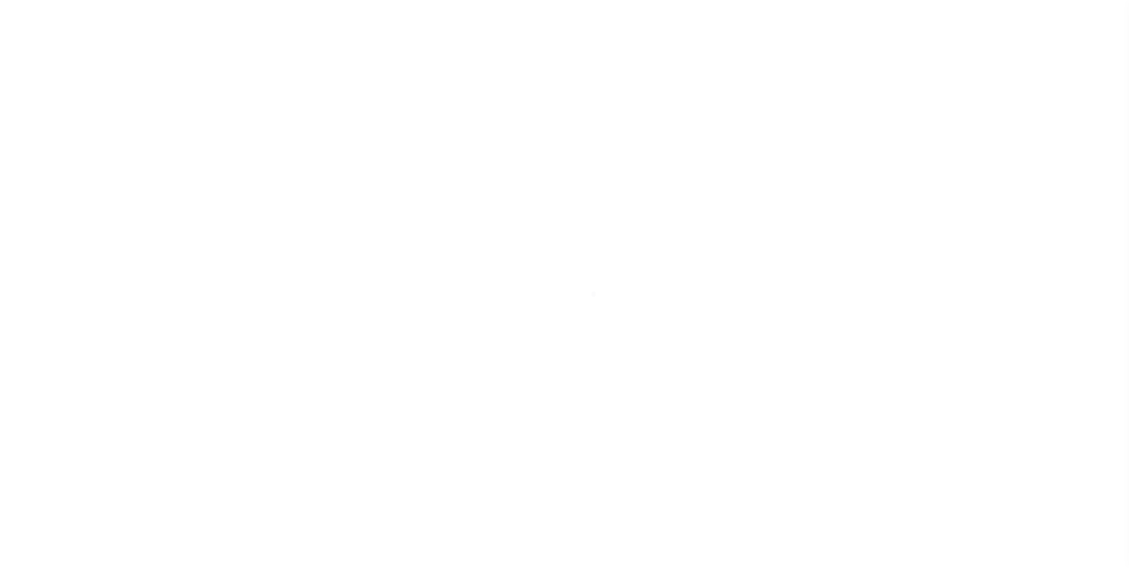
select select
checkbox input "false"
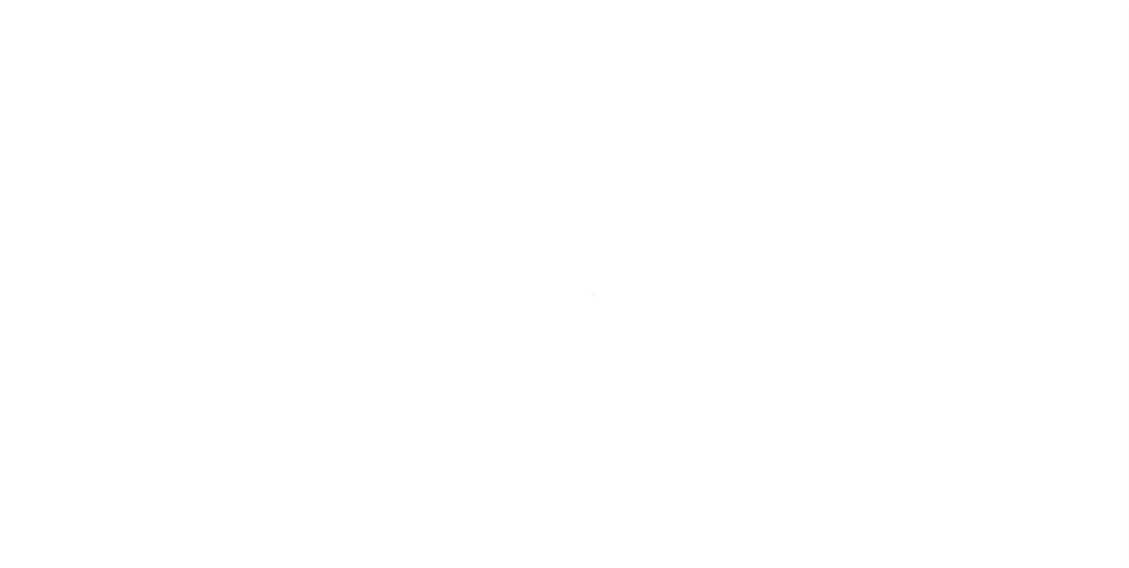
checkbox input "false"
type input "1717900000"
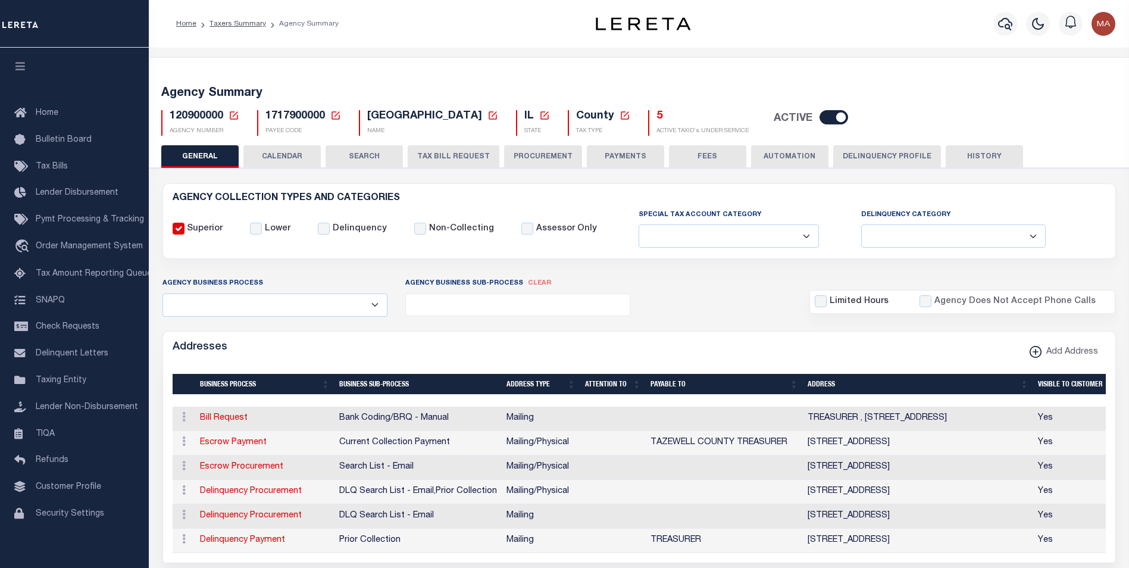
click at [637, 154] on button "PAYMENTS" at bounding box center [625, 156] width 77 height 23
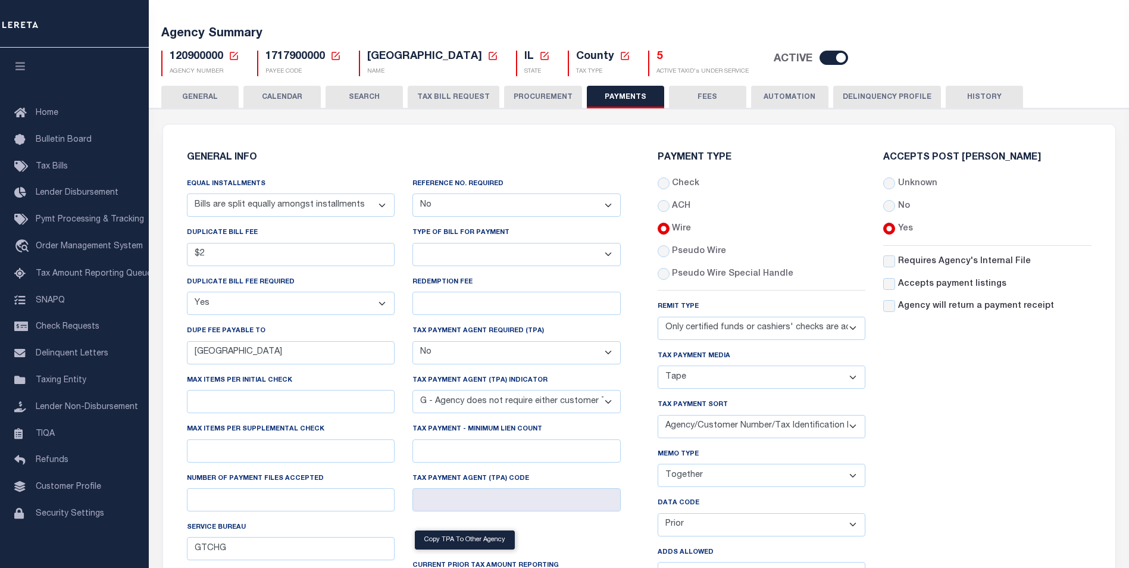
scroll to position [179, 0]
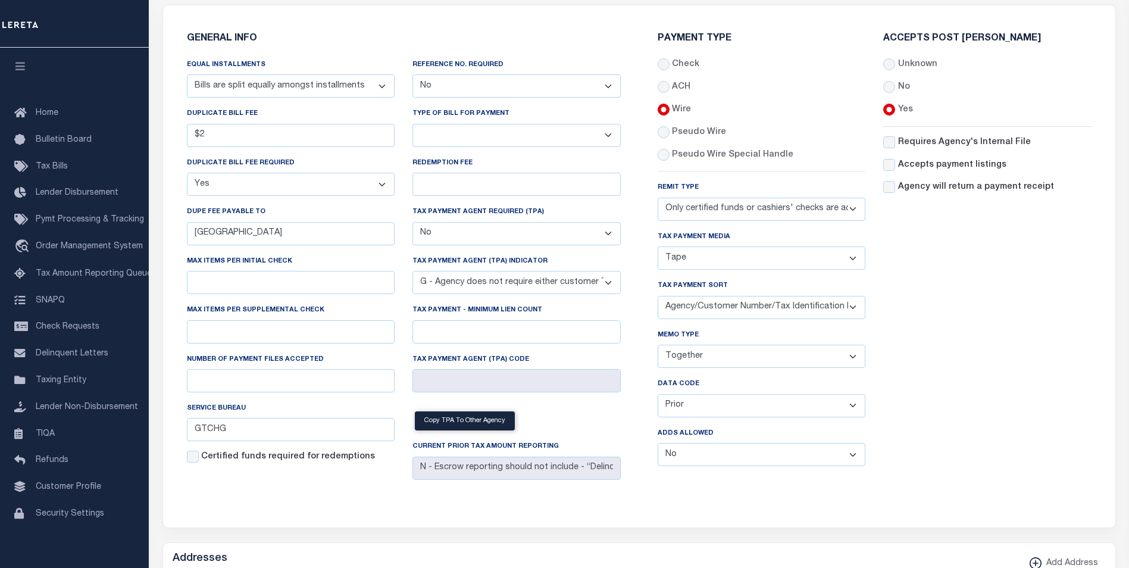
click at [751, 363] on select "Separate Together" at bounding box center [762, 356] width 208 height 23
select select "60"
click at [658, 347] on select "Separate Together" at bounding box center [762, 356] width 208 height 23
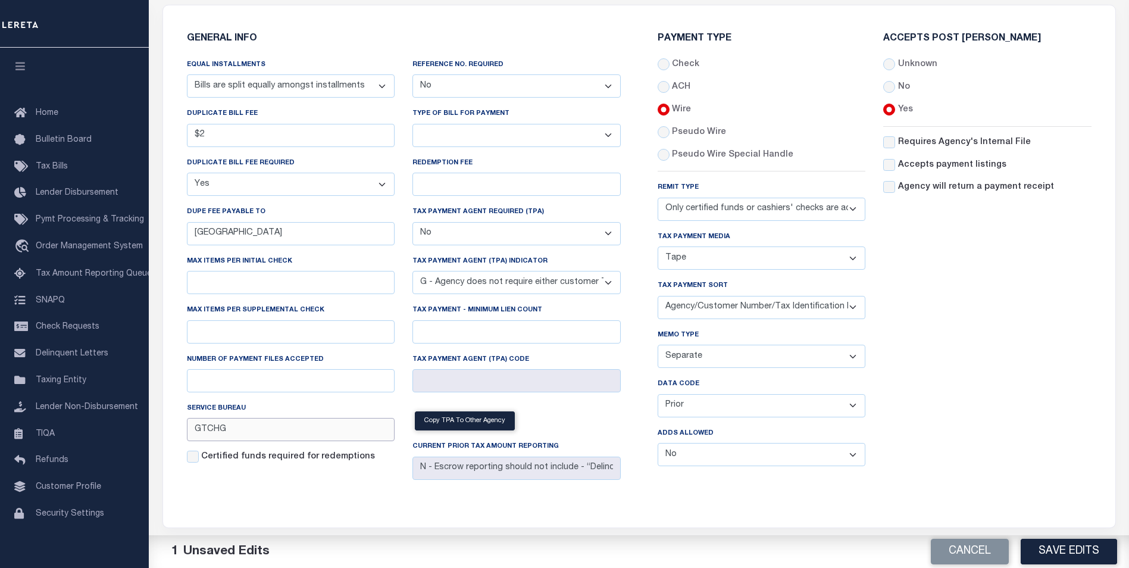
click at [229, 435] on input "GTCHG" at bounding box center [291, 429] width 208 height 23
type input "GTCHF"
click at [968, 400] on div "Accepts Post Mark Unknown No Yes" at bounding box center [987, 255] width 226 height 442
click at [1046, 551] on button "Save Edits" at bounding box center [1069, 552] width 96 height 26
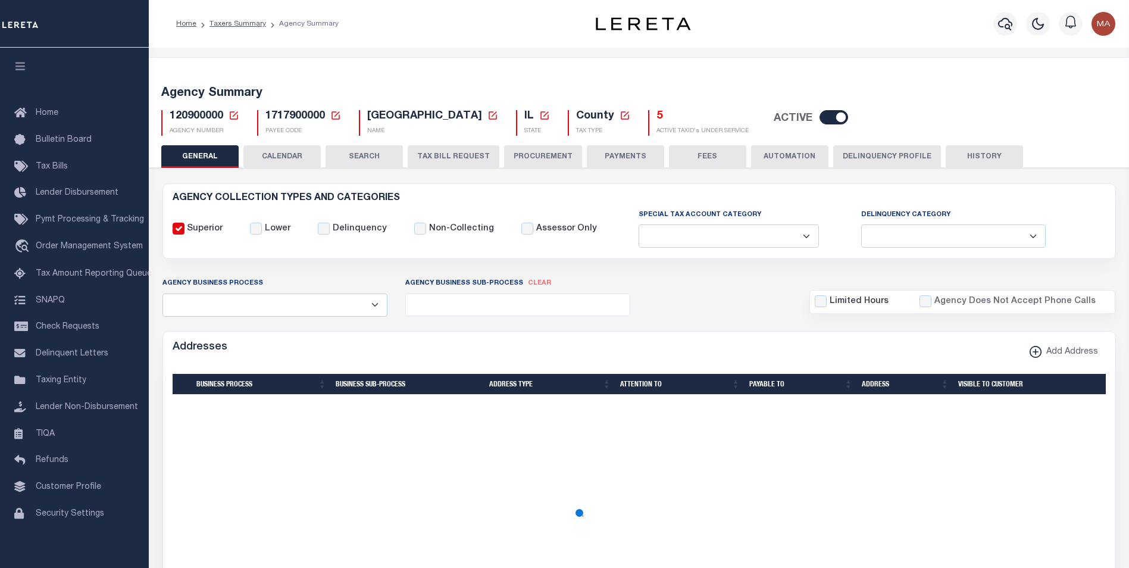
select select
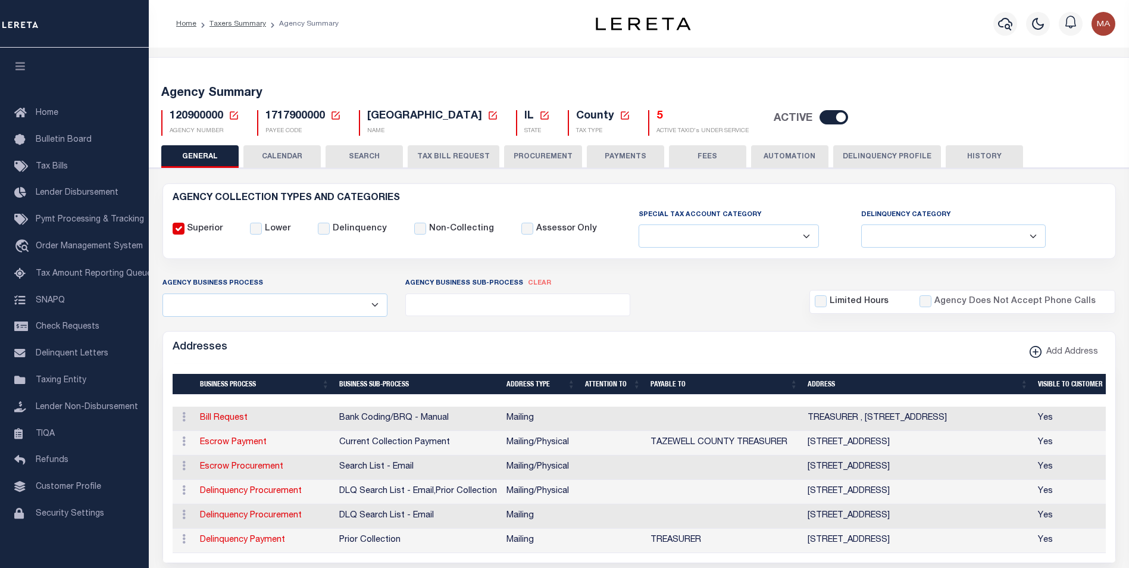
click at [606, 156] on button "PAYMENTS" at bounding box center [625, 156] width 77 height 23
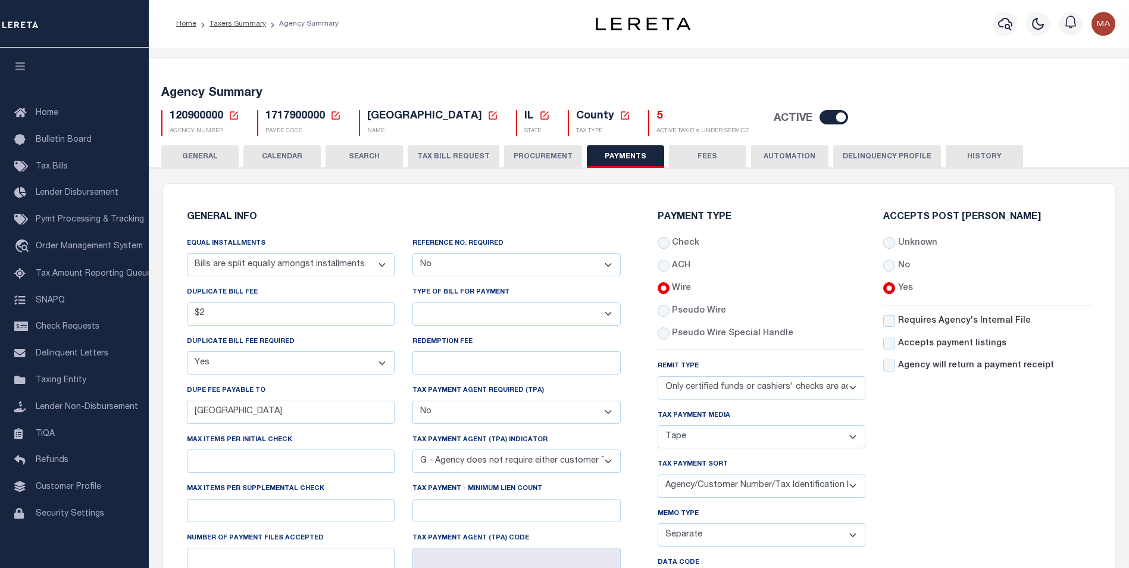
scroll to position [179, 0]
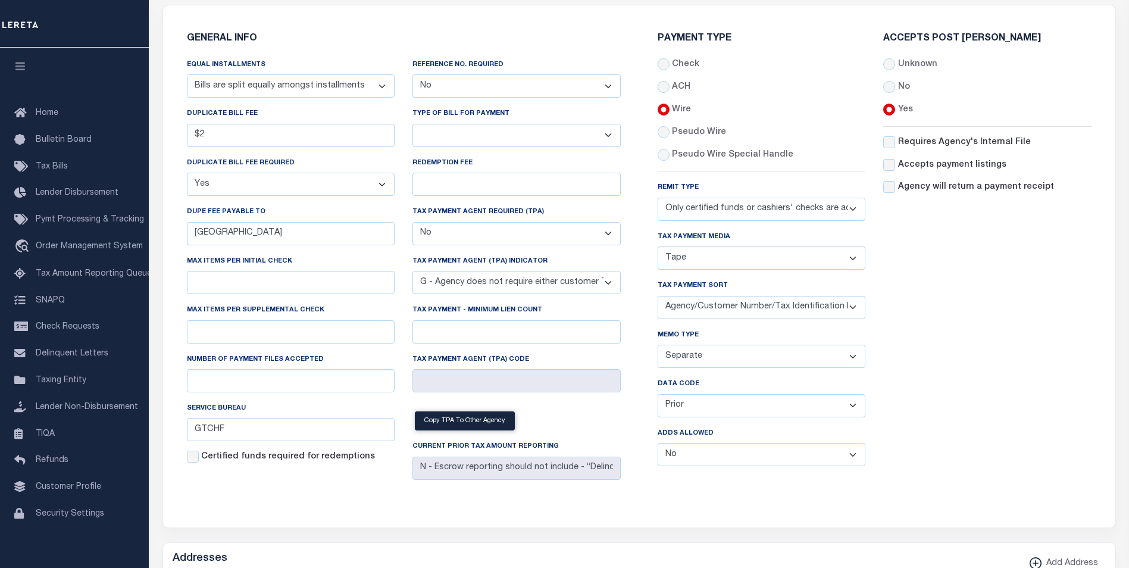
drag, startPoint x: 714, startPoint y: 411, endPoint x: 712, endPoint y: 420, distance: 9.1
click at [714, 411] on select "Balance Due Mortgage Open Prior Supplemental" at bounding box center [762, 405] width 208 height 23
select select "63"
click at [658, 396] on select "Balance Due Mortgage Open Prior Supplemental" at bounding box center [762, 405] width 208 height 23
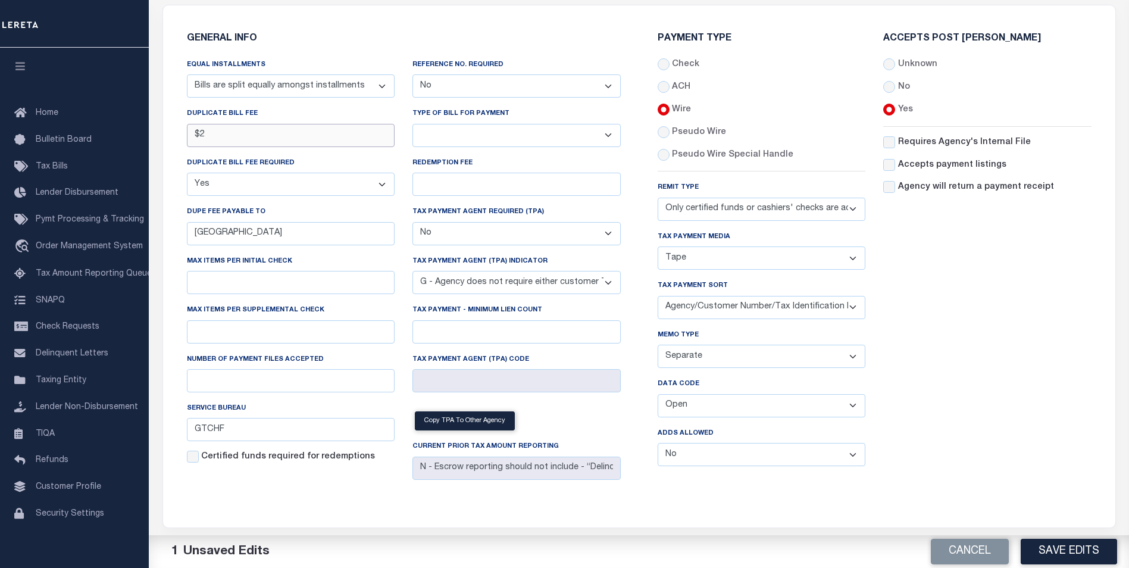
click at [227, 136] on input "$2" at bounding box center [291, 135] width 208 height 23
type input "$3.00"
click at [767, 461] on select "Yes No" at bounding box center [762, 454] width 208 height 23
select select "1"
click at [658, 446] on select "Yes No" at bounding box center [762, 454] width 208 height 23
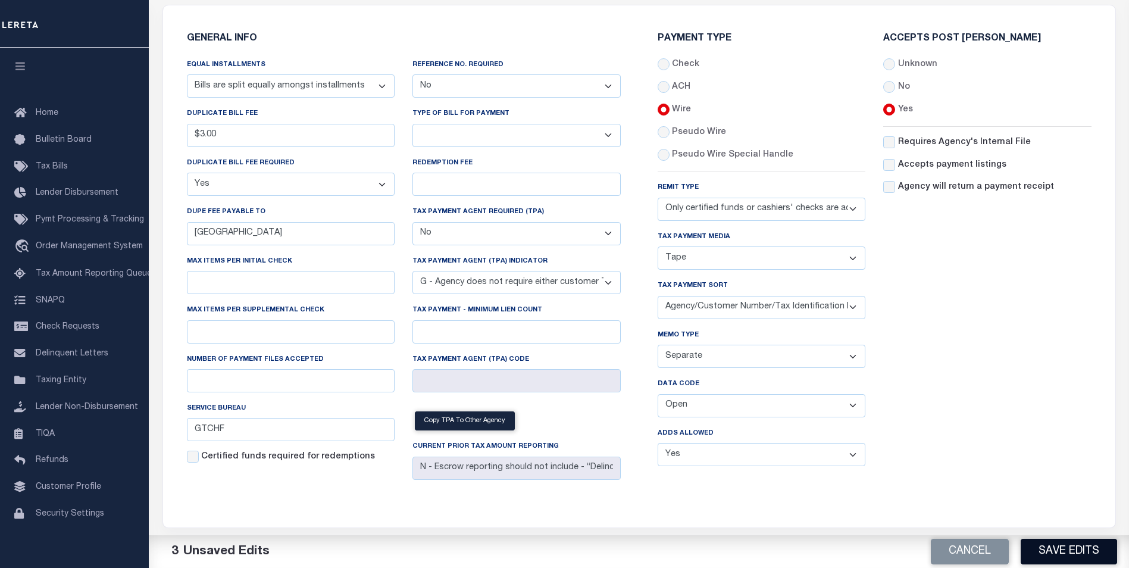
click at [1070, 555] on button "Save Edits" at bounding box center [1069, 552] width 96 height 26
